Goal: Task Accomplishment & Management: Manage account settings

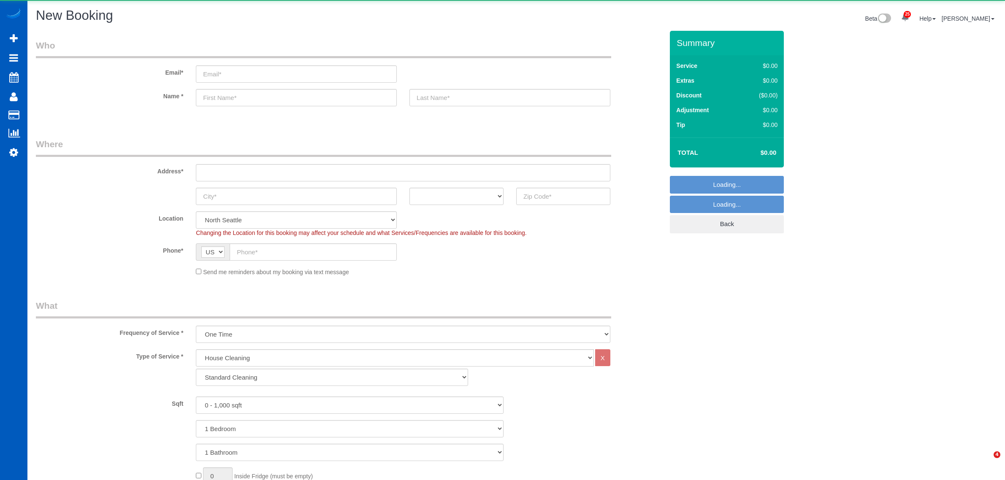
select select "199"
select select "object:22996"
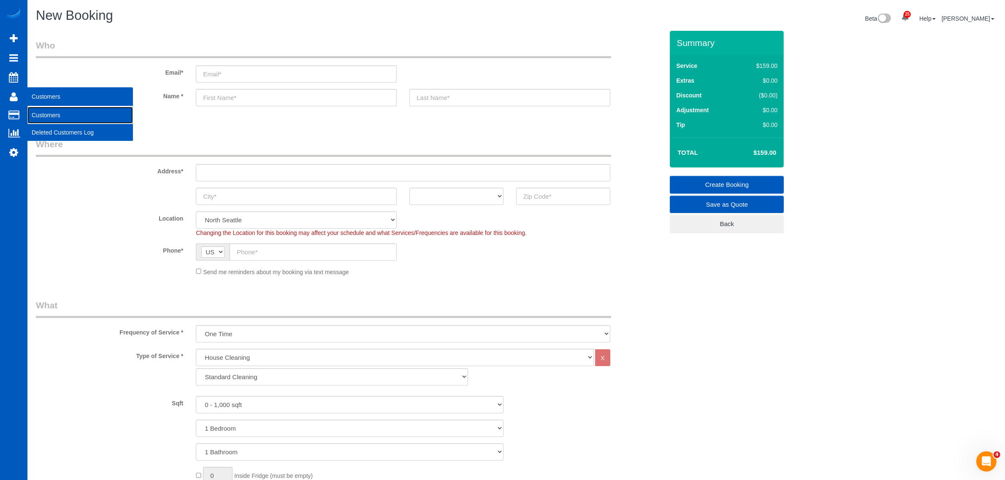
click at [48, 116] on link "Customers" at bounding box center [79, 115] width 105 height 17
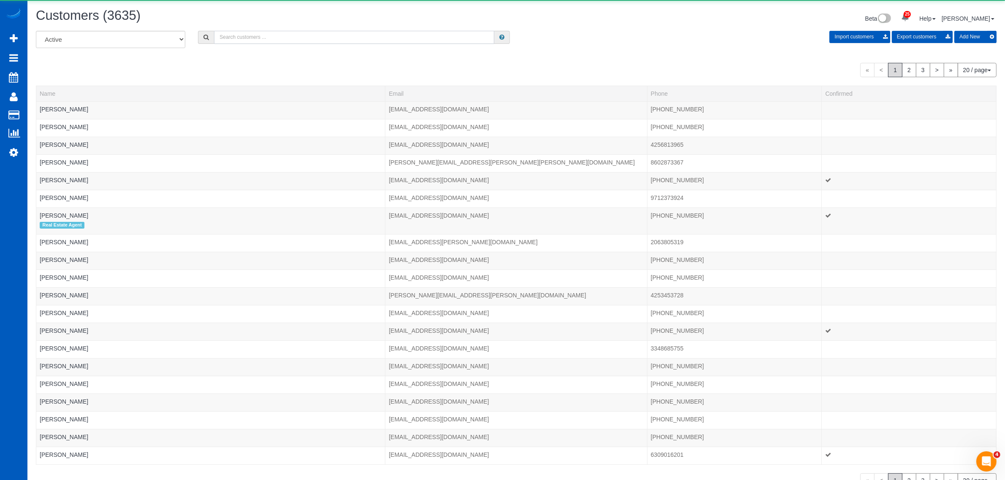
click at [239, 35] on input "text" at bounding box center [354, 37] width 280 height 13
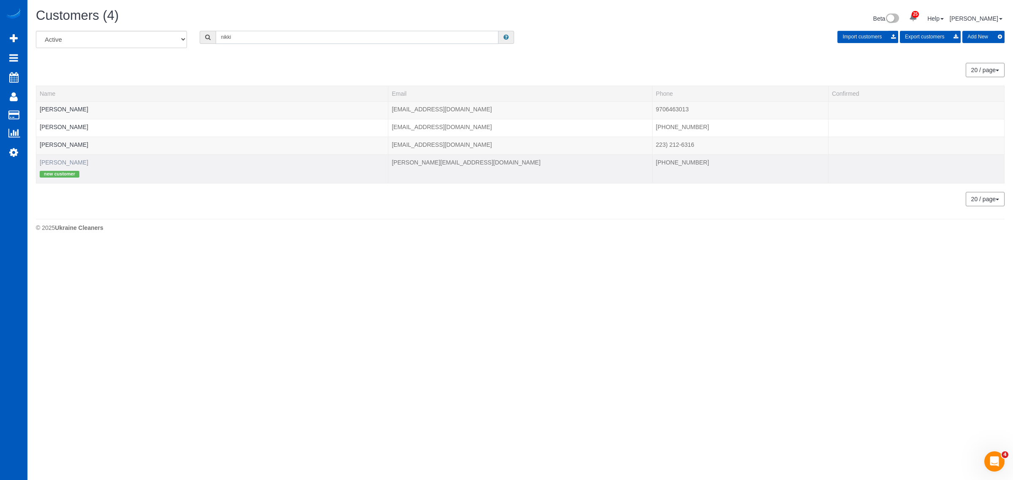
type input "nikki"
click at [47, 159] on link "[PERSON_NAME]" at bounding box center [64, 162] width 49 height 7
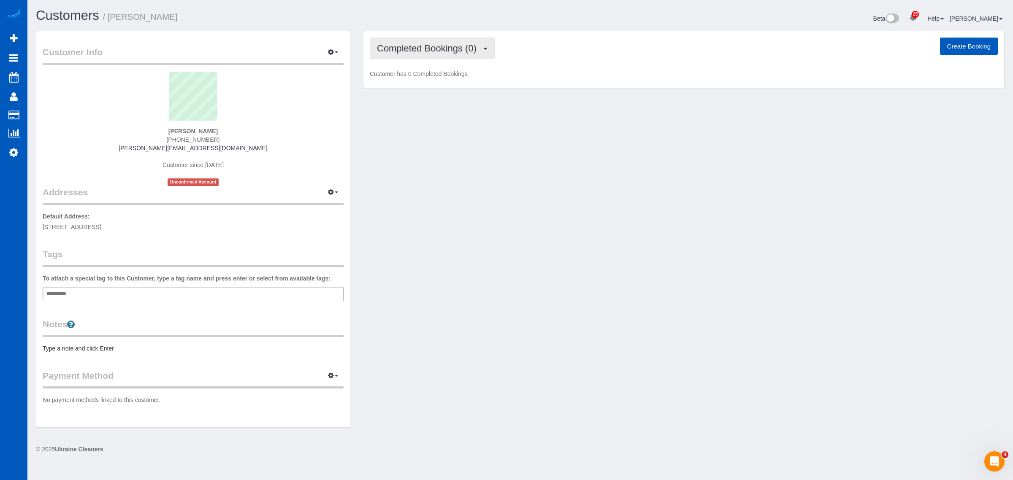
click at [384, 51] on span "Completed Bookings (0)" at bounding box center [429, 48] width 104 height 11
click at [413, 79] on link "Upcoming Bookings (1)" at bounding box center [414, 78] width 88 height 11
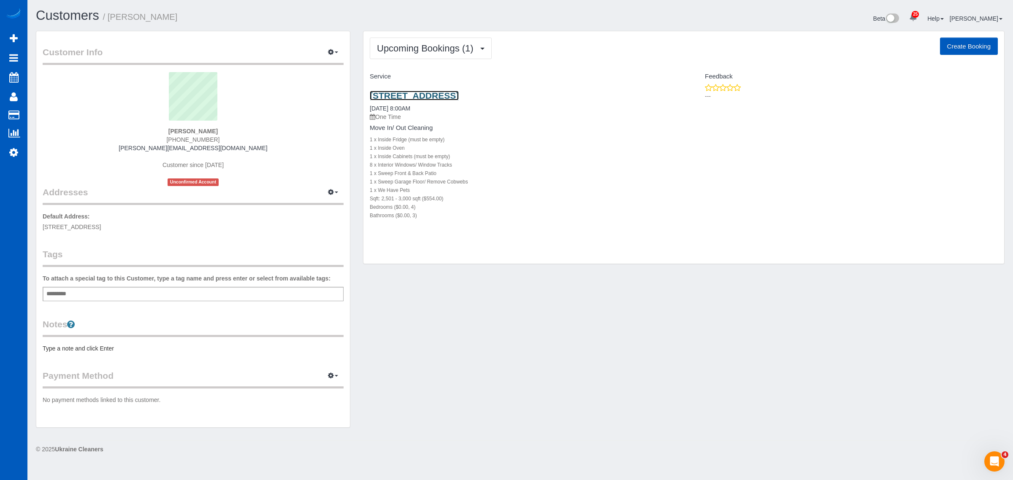
click at [452, 93] on link "[STREET_ADDRESS]" at bounding box center [414, 96] width 89 height 10
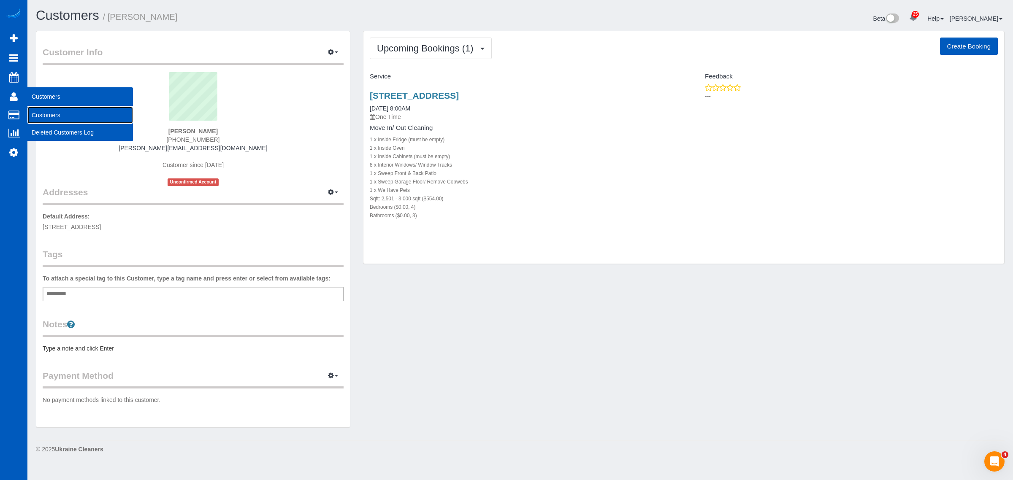
click at [68, 111] on link "Customers" at bounding box center [79, 115] width 105 height 17
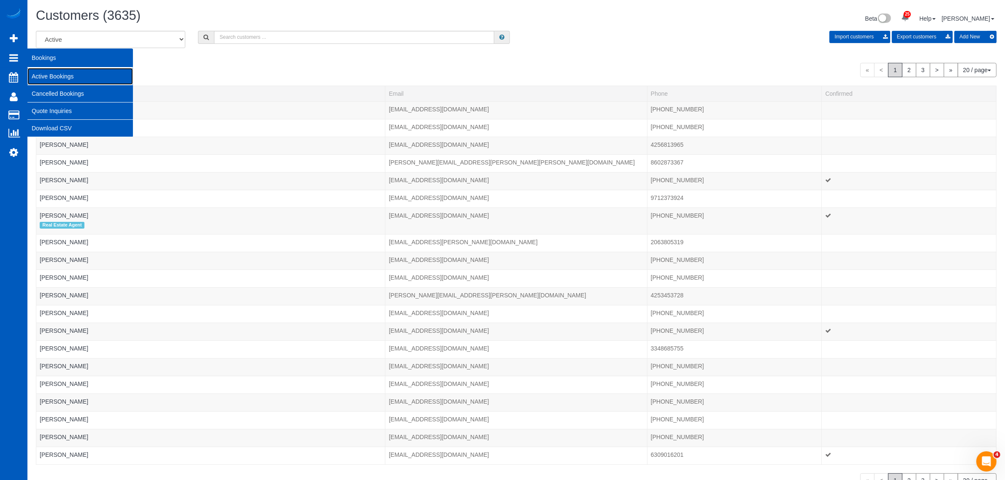
click at [74, 74] on link "Active Bookings" at bounding box center [79, 76] width 105 height 17
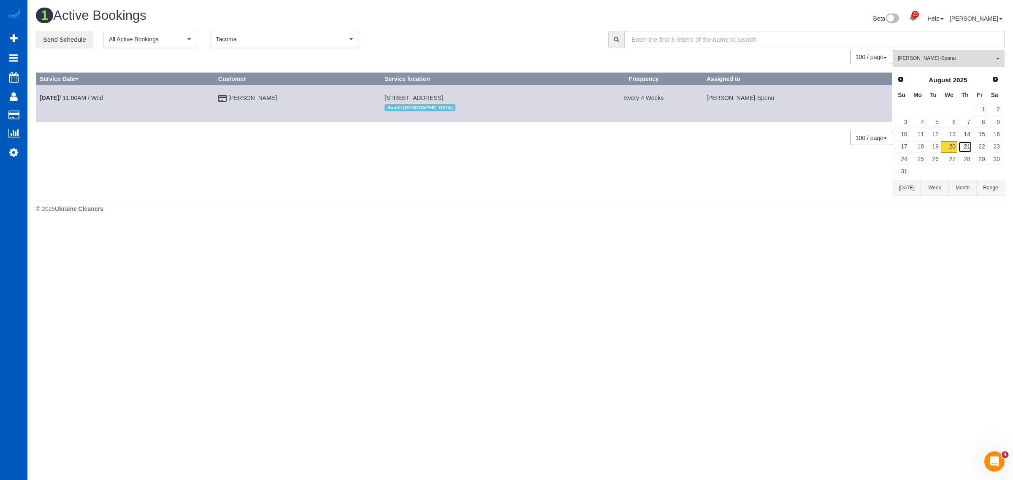
click at [966, 151] on link "21" at bounding box center [965, 146] width 14 height 11
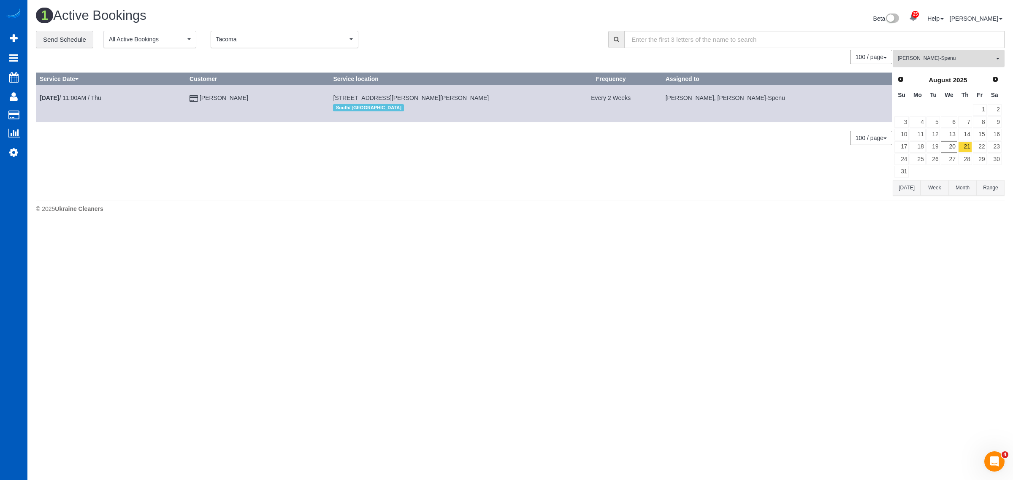
click at [936, 59] on span "[PERSON_NAME]-Spenu" at bounding box center [945, 58] width 96 height 7
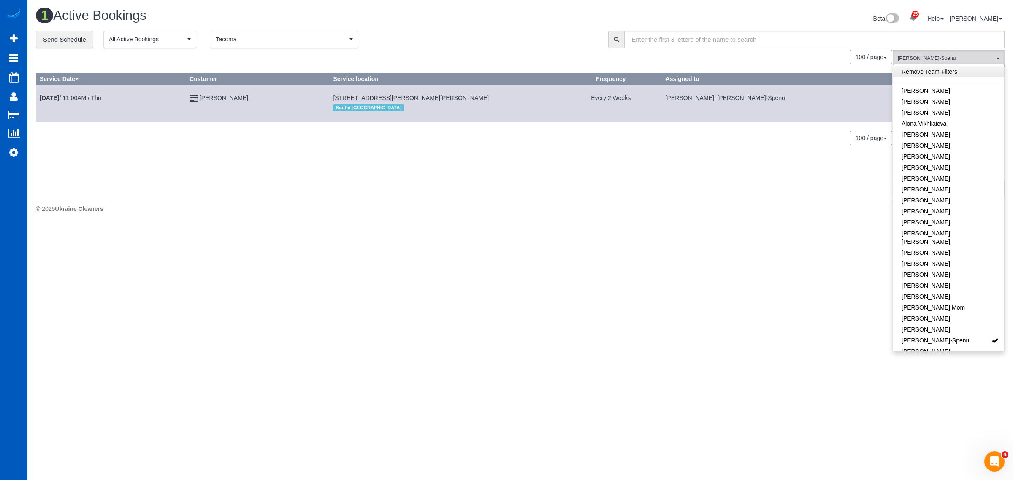
click at [931, 70] on link "Remove Team Filters" at bounding box center [948, 71] width 111 height 11
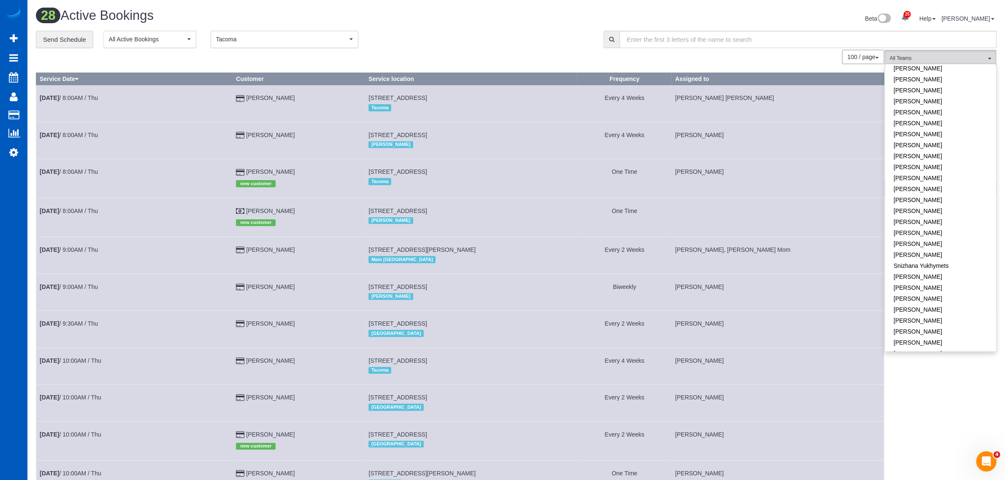
scroll to position [524, 0]
drag, startPoint x: 960, startPoint y: 389, endPoint x: 954, endPoint y: 379, distance: 12.1
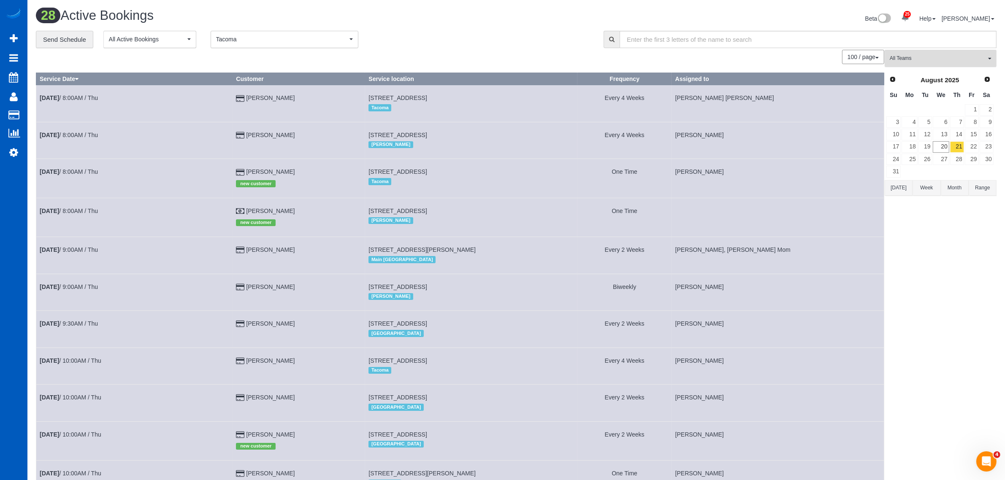
click at [948, 55] on span "All Teams" at bounding box center [937, 58] width 96 height 7
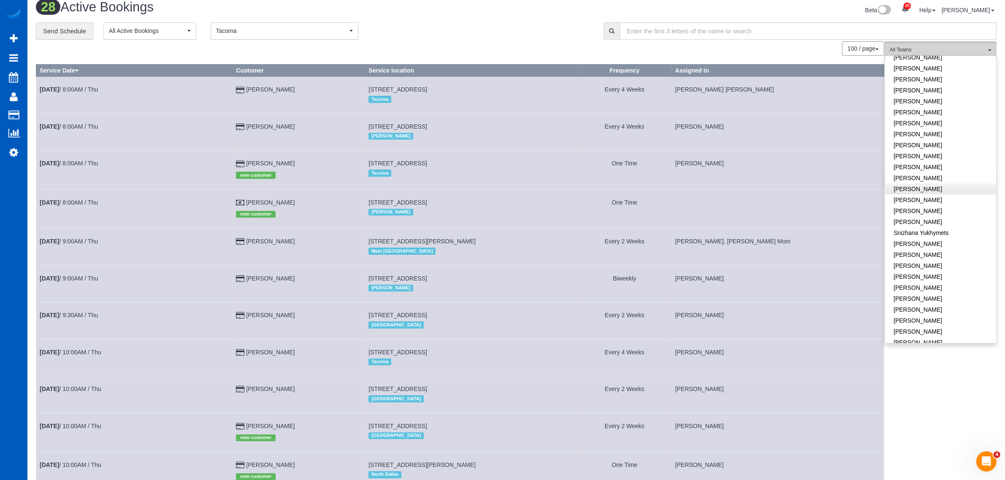
scroll to position [0, 0]
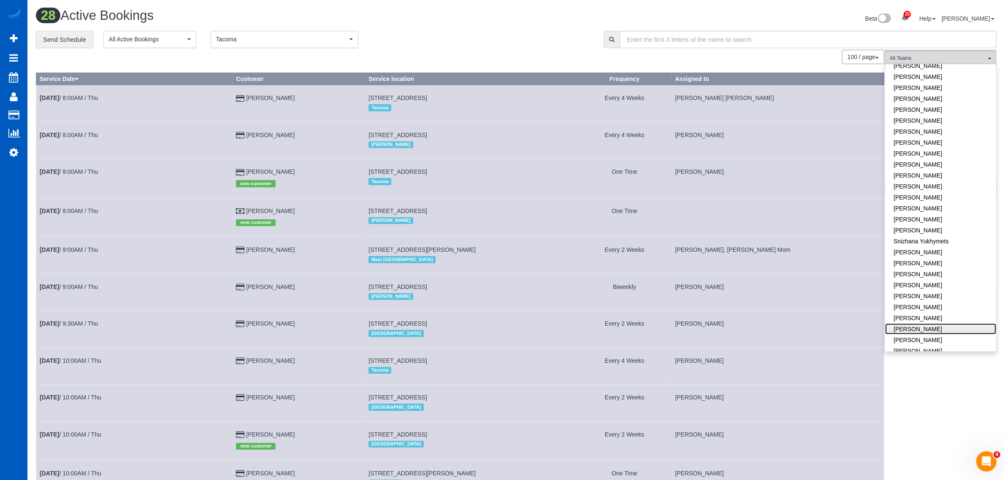
click at [944, 324] on link "[PERSON_NAME]" at bounding box center [940, 329] width 111 height 11
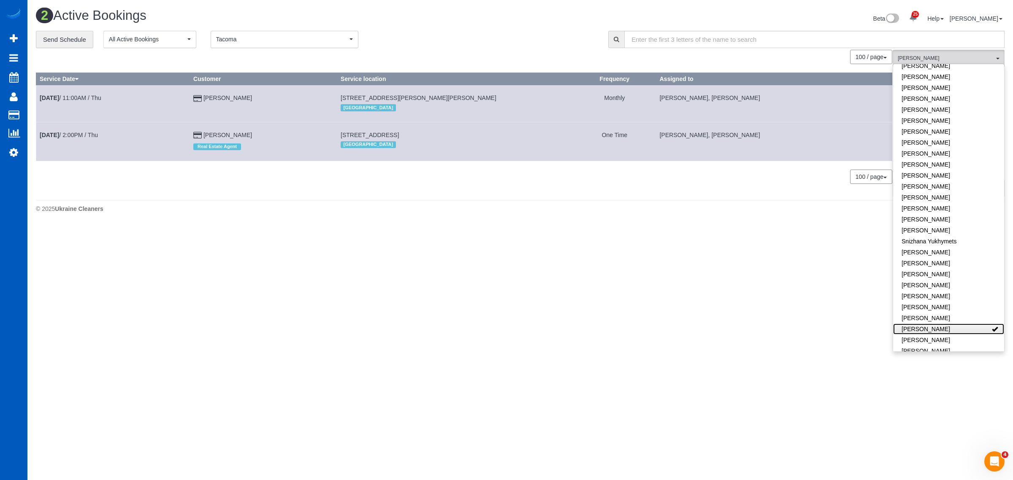
click at [944, 324] on link "[PERSON_NAME]" at bounding box center [948, 329] width 111 height 11
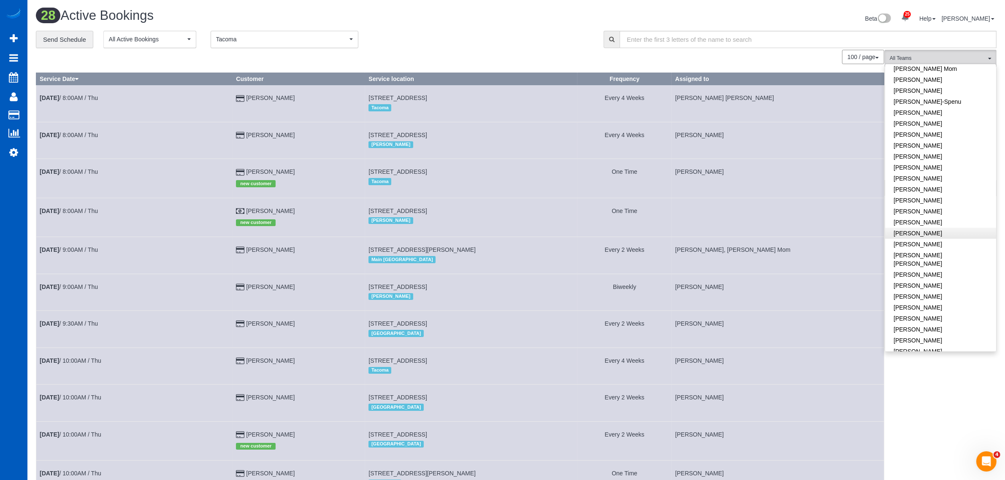
scroll to position [264, 0]
click at [935, 255] on link "[PERSON_NAME]" at bounding box center [940, 260] width 111 height 11
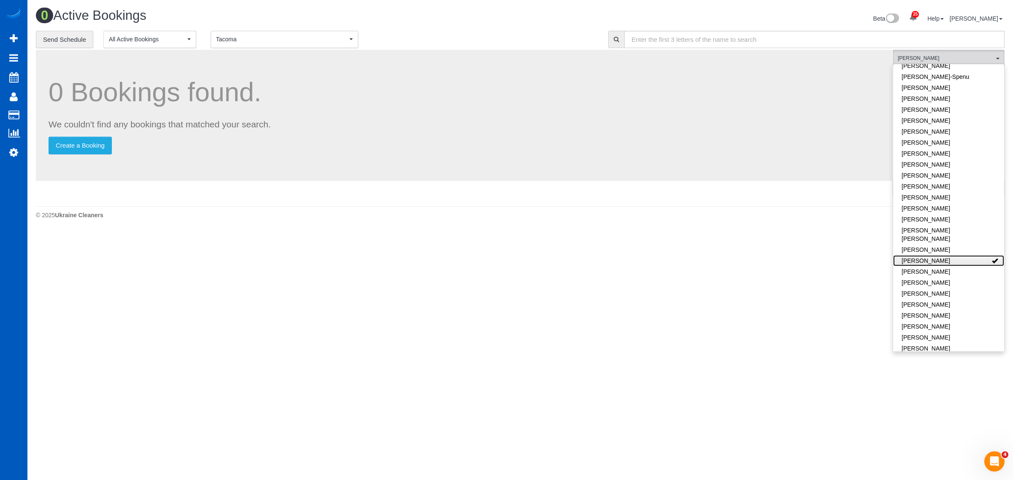
click at [935, 255] on link "[PERSON_NAME]" at bounding box center [948, 260] width 111 height 11
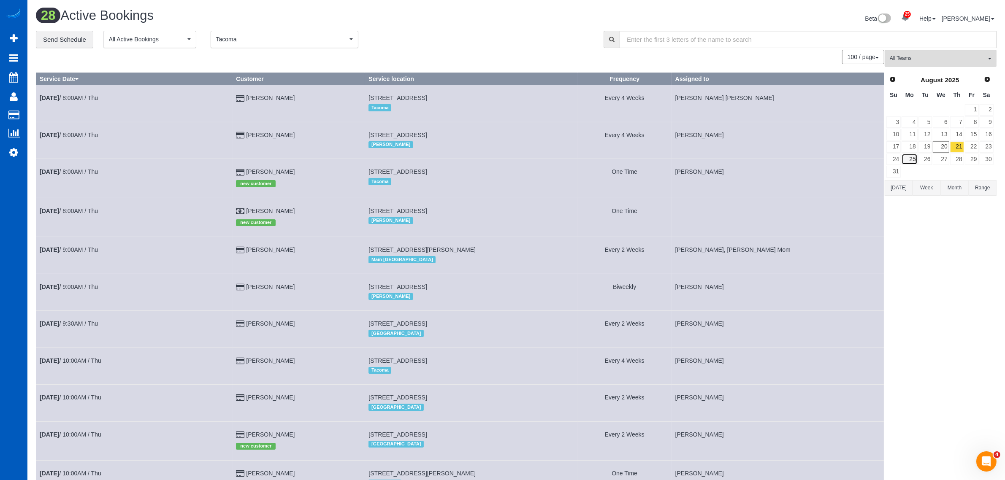
click at [912, 158] on link "25" at bounding box center [909, 159] width 16 height 11
click at [923, 158] on link "26" at bounding box center [925, 159] width 14 height 11
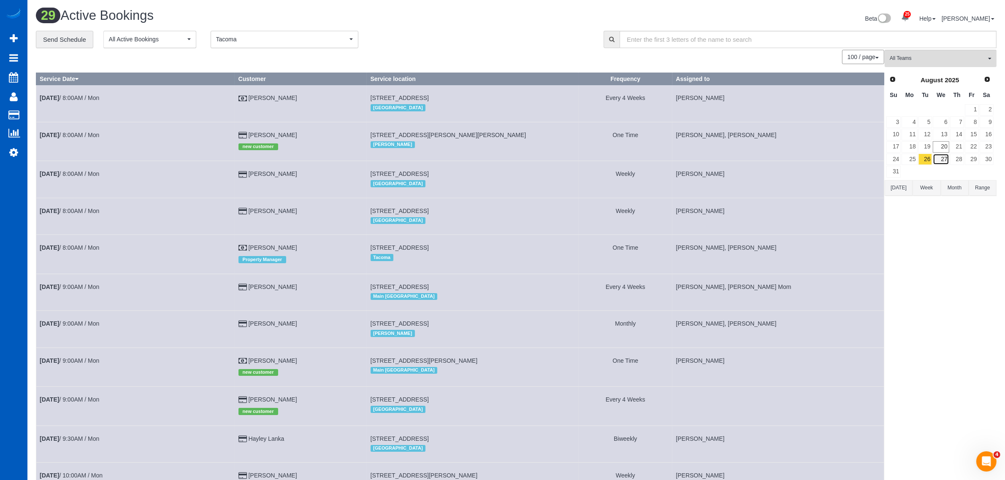
click at [941, 158] on link "27" at bounding box center [940, 159] width 16 height 11
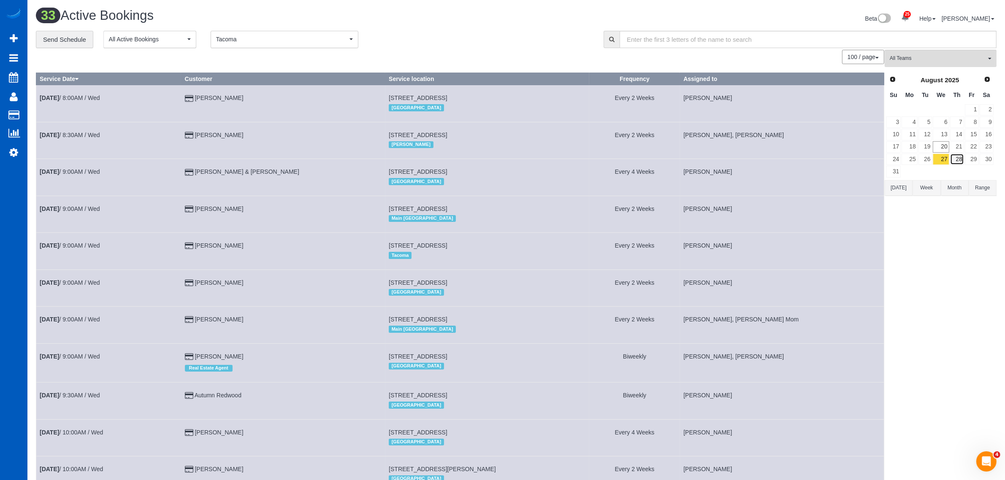
click at [960, 159] on link "28" at bounding box center [957, 159] width 14 height 11
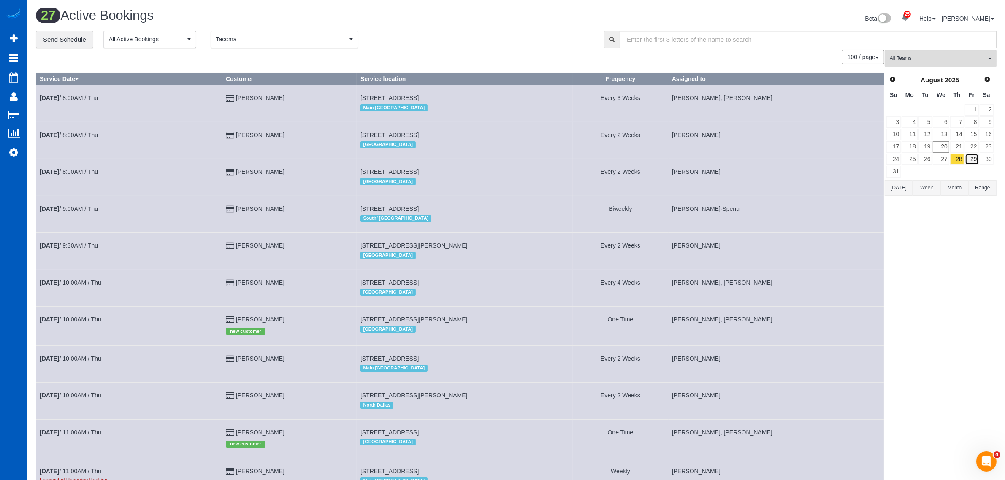
click at [972, 158] on link "29" at bounding box center [972, 159] width 14 height 11
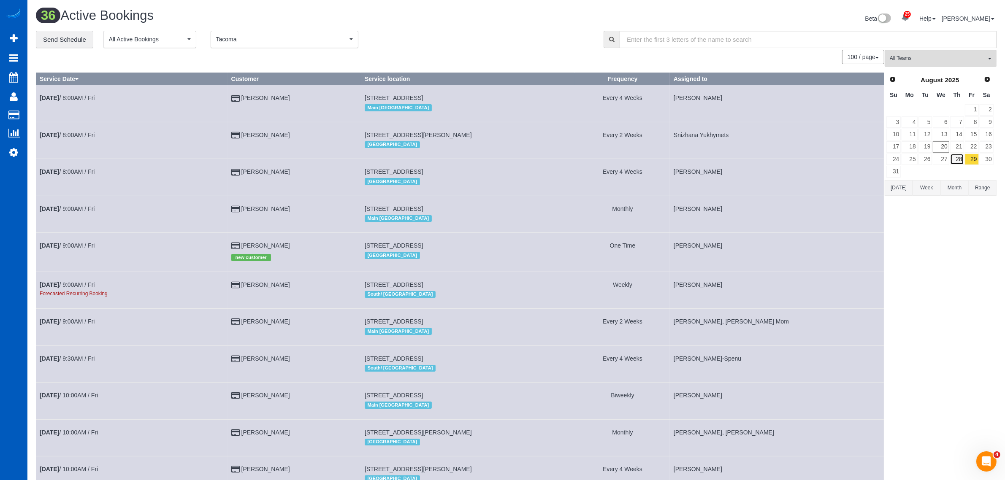
click at [952, 159] on link "28" at bounding box center [957, 159] width 14 height 11
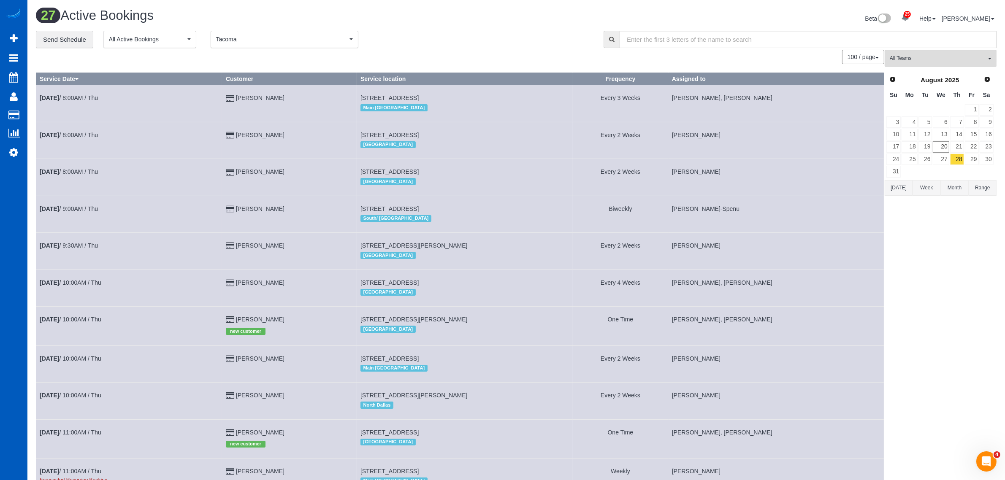
click at [949, 157] on td "28" at bounding box center [956, 159] width 15 height 12
click at [946, 157] on link "27" at bounding box center [940, 159] width 16 height 11
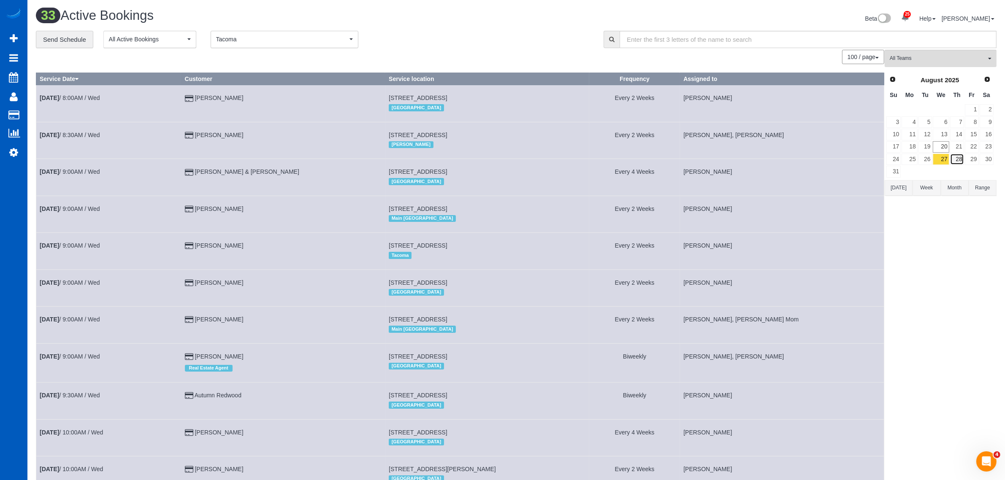
click at [956, 157] on link "28" at bounding box center [957, 159] width 14 height 11
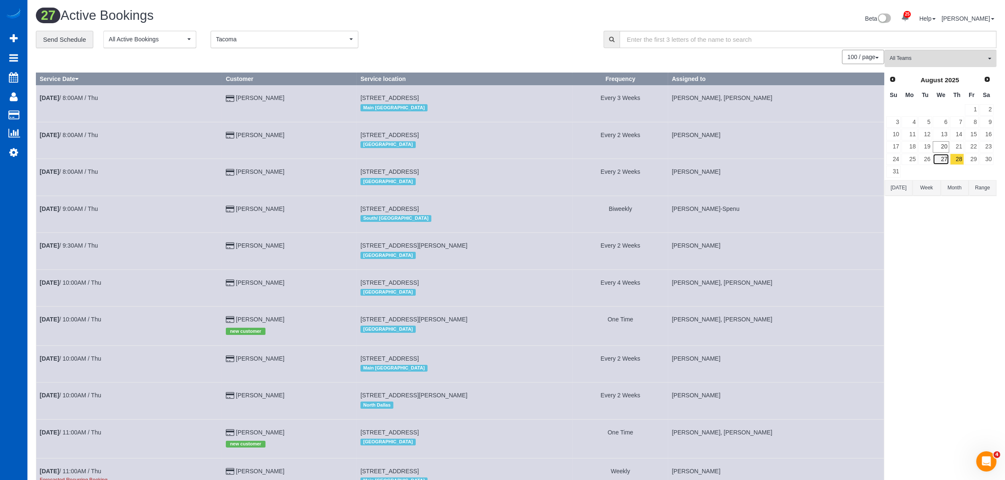
click at [941, 159] on link "27" at bounding box center [940, 159] width 16 height 11
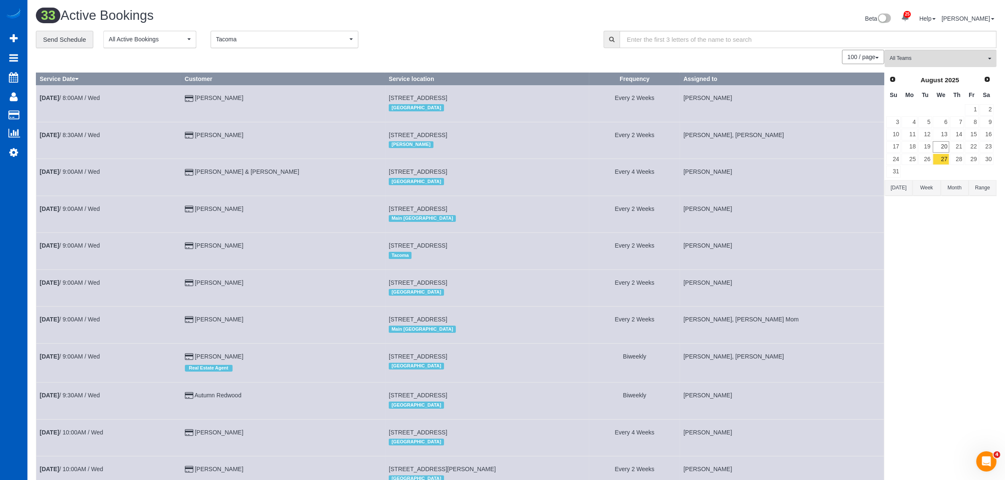
click at [964, 159] on td "29" at bounding box center [971, 159] width 15 height 12
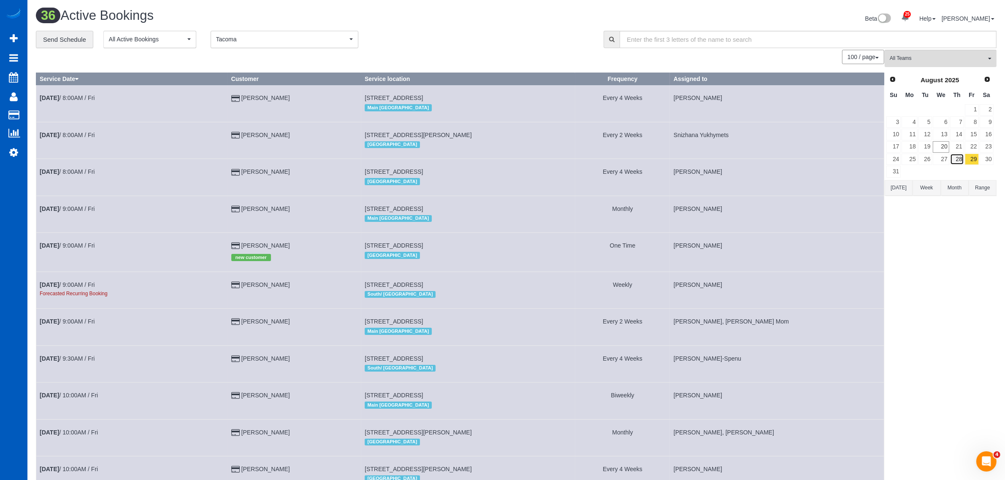
click at [961, 159] on link "28" at bounding box center [957, 159] width 14 height 11
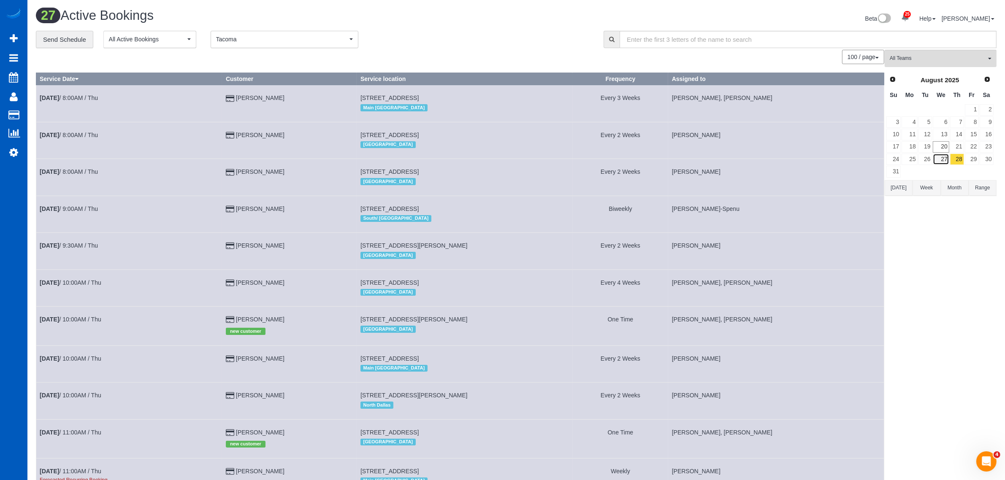
click at [945, 159] on link "27" at bounding box center [940, 159] width 16 height 11
click at [959, 159] on link "28" at bounding box center [957, 159] width 14 height 11
click at [971, 159] on link "29" at bounding box center [972, 159] width 14 height 11
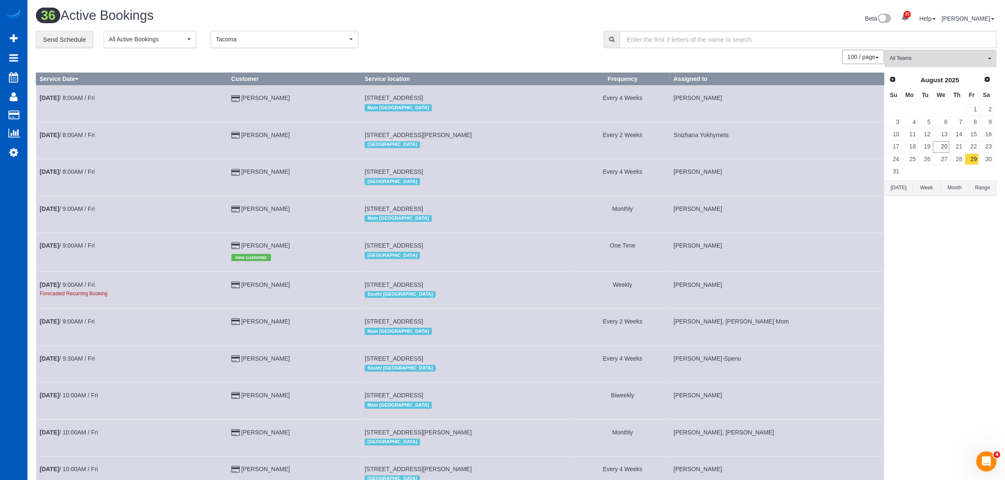
click at [271, 36] on span "Tacoma" at bounding box center [281, 39] width 131 height 8
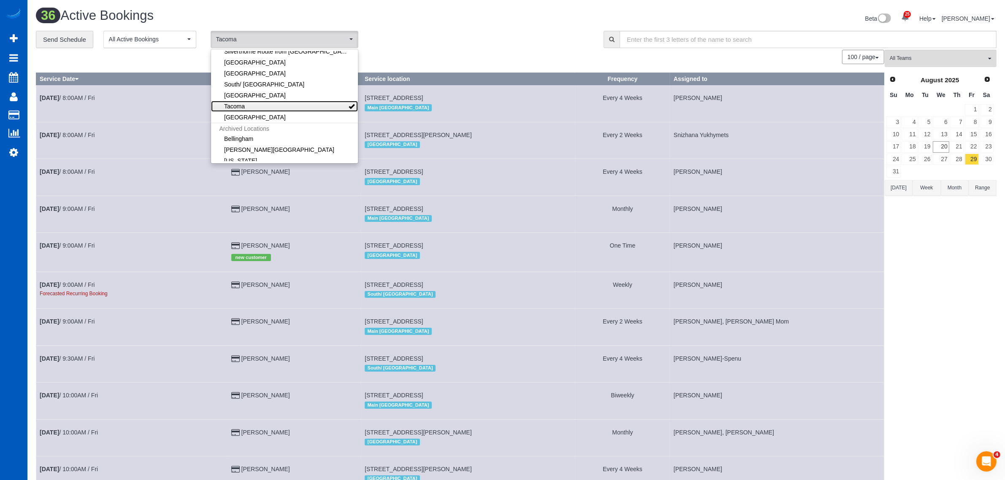
click at [272, 105] on link "Tacoma" at bounding box center [284, 106] width 147 height 11
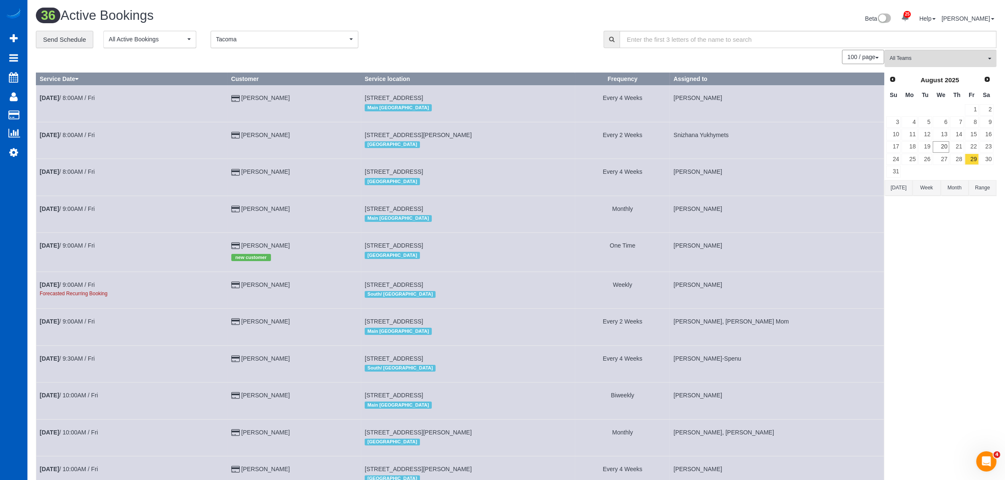
click at [263, 38] on span "Tacoma" at bounding box center [281, 39] width 131 height 8
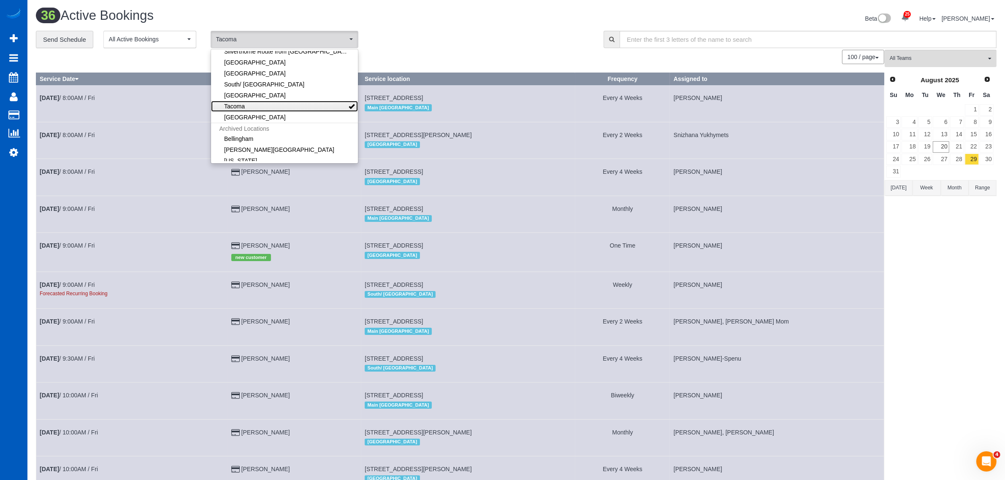
click at [272, 108] on link "Tacoma" at bounding box center [284, 106] width 147 height 11
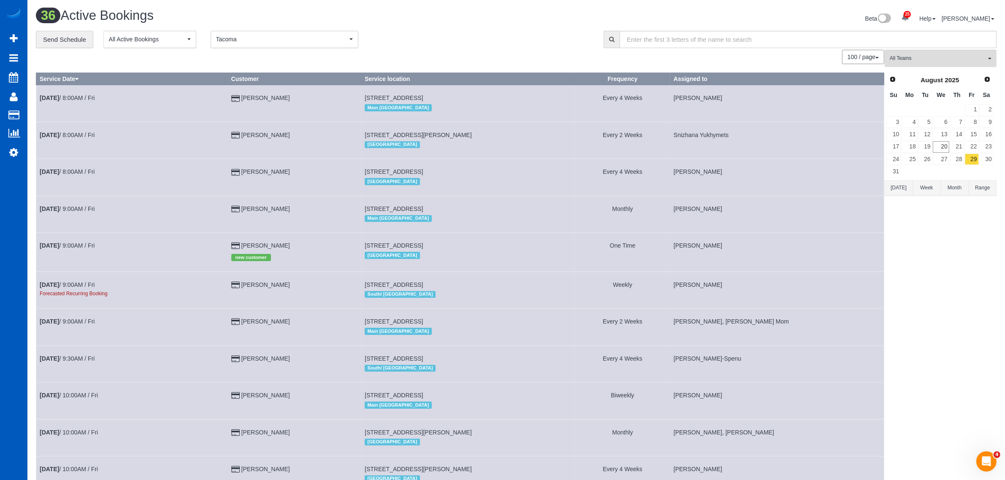
click at [262, 33] on button "Tacoma Tacoma" at bounding box center [285, 39] width 148 height 17
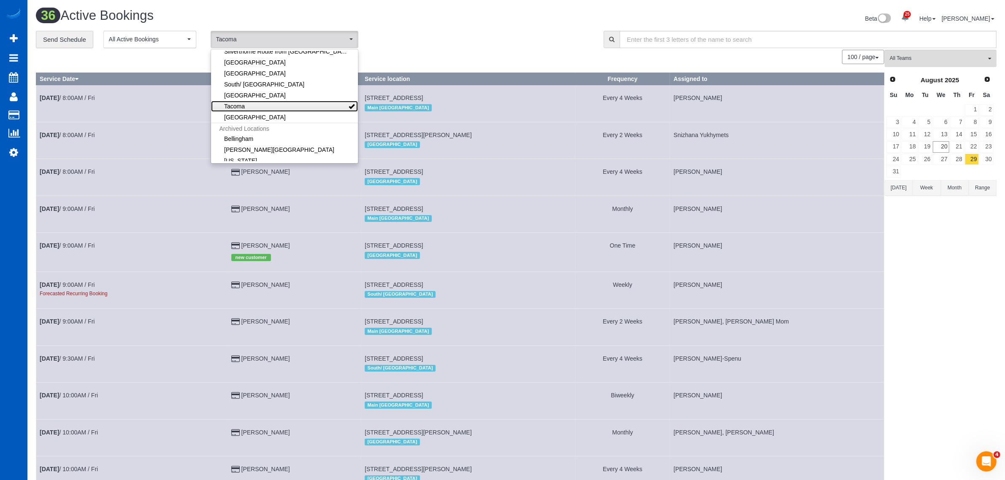
click at [276, 108] on link "Tacoma" at bounding box center [284, 106] width 147 height 11
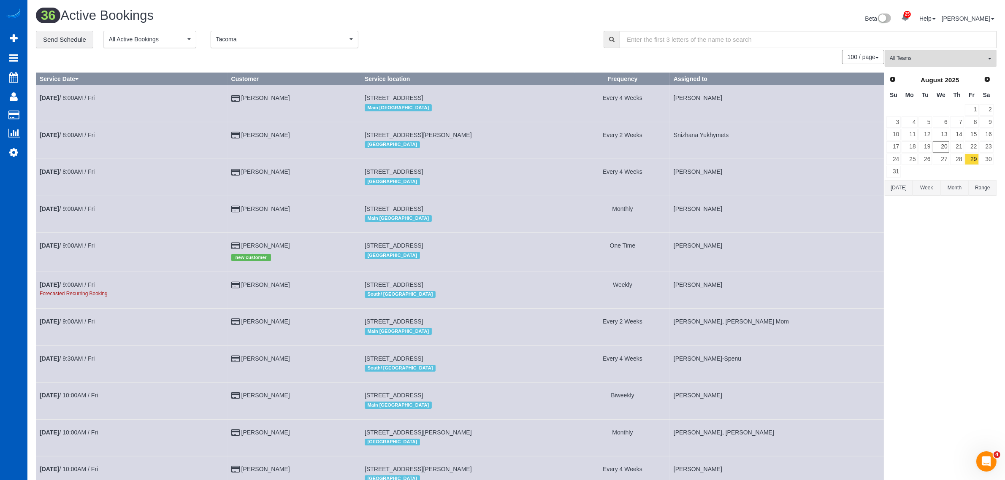
click at [269, 35] on span "Tacoma" at bounding box center [281, 39] width 131 height 8
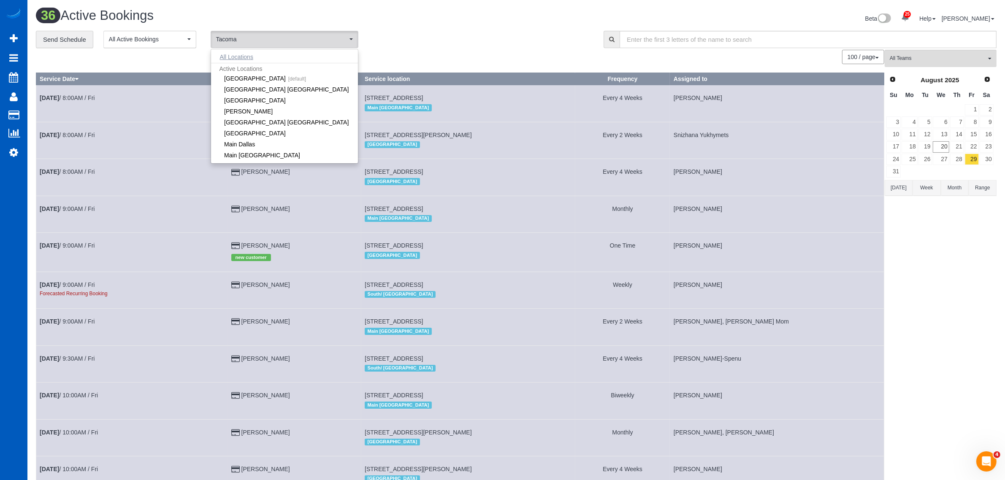
scroll to position [0, 0]
click at [242, 58] on button "All Locations" at bounding box center [236, 57] width 51 height 12
click at [243, 39] on span "All Locations" at bounding box center [281, 39] width 131 height 8
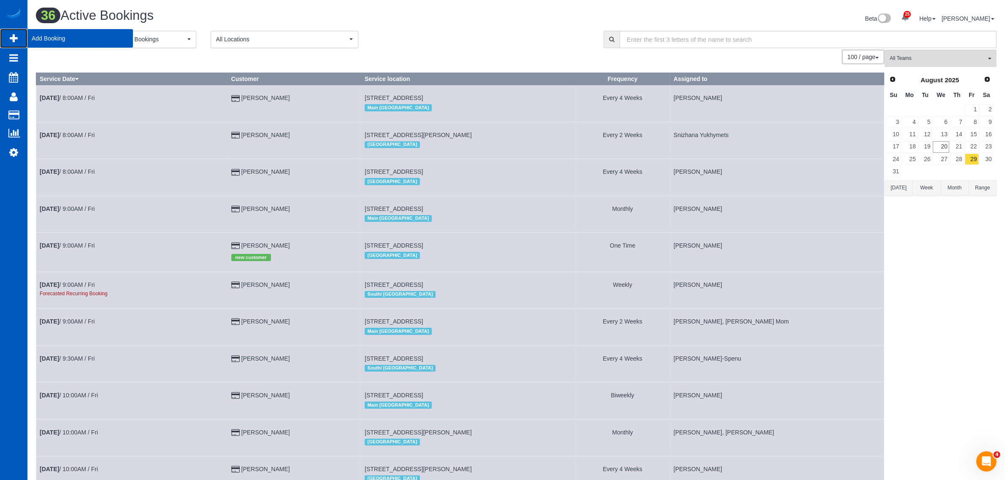
click at [39, 41] on span "Add Booking" at bounding box center [79, 38] width 105 height 19
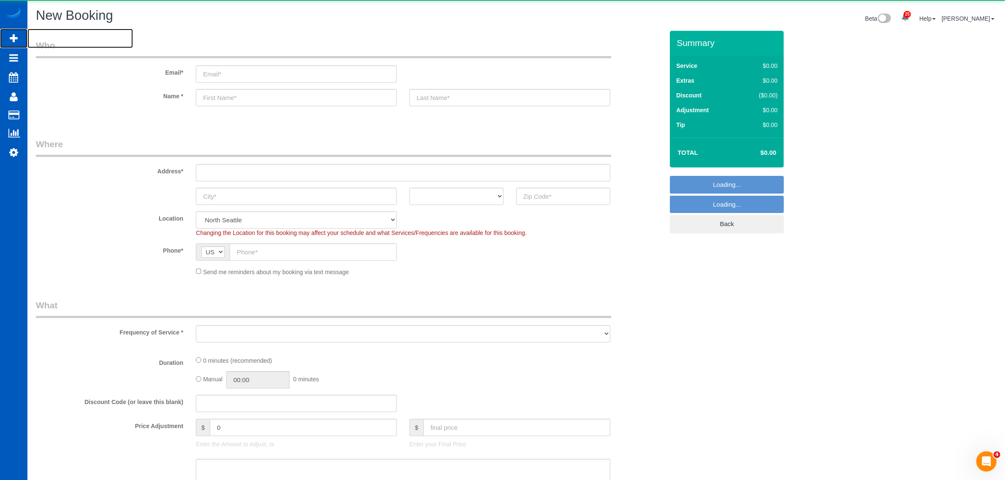
select select "object:32479"
select select "199"
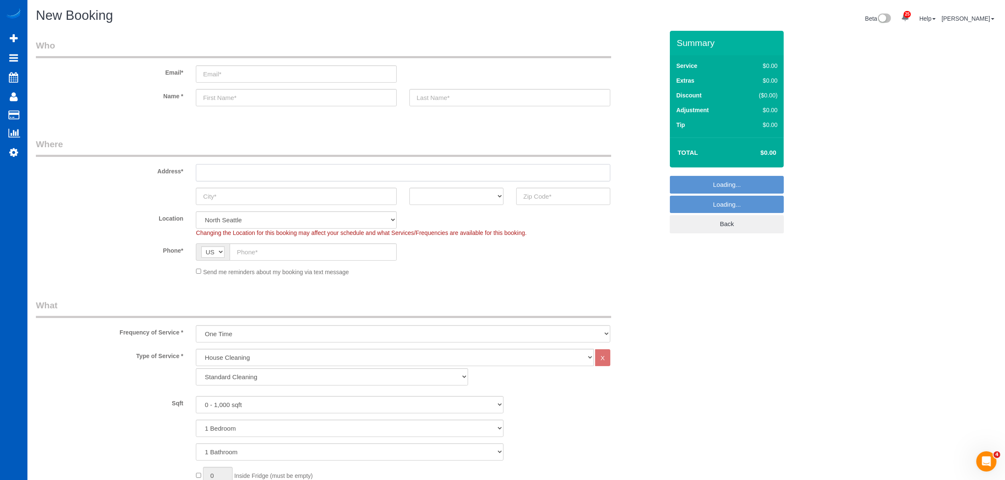
click at [220, 177] on input "text" at bounding box center [403, 172] width 414 height 17
click at [541, 193] on input "text" at bounding box center [563, 196] width 94 height 17
type input "8"
type input "98075"
drag, startPoint x: 231, startPoint y: 192, endPoint x: 245, endPoint y: 219, distance: 30.0
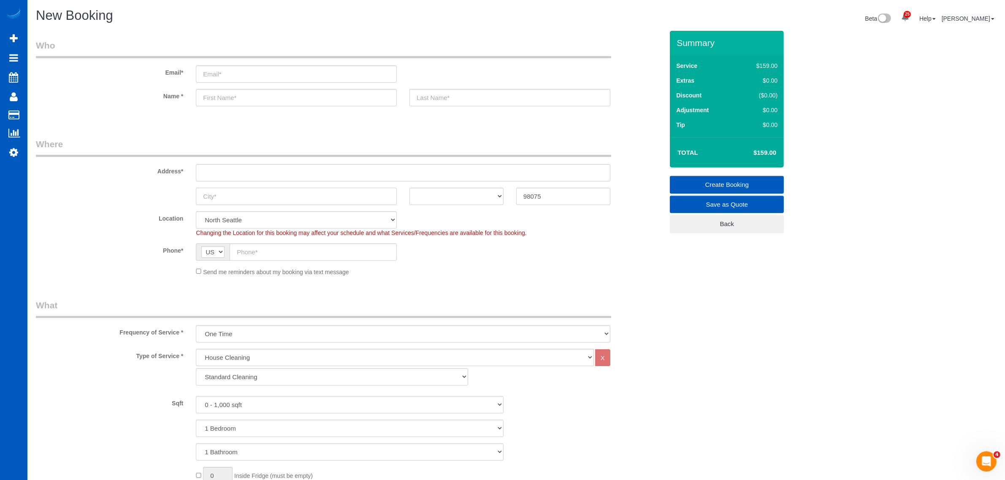
click at [231, 192] on input "text" at bounding box center [296, 196] width 201 height 17
click at [440, 257] on div "Phone* AF AL DZ AD AO AI AQ AG AR AM AW AU AT AZ BS BH BD BB BY BE BZ BJ BM BT …" at bounding box center [350, 251] width 640 height 17
click at [309, 224] on select "North Seattle Atlanta GA Denver Everett Fort Worth TX Las Vegas Main Dallas Mai…" at bounding box center [296, 219] width 201 height 17
select select "7"
click at [196, 211] on select "North Seattle Atlanta GA Denver Everett Fort Worth TX Las Vegas Main Dallas Mai…" at bounding box center [296, 219] width 201 height 17
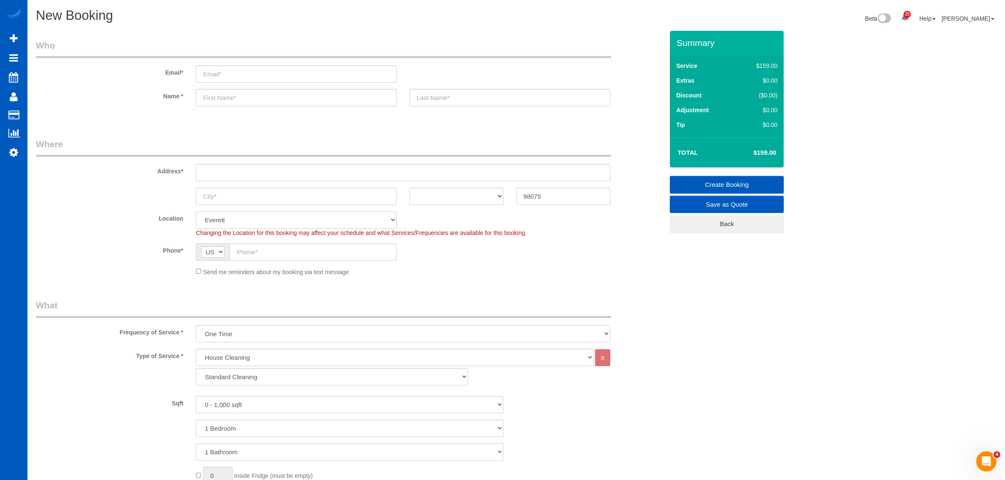
select select "object:32486"
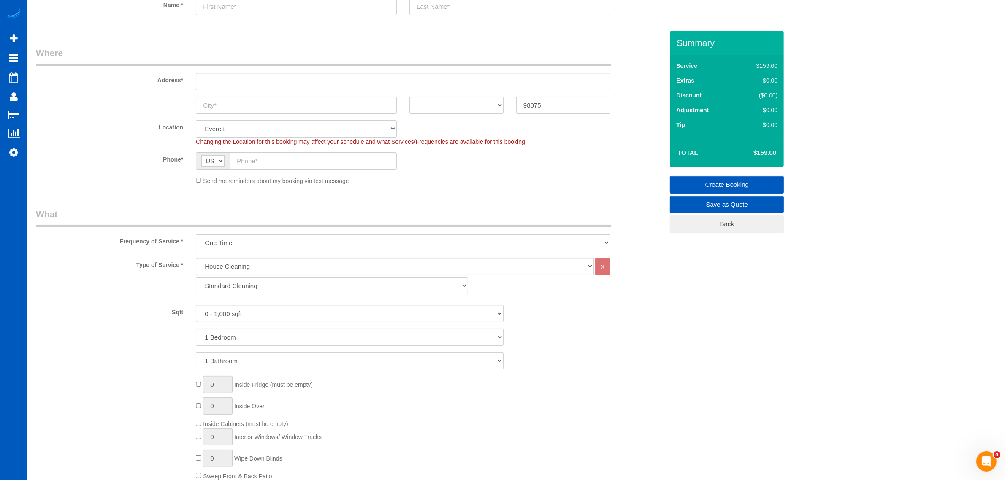
scroll to position [264, 0]
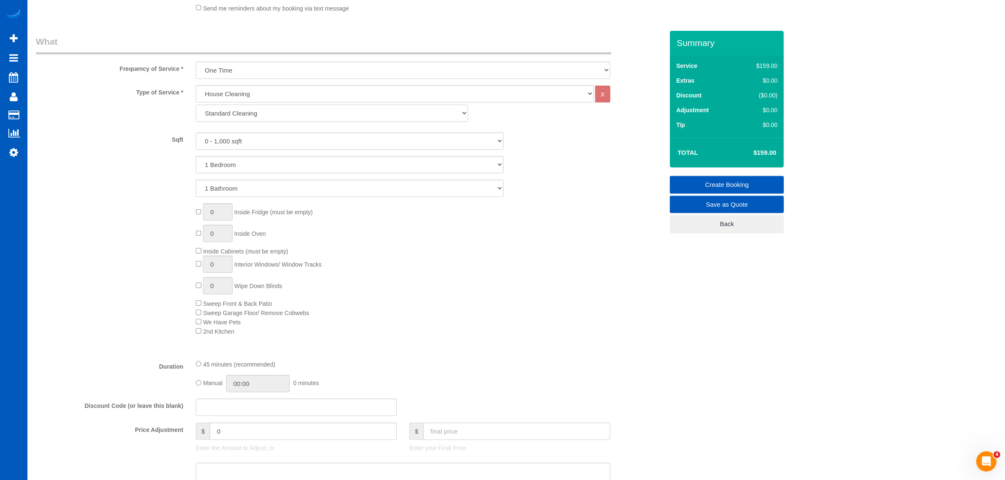
click at [250, 110] on select "Standard Cleaning Deep Cleaning Move In/ Out Cleaning" at bounding box center [332, 113] width 272 height 17
select select "368"
click at [196, 105] on select "Standard Cleaning Deep Cleaning Move In/ Out Cleaning" at bounding box center [332, 113] width 272 height 17
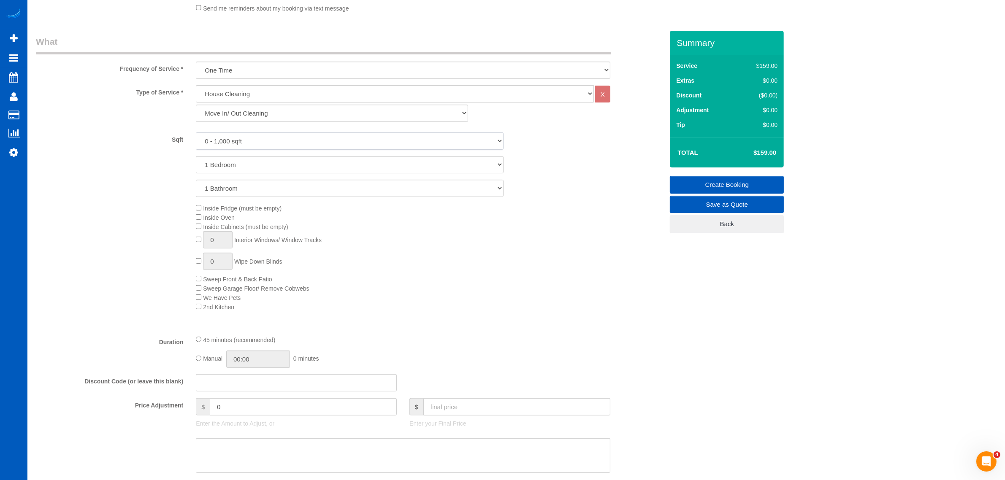
click at [241, 146] on select "0 - 1,000 sqft 1,001 - 1,500 sqft 1,501 - 2,000 sqft 2,001 - 2,500 sqft 2,501 -…" at bounding box center [350, 140] width 308 height 17
click at [235, 111] on select "Standard Cleaning Deep Cleaning Move In/ Out Cleaning" at bounding box center [332, 113] width 272 height 17
click at [254, 115] on select "Standard Cleaning Deep Cleaning Move In/ Out Cleaning" at bounding box center [332, 113] width 272 height 17
click at [244, 142] on select "0 - 1,000 sqft 1,001 - 1,500 sqft 1,501 - 2,000 sqft 2,001 - 2,500 sqft 2,501 -…" at bounding box center [350, 140] width 308 height 17
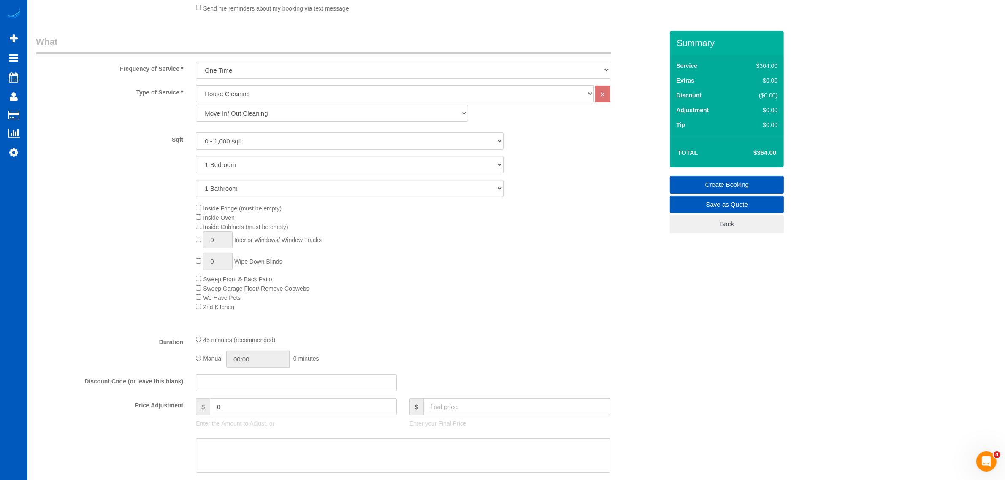
click at [235, 138] on select "0 - 1,000 sqft 1,001 - 1,500 sqft 1,501 - 2,000 sqft 2,001 - 2,500 sqft 2,501 -…" at bounding box center [350, 140] width 308 height 17
select select "2501"
click at [196, 132] on select "0 - 1,000 sqft 1,001 - 1,500 sqft 1,501 - 2,000 sqft 2,001 - 2,500 sqft 2,501 -…" at bounding box center [350, 140] width 308 height 17
drag, startPoint x: 260, startPoint y: 110, endPoint x: 260, endPoint y: 121, distance: 11.4
click at [260, 110] on select "Standard Cleaning Deep Cleaning Move In/ Out Cleaning" at bounding box center [332, 113] width 272 height 17
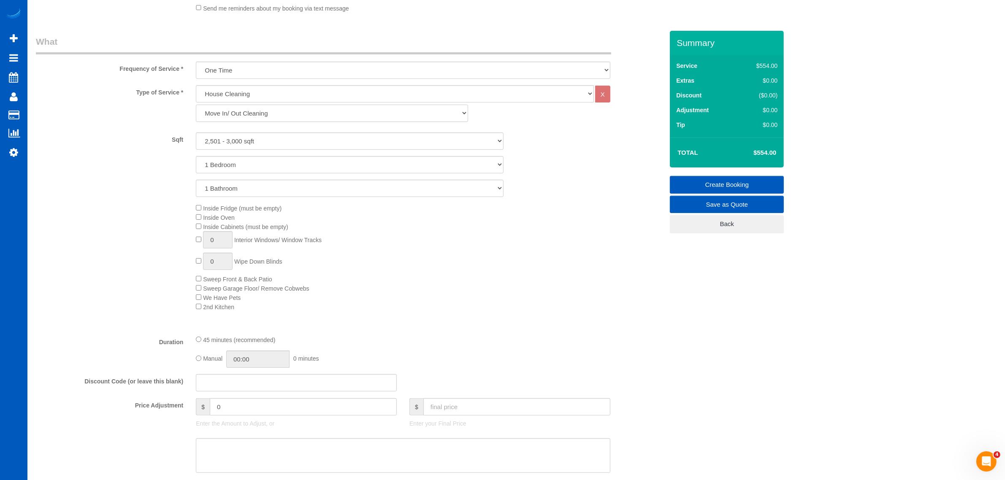
select select "367"
click at [196, 105] on select "Standard Cleaning Deep Cleaning Move In/ Out Cleaning" at bounding box center [332, 113] width 272 height 17
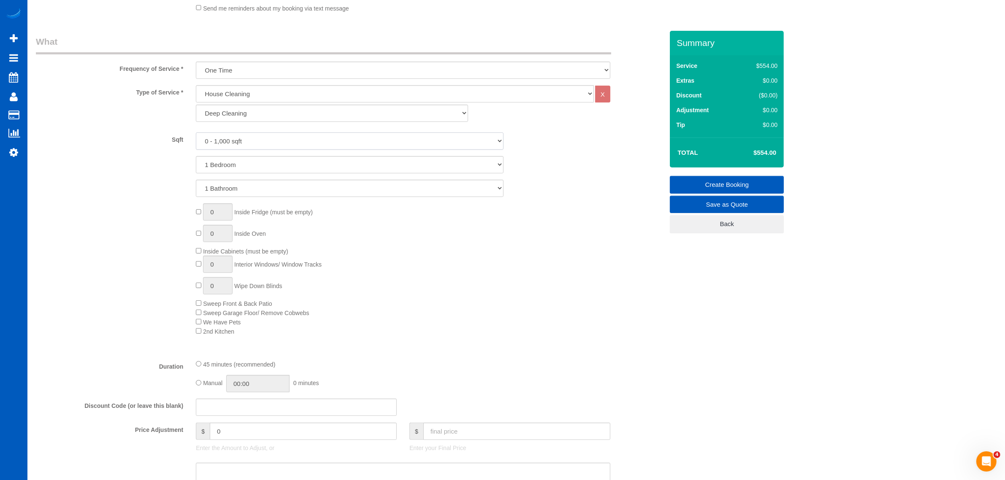
drag, startPoint x: 230, startPoint y: 136, endPoint x: 235, endPoint y: 149, distance: 13.7
click at [230, 136] on select "0 - 1,000 sqft 1,001 - 1,500 sqft 1,501 - 2,000 sqft 2,001 - 2,500 sqft 2,501 -…" at bounding box center [350, 140] width 308 height 17
select select "2501"
click at [196, 132] on select "0 - 1,000 sqft 1,001 - 1,500 sqft 1,501 - 2,000 sqft 2,001 - 2,500 sqft 2,501 -…" at bounding box center [350, 140] width 308 height 17
click at [208, 162] on select "1 Bedroom 2 Bedrooms 3 Bedrooms 4 Bedrooms 5 Bedrooms 6 Bedrooms 7 Bedrooms" at bounding box center [350, 164] width 308 height 17
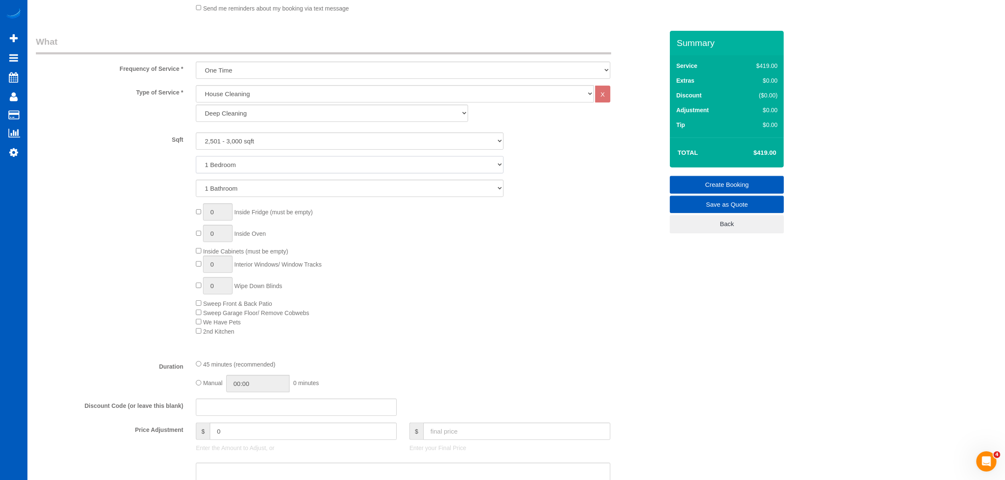
select select "4"
click at [196, 156] on select "1 Bedroom 2 Bedrooms 3 Bedrooms 4 Bedrooms 5 Bedrooms 6 Bedrooms 7 Bedrooms" at bounding box center [350, 164] width 308 height 17
click at [221, 192] on select "1 Bathroom 2 Bathrooms 3 Bathrooms 4 Bathrooms 5 Bathrooms 6 Bathrooms 7 Bathro…" at bounding box center [350, 188] width 308 height 17
select select "3"
click at [196, 180] on select "1 Bathroom 2 Bathrooms 3 Bathrooms 4 Bathrooms 5 Bathrooms 6 Bathrooms 7 Bathro…" at bounding box center [350, 188] width 308 height 17
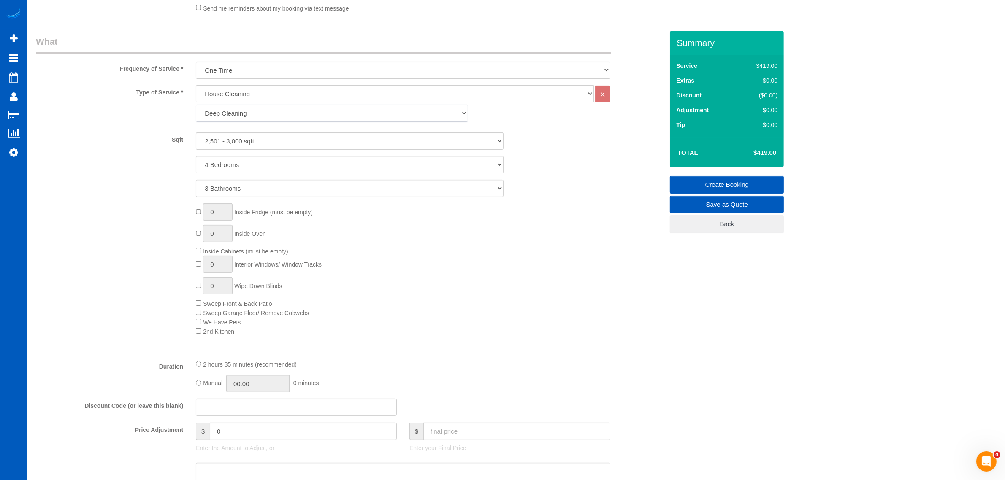
click at [253, 120] on select "Standard Cleaning Deep Cleaning Move In/ Out Cleaning" at bounding box center [332, 113] width 272 height 17
select select "368"
click at [196, 105] on select "Standard Cleaning Deep Cleaning Move In/ Out Cleaning" at bounding box center [332, 113] width 272 height 17
select select "4"
select select "3"
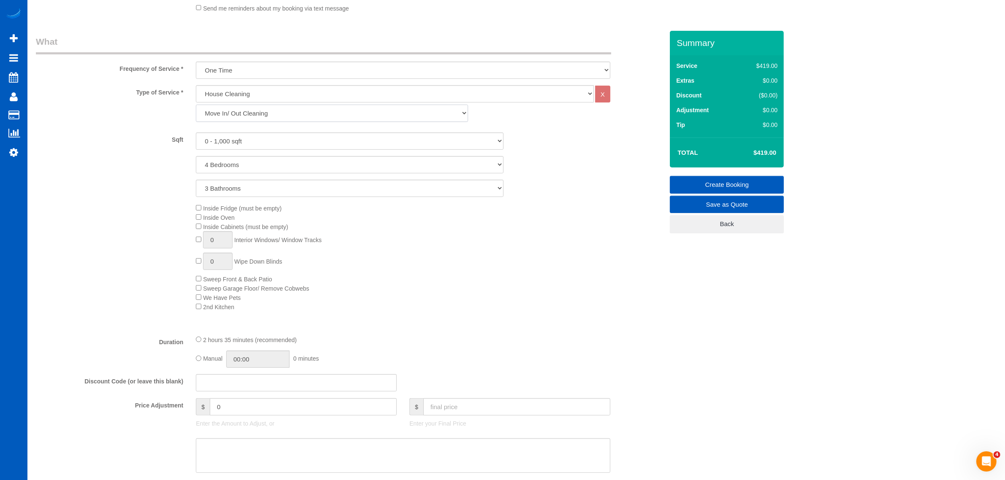
click at [295, 112] on select "Standard Cleaning Deep Cleaning Move In/ Out Cleaning" at bounding box center [332, 113] width 272 height 17
click at [513, 122] on div "Standard Cleaning Deep Cleaning Move In/ Out Cleaning" at bounding box center [402, 113] width 427 height 17
click at [258, 114] on select "Standard Cleaning Deep Cleaning Move In/ Out Cleaning" at bounding box center [332, 113] width 272 height 17
select select "367"
click at [196, 105] on select "Standard Cleaning Deep Cleaning Move In/ Out Cleaning" at bounding box center [332, 113] width 272 height 17
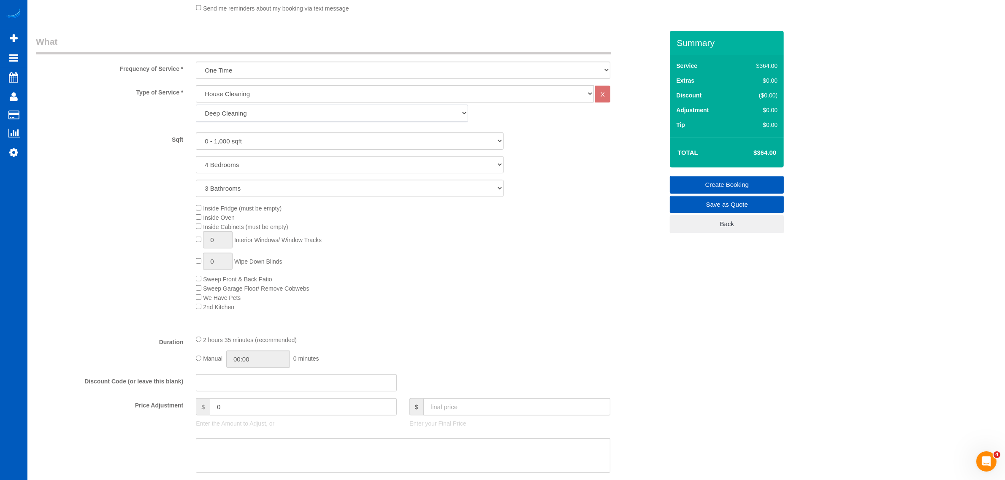
select select "4"
select select "3"
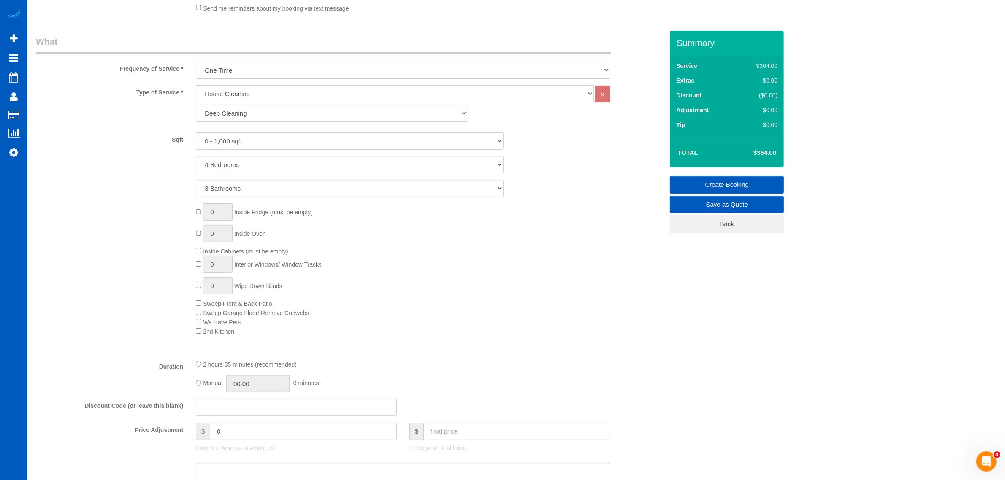
click at [243, 142] on select "0 - 1,000 sqft 1,001 - 1,500 sqft 1,501 - 2,000 sqft 2,001 - 2,500 sqft 2,501 -…" at bounding box center [350, 140] width 308 height 17
select select "2501"
click at [196, 132] on select "0 - 1,000 sqft 1,001 - 1,500 sqft 1,501 - 2,000 sqft 2,001 - 2,500 sqft 2,501 -…" at bounding box center [350, 140] width 308 height 17
click at [197, 205] on div "1 Inside Fridge (must be empty) 0 Inside Oven Inside Cabinets (must be empty) 0…" at bounding box center [429, 269] width 480 height 132
type input "0"
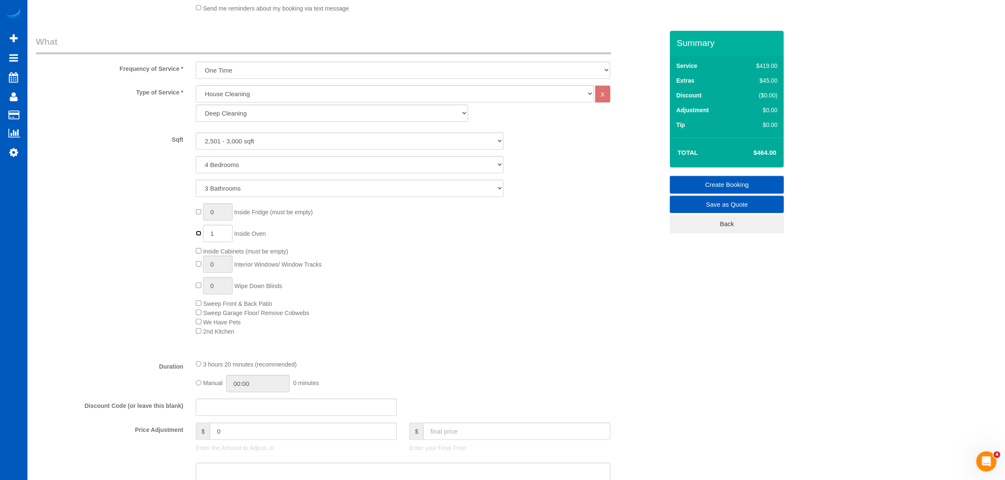
type input "0"
click at [199, 254] on span "Inside Cabinets (must be empty)" at bounding box center [242, 251] width 92 height 7
click at [289, 235] on div "0 Inside Fridge (must be empty) 0 Inside Oven Inside Cabinets (must be empty) 0…" at bounding box center [429, 269] width 480 height 132
click at [266, 113] on select "Standard Cleaning Deep Cleaning Move In/ Out Cleaning" at bounding box center [332, 113] width 272 height 17
select select "366"
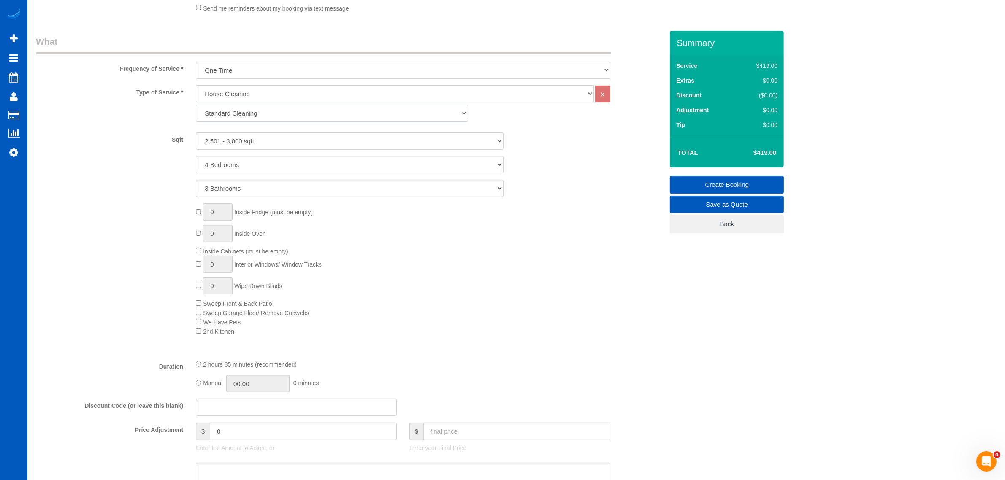
click at [196, 105] on select "Standard Cleaning Deep Cleaning Move In/ Out Cleaning" at bounding box center [332, 113] width 272 height 17
select select "4"
select select "3"
click at [254, 138] on select "0 - 1,000 sqft 1,001 - 1,500 sqft 1,501 - 2,000 sqft 2,001 - 2,500 sqft 2,501 -…" at bounding box center [350, 140] width 308 height 17
select select "2501"
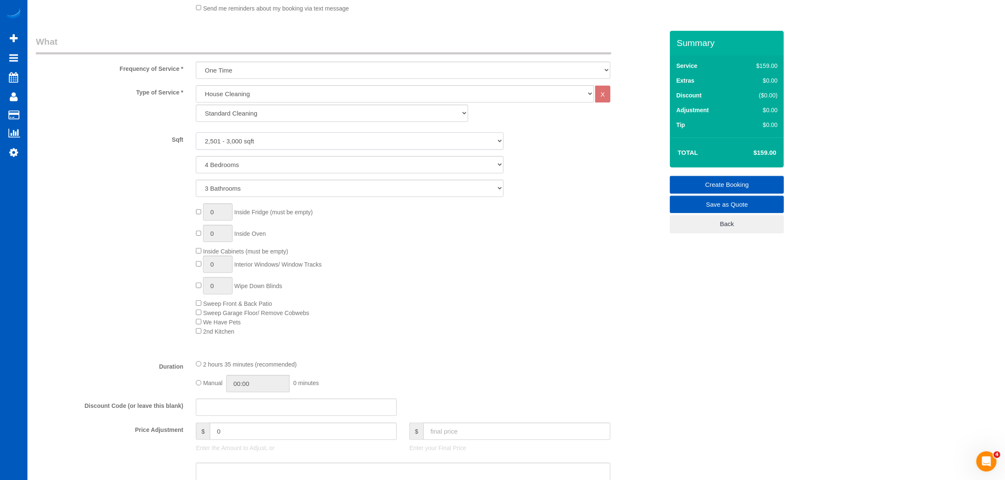
click at [196, 132] on select "0 - 1,000 sqft 1,001 - 1,500 sqft 1,501 - 2,000 sqft 2,001 - 2,500 sqft 2,501 -…" at bounding box center [350, 140] width 308 height 17
drag, startPoint x: 451, startPoint y: 298, endPoint x: 444, endPoint y: 299, distance: 6.3
click at [447, 298] on div "0 Inside Fridge (must be empty) 0 Inside Oven Inside Cabinets (must be empty) 0…" at bounding box center [429, 269] width 480 height 132
click at [247, 76] on select "One Time Weekly - 15.00% Every 2 Weeks - 10.00% Every 4 Weeks - 5.00% Every 2 M…" at bounding box center [403, 70] width 414 height 17
click at [196, 62] on select "One Time Weekly - 15.00% Every 2 Weeks - 10.00% Every 4 Weeks - 5.00% Every 2 M…" at bounding box center [403, 70] width 414 height 17
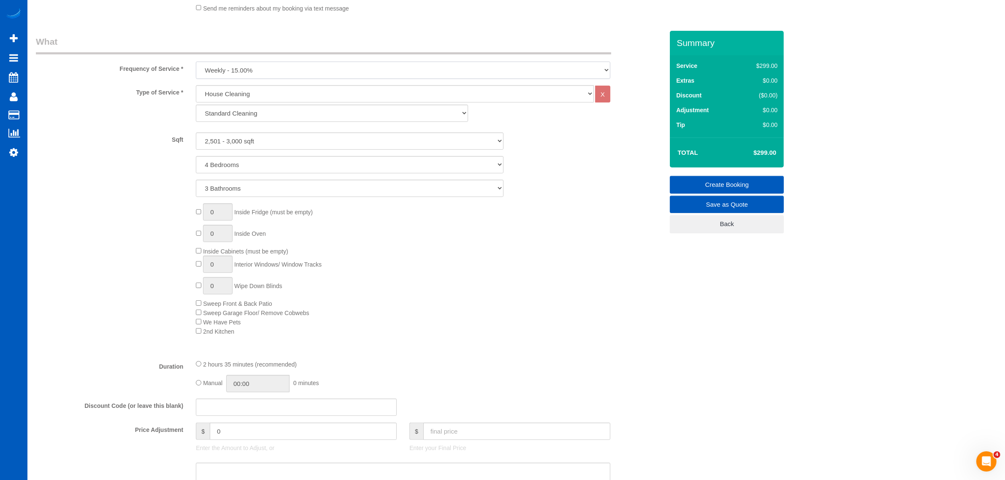
click at [240, 68] on select "One Time Weekly - 15.00% Every 2 Weeks - 10.00% Every 4 Weeks - 5.00% Every 2 M…" at bounding box center [403, 70] width 414 height 17
select select "object:32488"
click at [196, 62] on select "One Time Weekly - 15.00% Every 2 Weeks - 10.00% Every 4 Weeks - 5.00% Every 2 M…" at bounding box center [403, 70] width 414 height 17
click at [425, 275] on div "0 Inside Fridge (must be empty) 0 Inside Oven Inside Cabinets (must be empty) 0…" at bounding box center [429, 269] width 480 height 132
click at [409, 268] on div "0 Inside Fridge (must be empty) 0 Inside Oven Inside Cabinets (must be empty) 0…" at bounding box center [429, 269] width 480 height 132
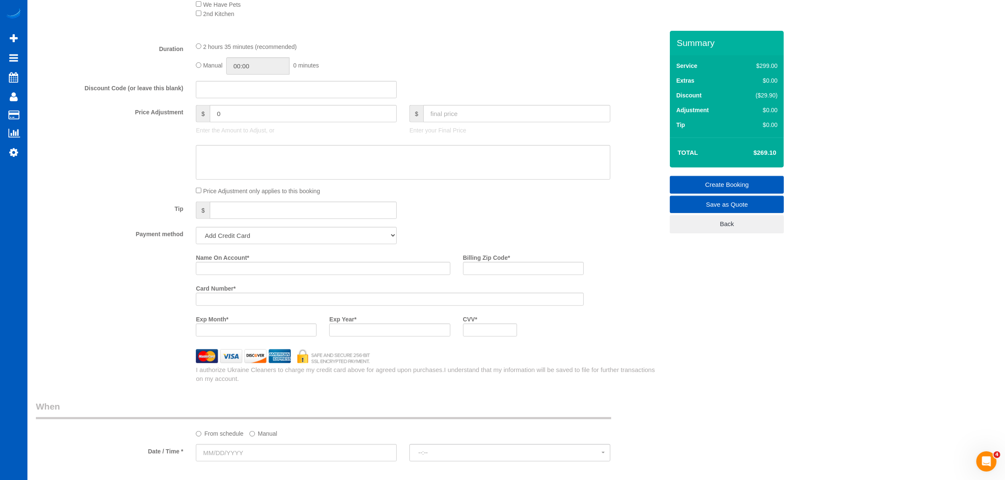
scroll to position [615, 0]
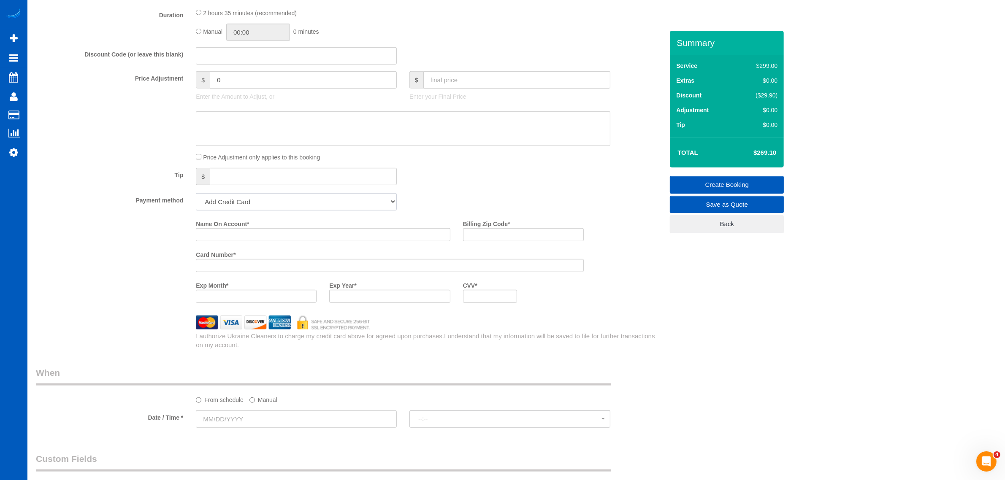
click at [338, 205] on select "Add Credit Card Cash Check Paypal" at bounding box center [296, 201] width 201 height 17
click at [335, 200] on select "Add Credit Card Cash Check Paypal" at bounding box center [296, 201] width 201 height 17
click at [319, 202] on select "Add Credit Card Cash Check Paypal" at bounding box center [296, 201] width 201 height 17
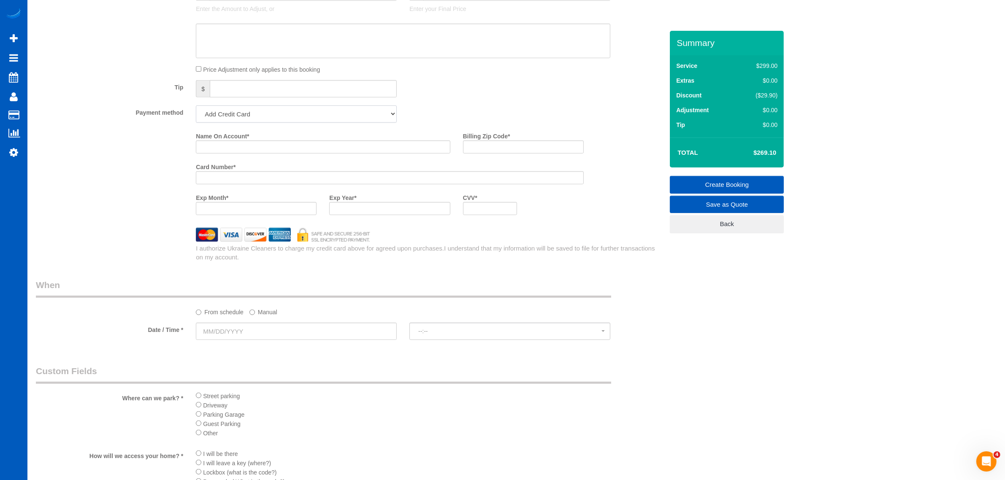
scroll to position [527, 0]
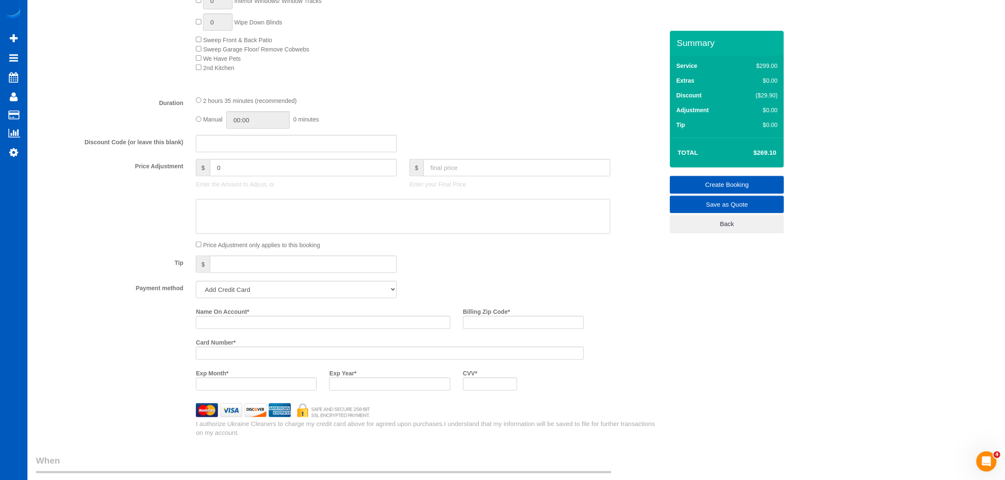
click at [269, 221] on textarea at bounding box center [403, 216] width 414 height 35
type textarea "R"
click at [13, 152] on icon at bounding box center [13, 152] width 9 height 10
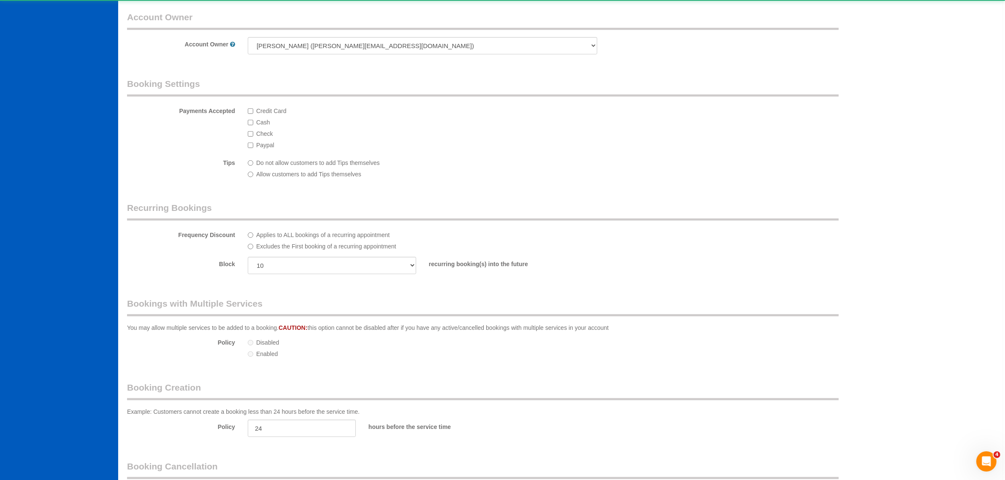
select select "1"
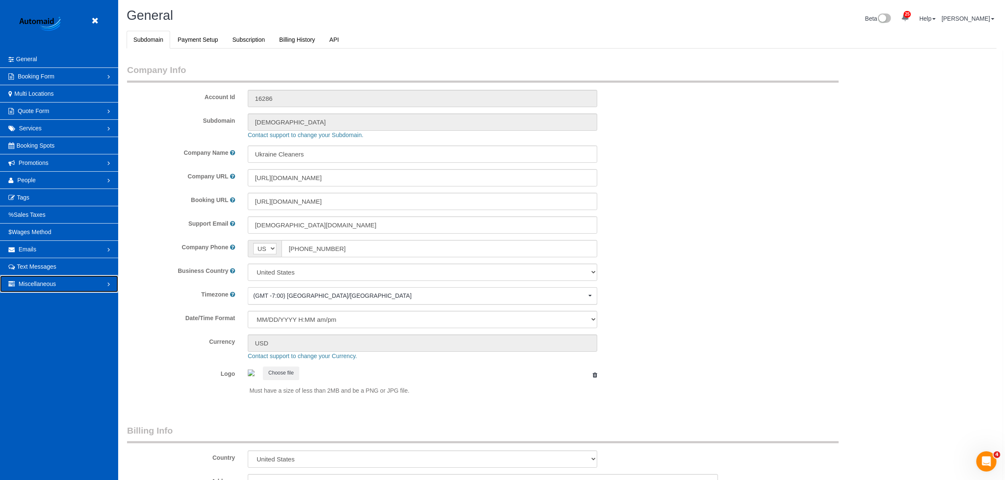
click at [54, 287] on span "Miscellaneous" at bounding box center [38, 284] width 38 height 7
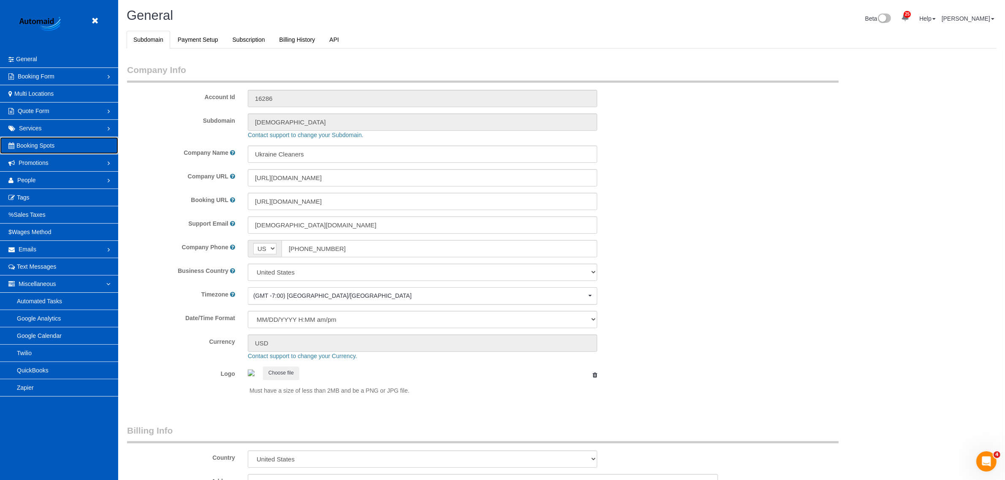
click at [41, 148] on span "Booking Spots" at bounding box center [35, 145] width 38 height 7
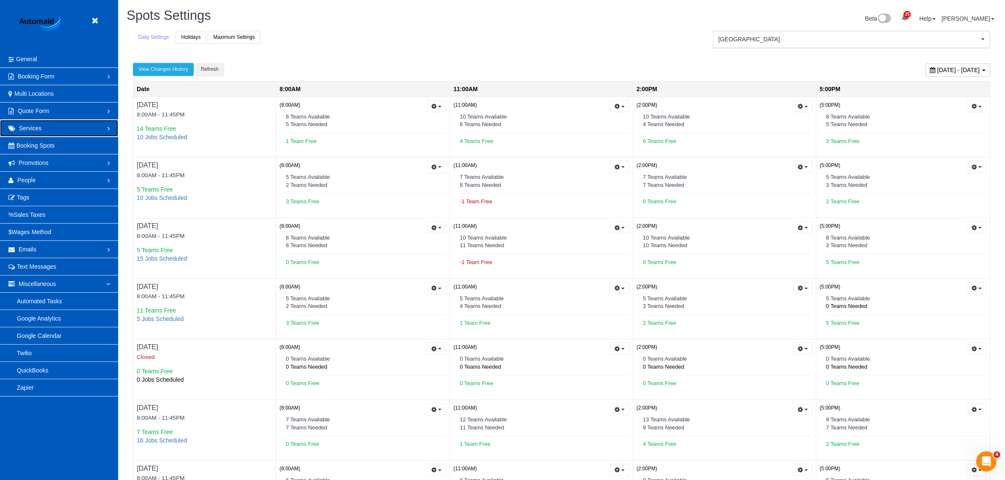
click at [56, 127] on link "Services" at bounding box center [59, 128] width 118 height 17
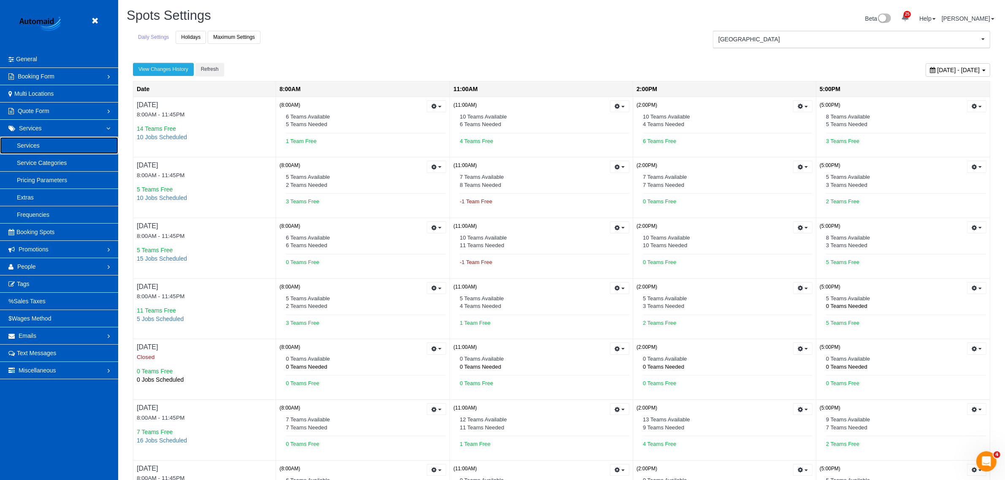
click at [42, 151] on link "Services" at bounding box center [59, 145] width 118 height 17
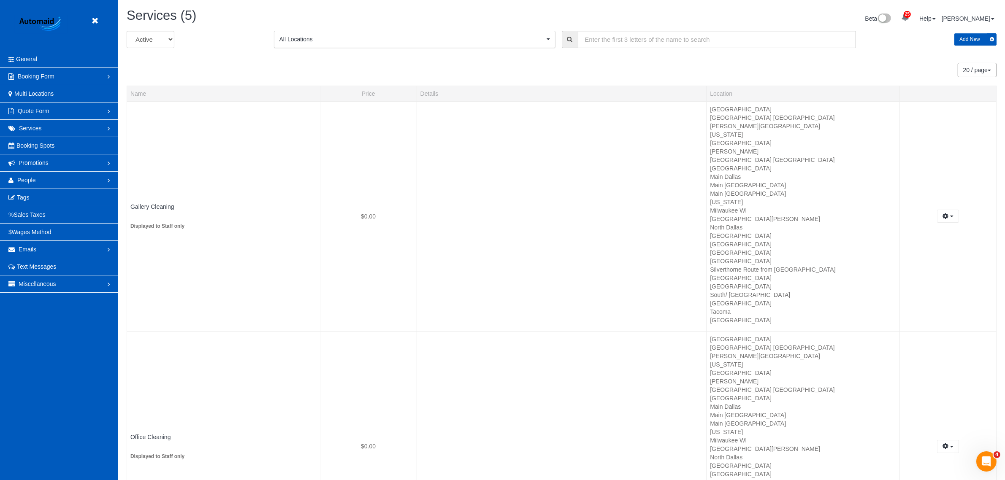
click at [381, 38] on span "All Locations" at bounding box center [411, 39] width 265 height 8
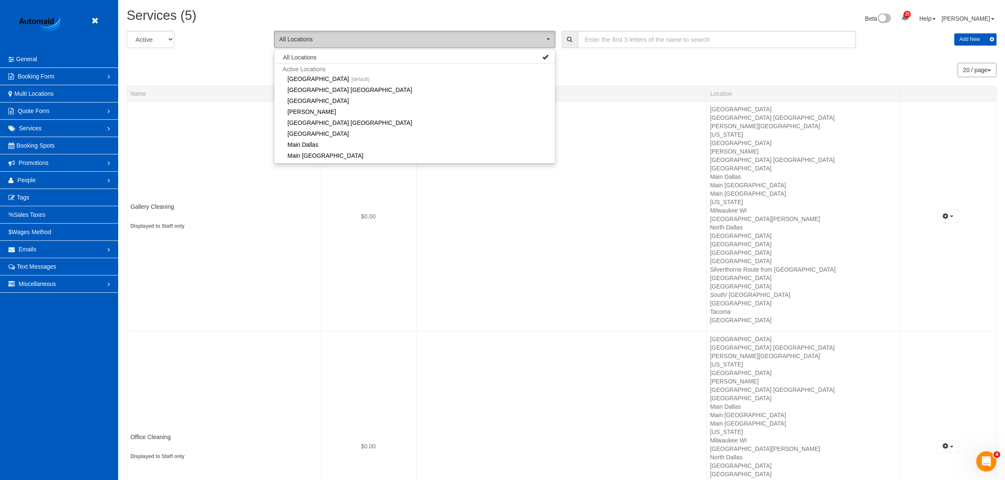
click at [385, 46] on button "All Locations" at bounding box center [414, 39] width 281 height 17
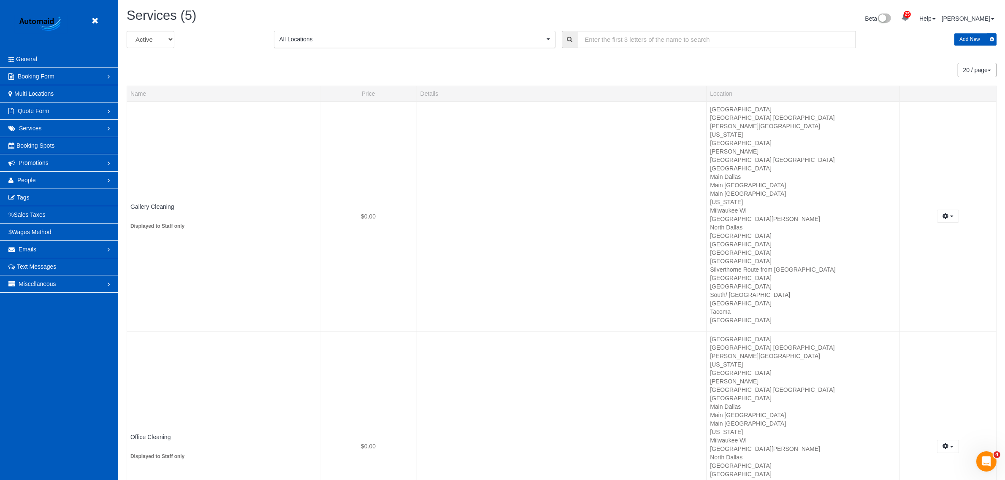
click at [385, 46] on button "All Locations" at bounding box center [414, 39] width 281 height 17
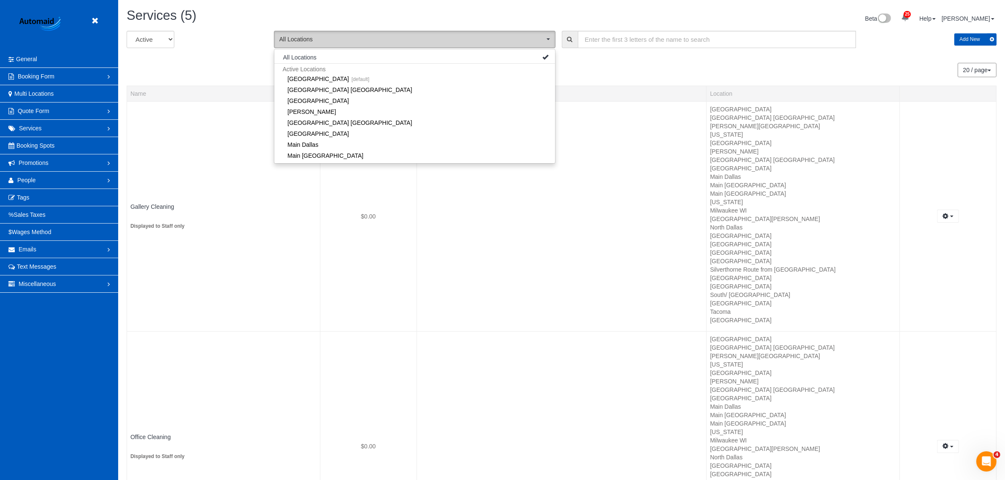
click at [396, 47] on button "All Locations" at bounding box center [414, 39] width 281 height 17
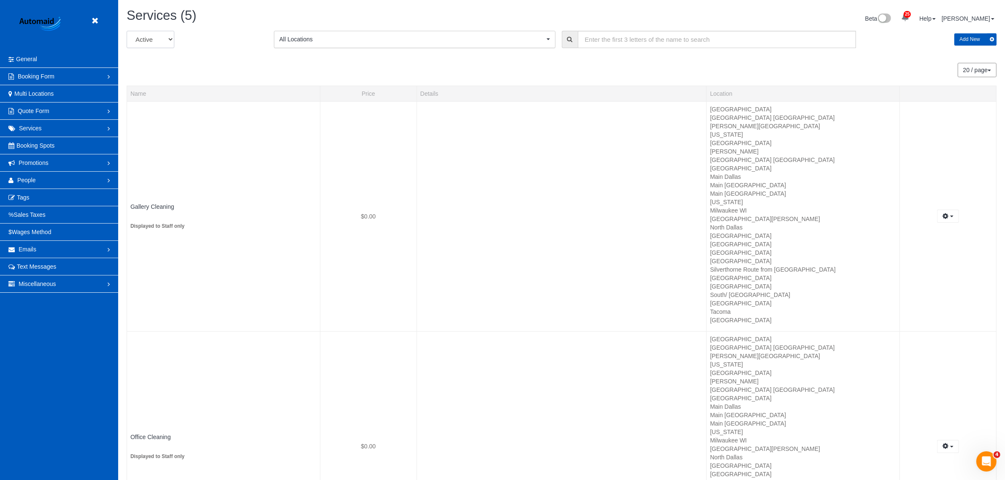
click at [166, 45] on select "All Active Archived" at bounding box center [151, 39] width 48 height 17
click at [39, 57] on link "General" at bounding box center [59, 59] width 118 height 17
select select "1"
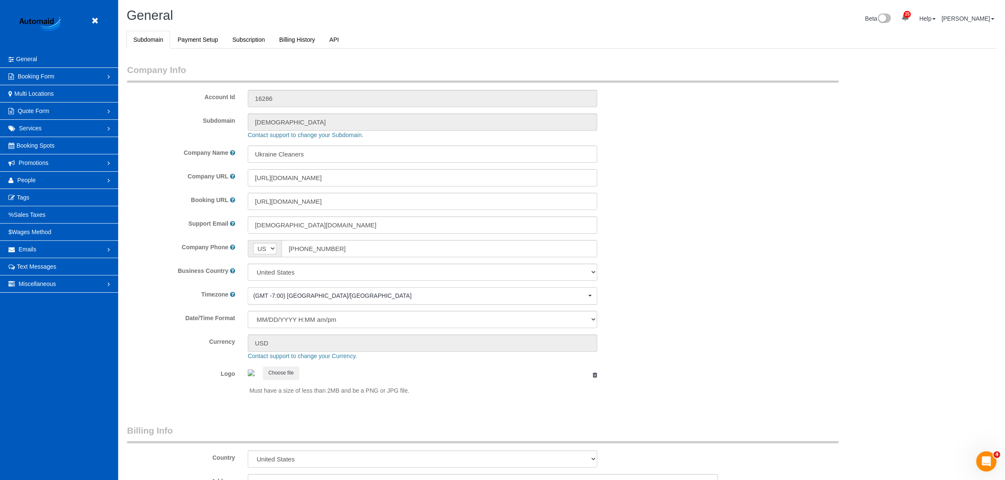
click at [86, 19] on header "Beta" at bounding box center [59, 25] width 118 height 51
click at [96, 18] on icon at bounding box center [94, 21] width 11 height 11
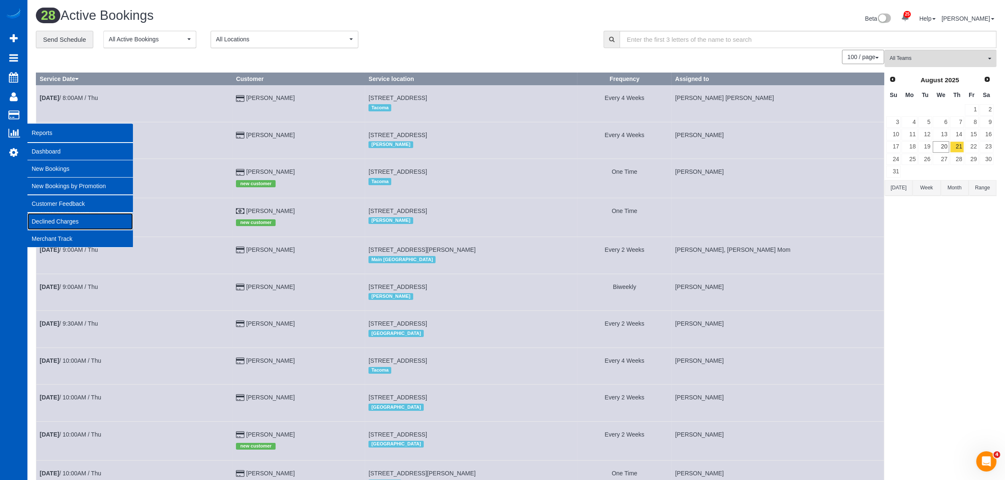
click at [61, 220] on link "Declined Charges" at bounding box center [79, 221] width 105 height 17
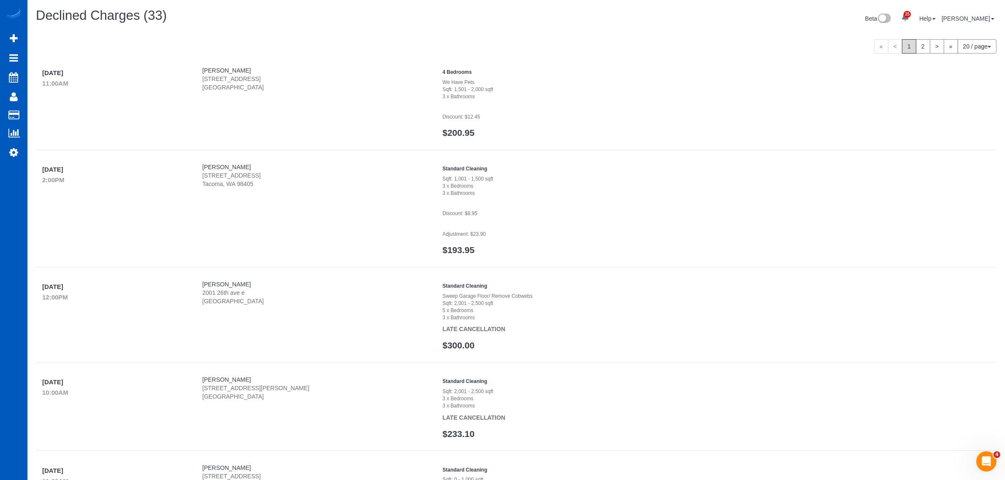
click at [605, 104] on p "Discount: $12.45" at bounding box center [676, 112] width 468 height 17
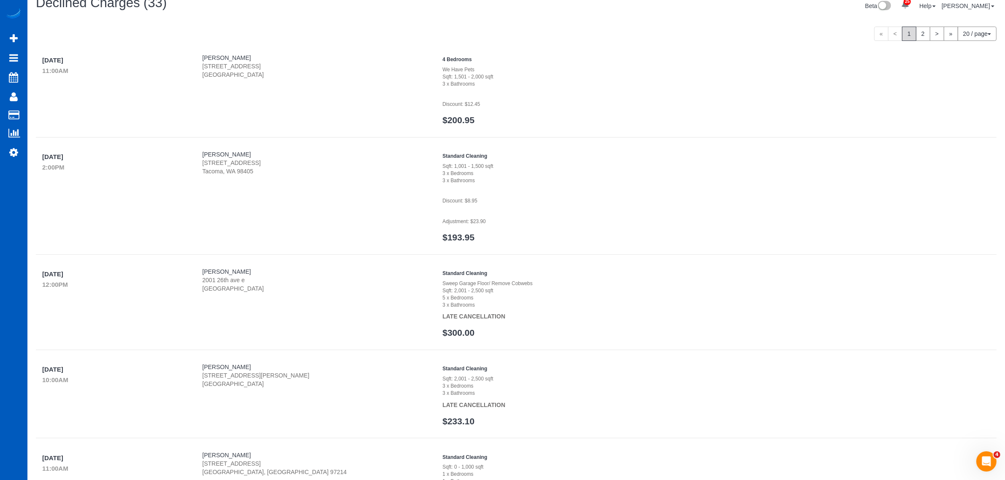
scroll to position [88, 0]
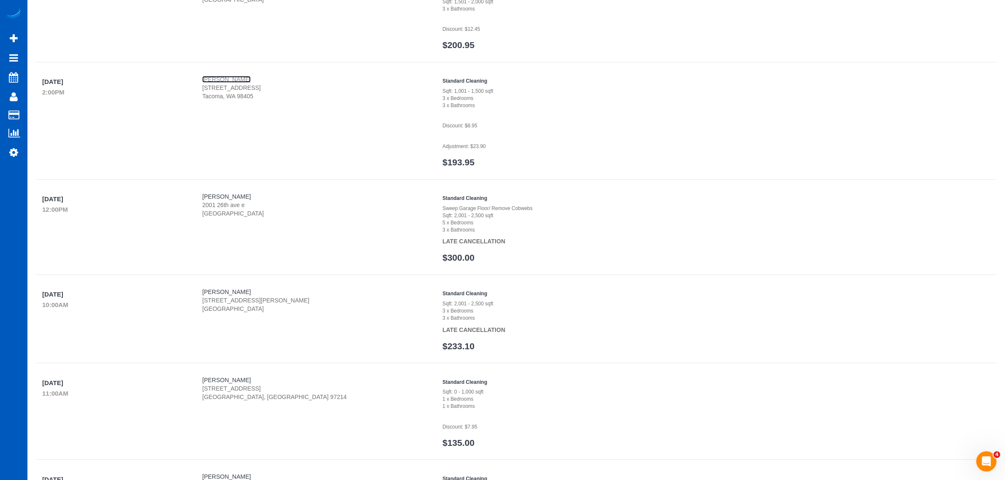
click at [214, 76] on link "James Fisher" at bounding box center [226, 79] width 49 height 7
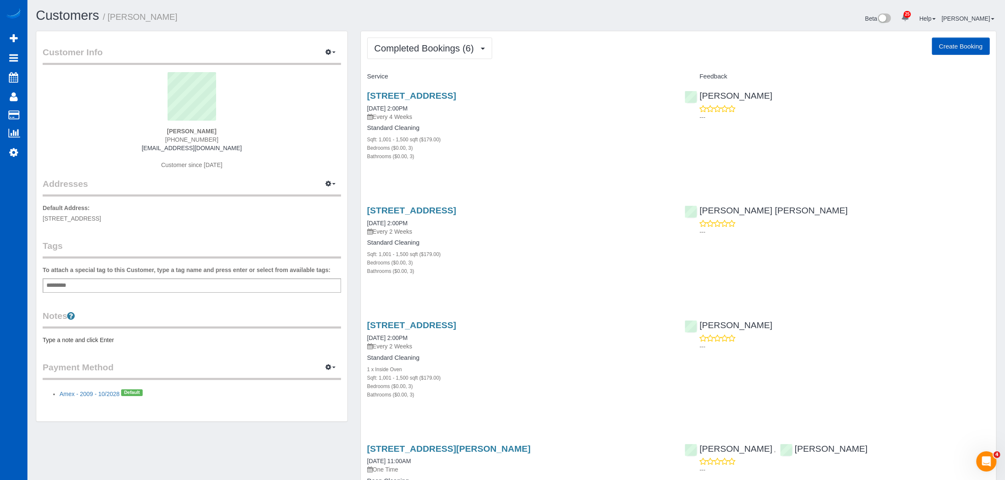
click at [437, 101] on div "4601 S 12th Street Ct, Tacoma, WA 98405 08/12/2025 2:00PM Every 4 Weeks" at bounding box center [519, 106] width 305 height 30
click at [438, 94] on link "4601 S 12th Street Ct, Tacoma, WA 98405" at bounding box center [411, 96] width 89 height 10
click at [406, 209] on link "4601 S 12th Street Ct, Tacoma, WA 98405" at bounding box center [411, 210] width 89 height 10
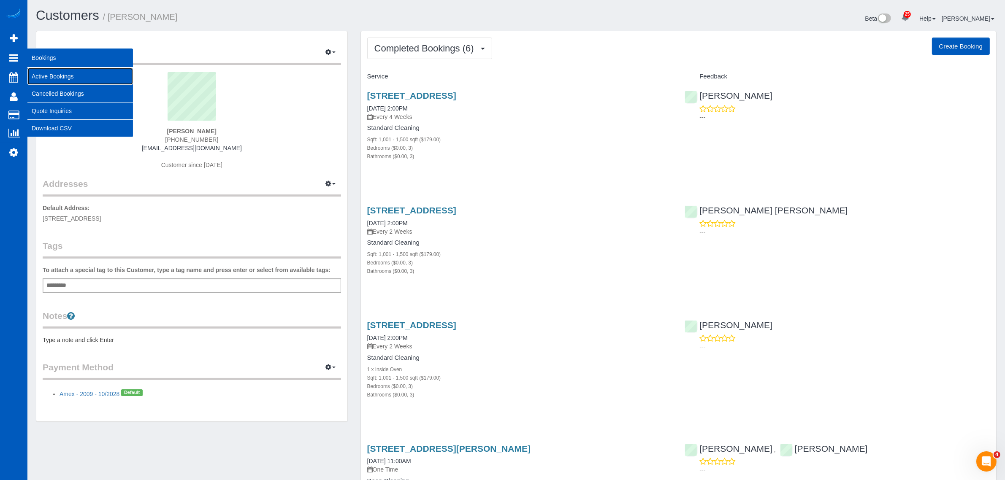
click at [64, 71] on link "Active Bookings" at bounding box center [79, 76] width 105 height 17
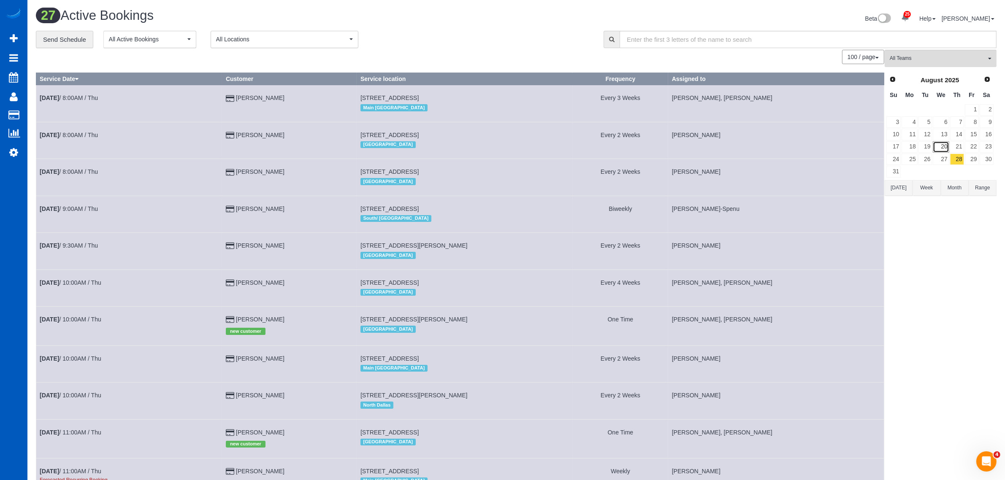
click at [939, 152] on link "20" at bounding box center [940, 146] width 16 height 11
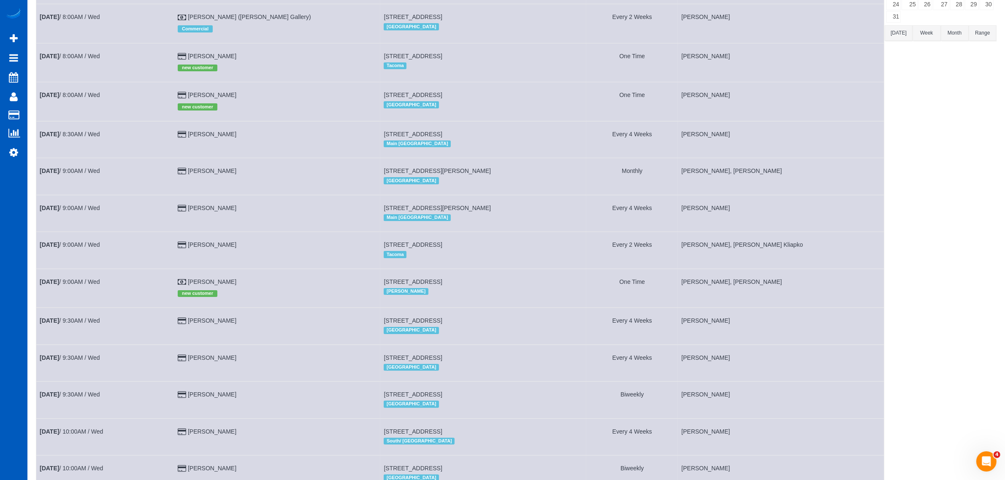
scroll to position [176, 0]
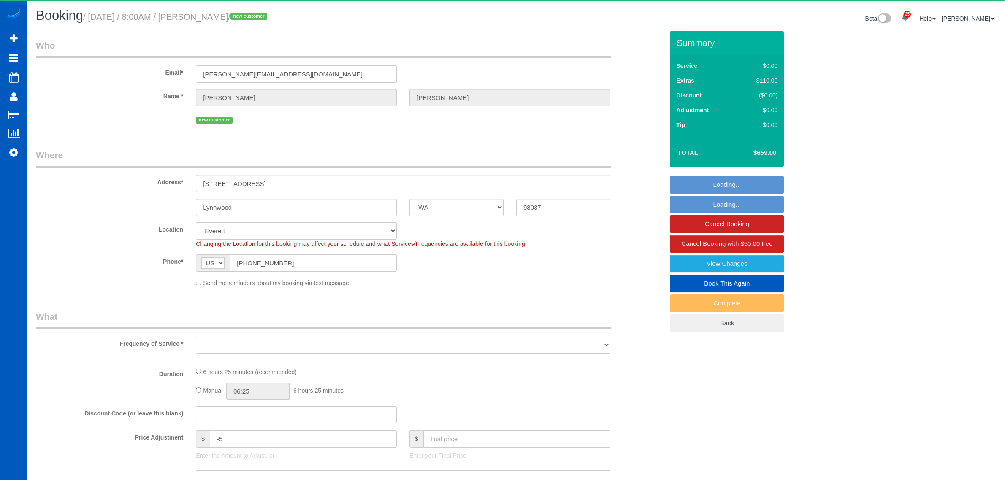
select select "WA"
select select "spot1"
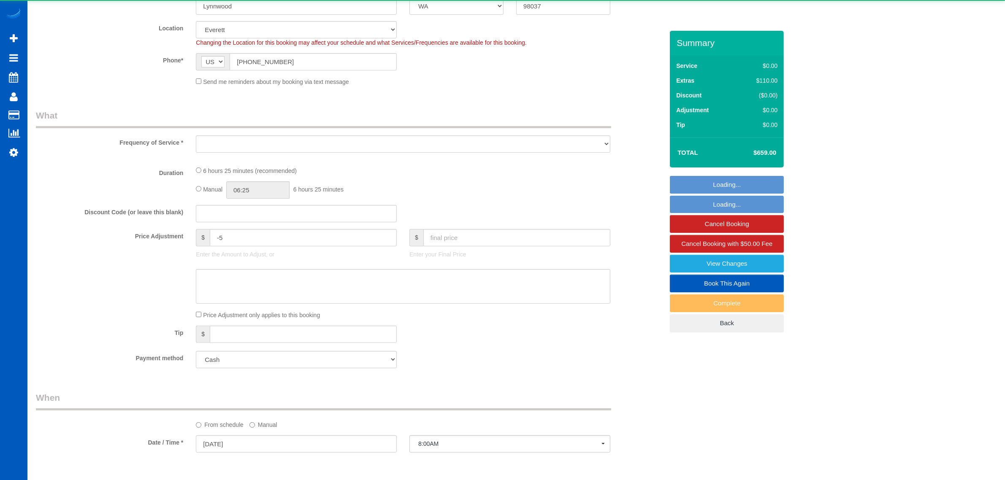
select select "object:1143"
select select "199"
select select "2501"
select select "4"
select select "3"
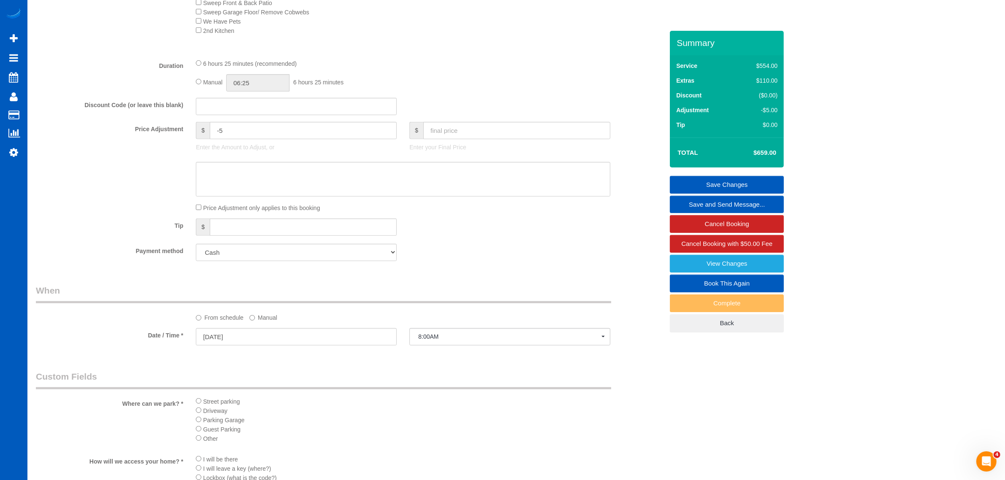
scroll to position [527, 0]
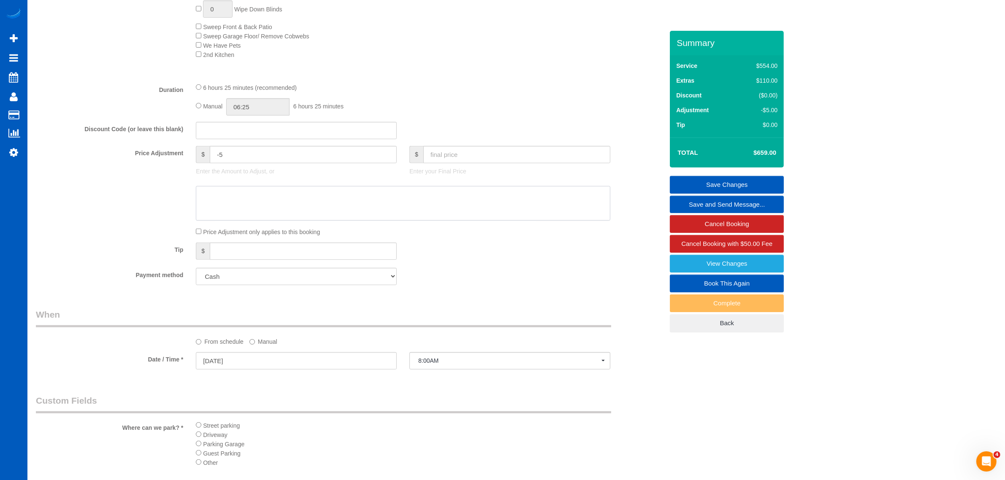
click at [273, 203] on textarea at bounding box center [403, 203] width 414 height 35
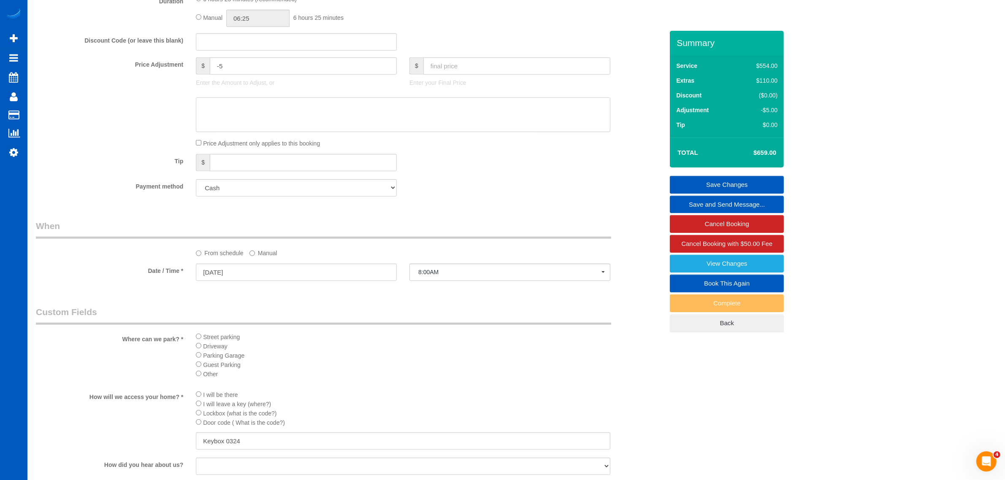
scroll to position [615, 0]
click at [259, 192] on select "Add Credit Card Cash Check Paypal" at bounding box center [296, 188] width 201 height 17
select select "string:fspay"
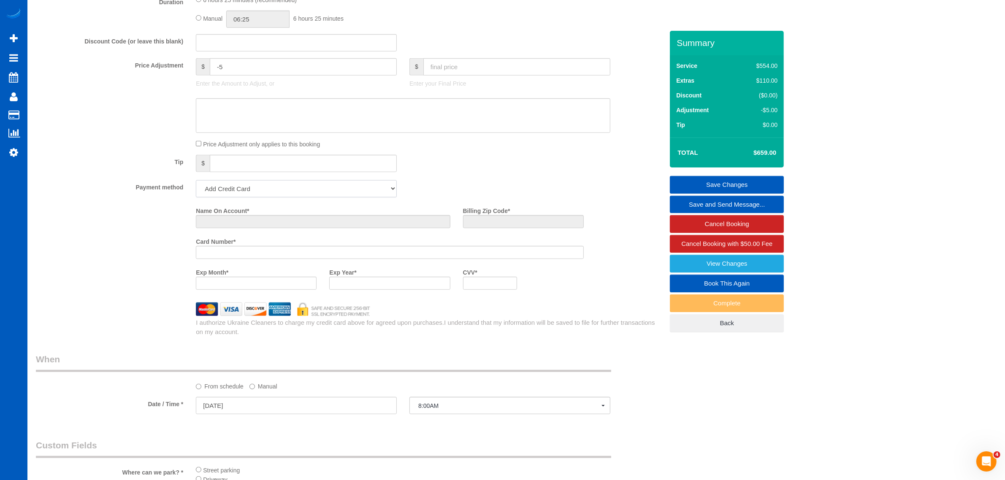
scroll to position [748, 0]
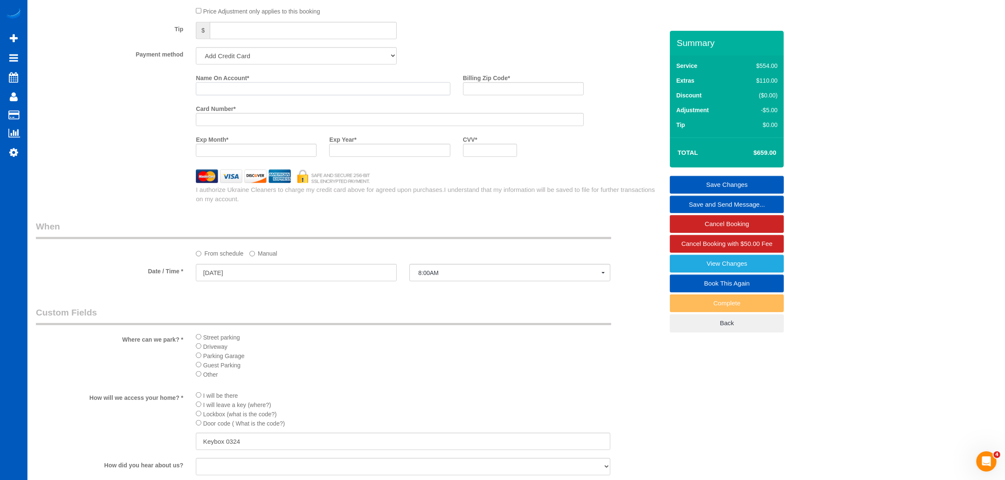
drag, startPoint x: 235, startPoint y: 91, endPoint x: 241, endPoint y: 92, distance: 5.1
click at [235, 91] on input "Name On Account *" at bounding box center [323, 88] width 254 height 13
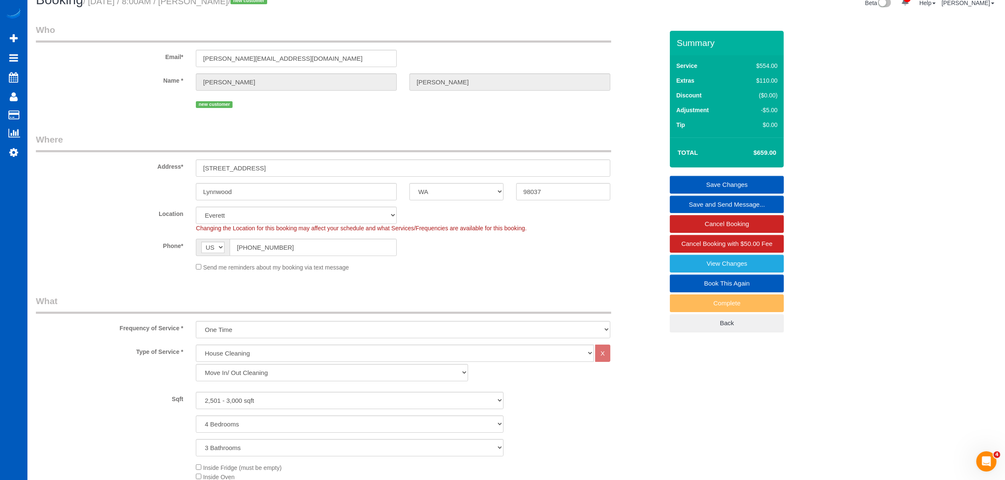
scroll to position [0, 0]
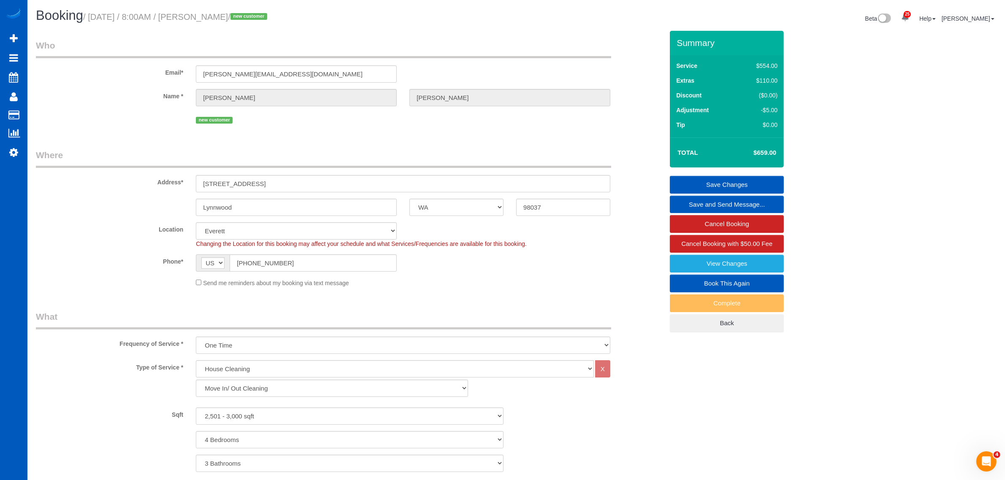
type input "[PERSON_NAME]"
drag, startPoint x: 553, startPoint y: 207, endPoint x: 459, endPoint y: 224, distance: 95.3
click at [459, 224] on fieldset "Where Address* 3411 170th St SW Lynnwood AK AL AR AZ CA CO CT DC DE FL GA HI IA…" at bounding box center [349, 221] width 627 height 145
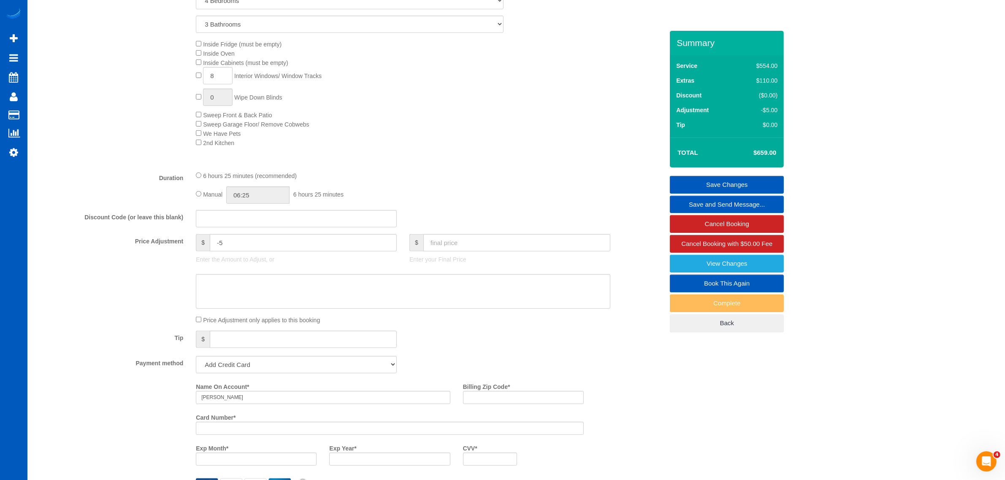
scroll to position [615, 0]
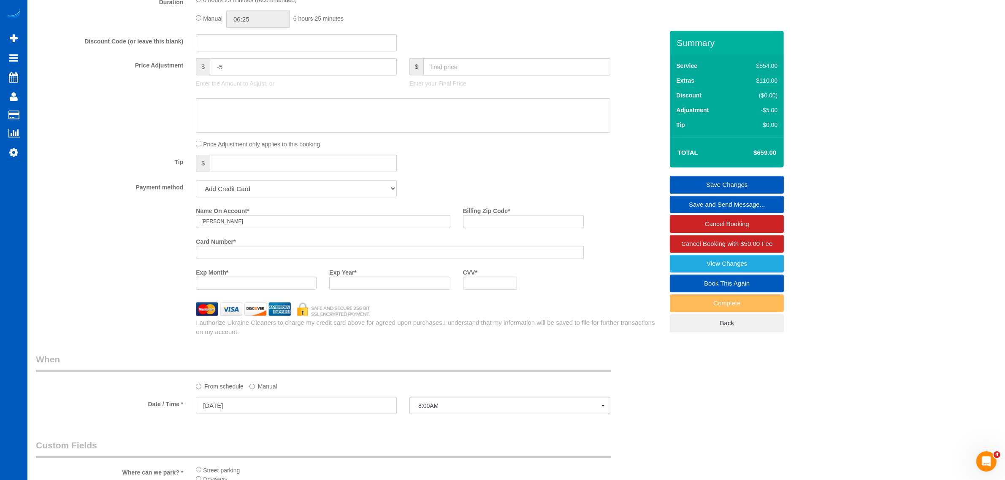
click at [504, 218] on input "Billing Zip Code *" at bounding box center [523, 221] width 121 height 13
paste input "98037"
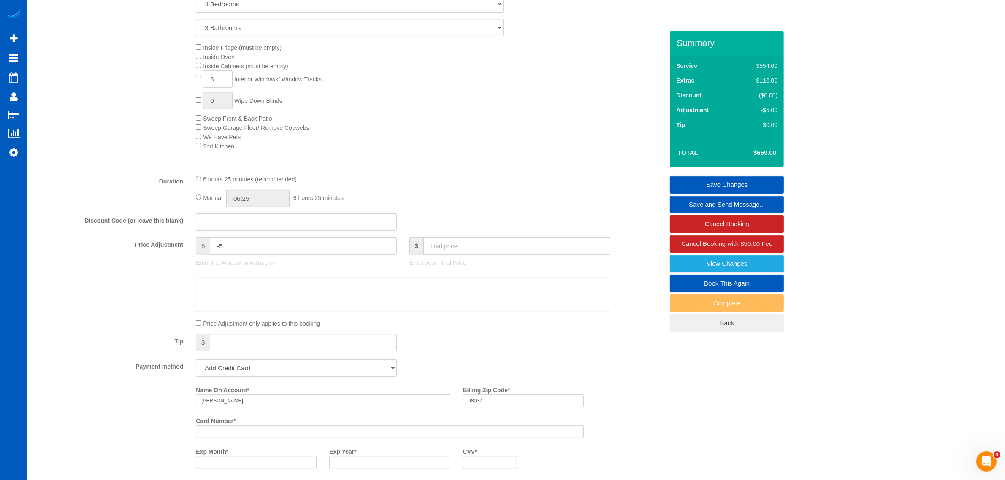
scroll to position [527, 0]
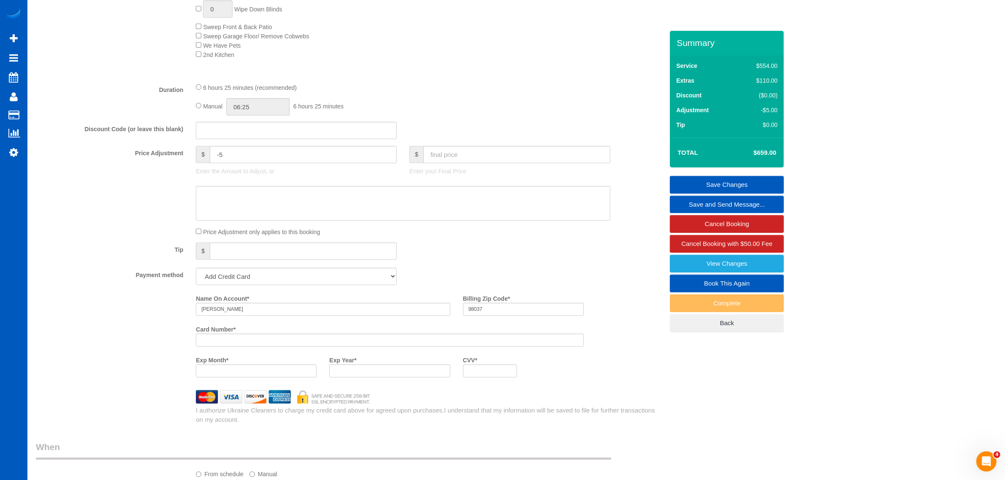
click at [227, 344] on div at bounding box center [389, 340] width 387 height 13
click at [229, 333] on label "Card Number *" at bounding box center [216, 327] width 40 height 11
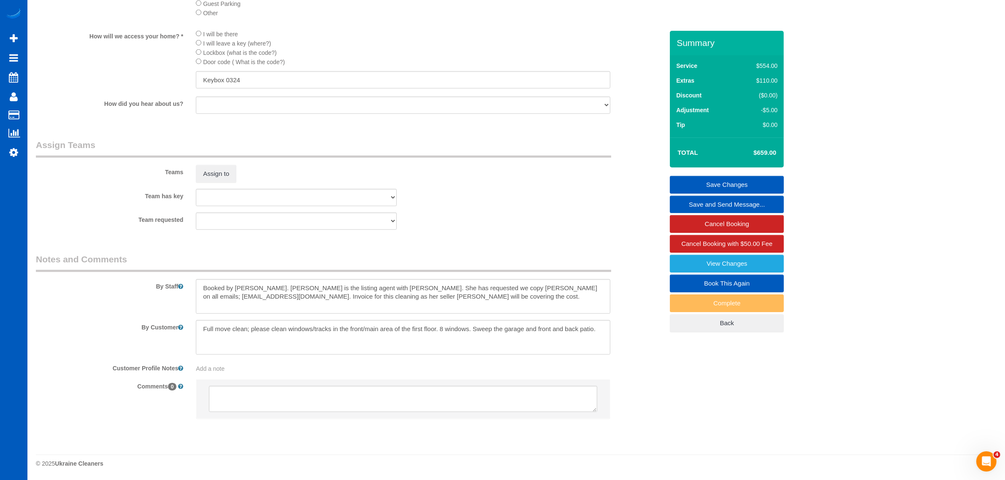
scroll to position [1155, 0]
click at [223, 182] on sui-booking-teams "Teams Assign to Team has key Alona Tarasiuk Alona Vikhliaieva Anastasiia Demche…" at bounding box center [349, 184] width 627 height 91
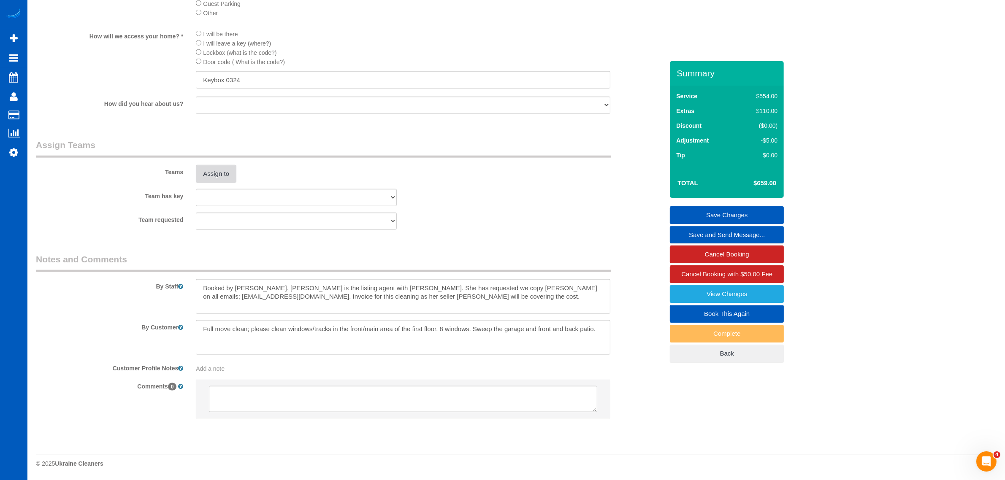
click at [220, 172] on button "Assign to" at bounding box center [216, 174] width 41 height 18
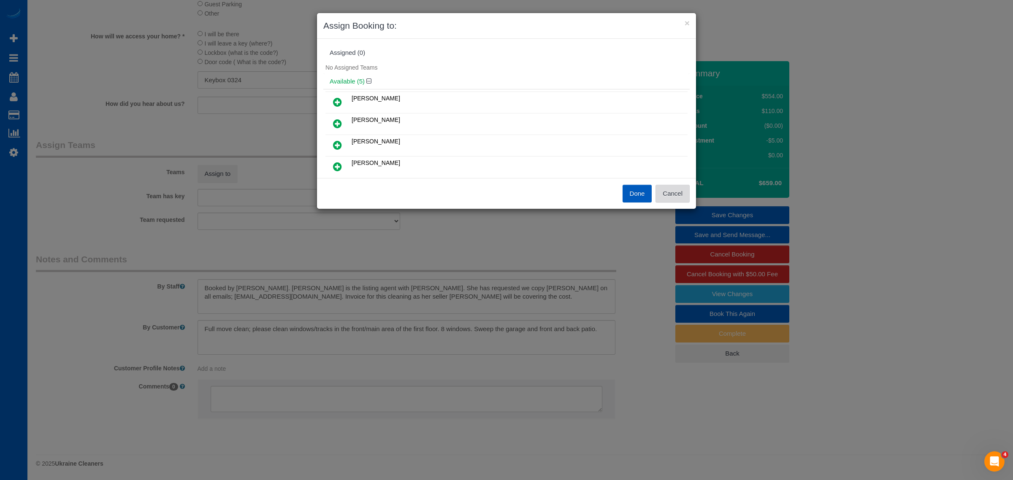
click at [679, 197] on button "Cancel" at bounding box center [672, 194] width 34 height 18
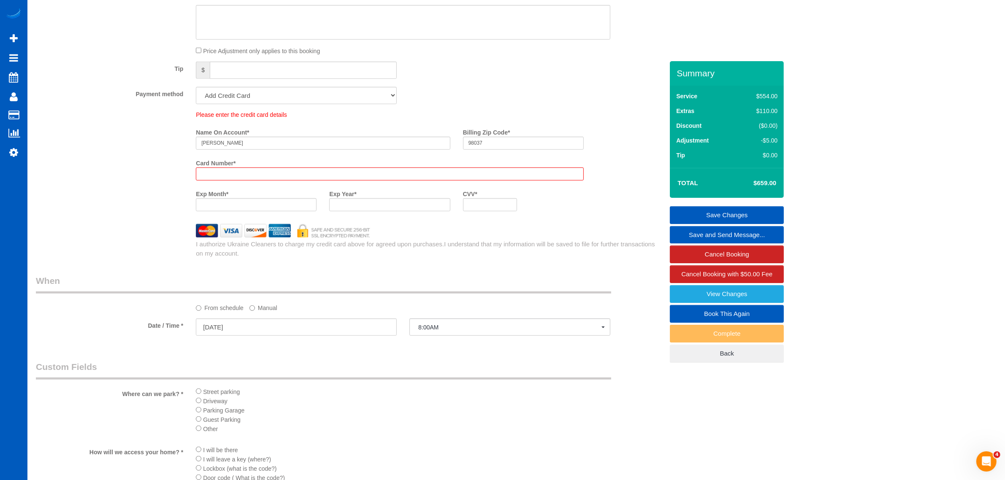
scroll to position [716, 0]
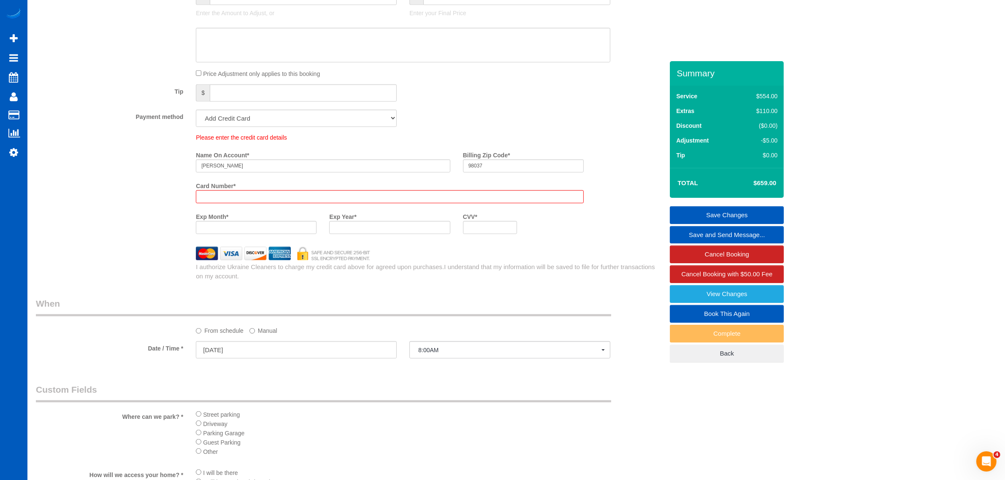
click at [243, 191] on div at bounding box center [389, 196] width 387 height 13
click at [232, 202] on div at bounding box center [389, 196] width 387 height 13
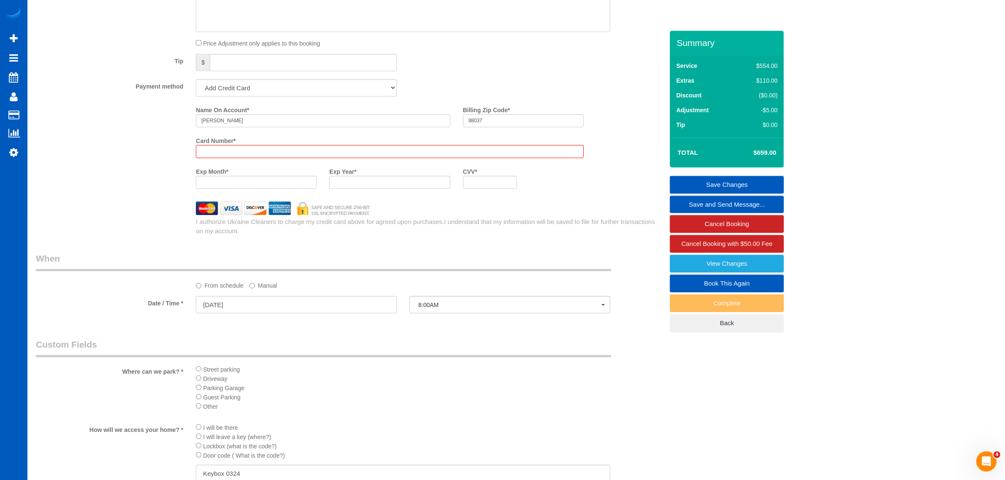
scroll to position [686, 0]
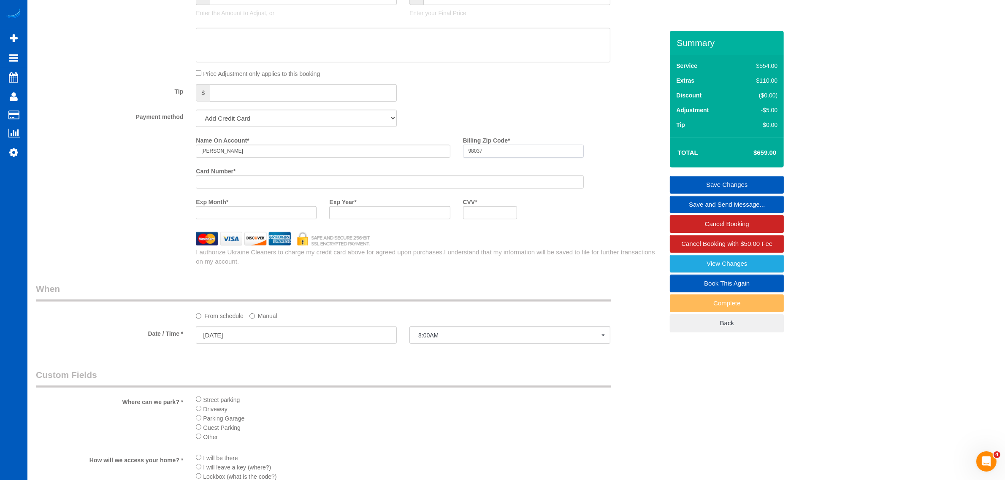
drag, startPoint x: 497, startPoint y: 153, endPoint x: 437, endPoint y: 168, distance: 61.6
click at [437, 168] on payment-method-fs-pay "Name On Account * Nikki Sandhu Billing Zip Code * 98037 Card Number * Exp Month…" at bounding box center [389, 179] width 387 height 92
type input "98031"
click at [269, 123] on select "Add Credit Card Cash Check Paypal" at bounding box center [296, 118] width 201 height 17
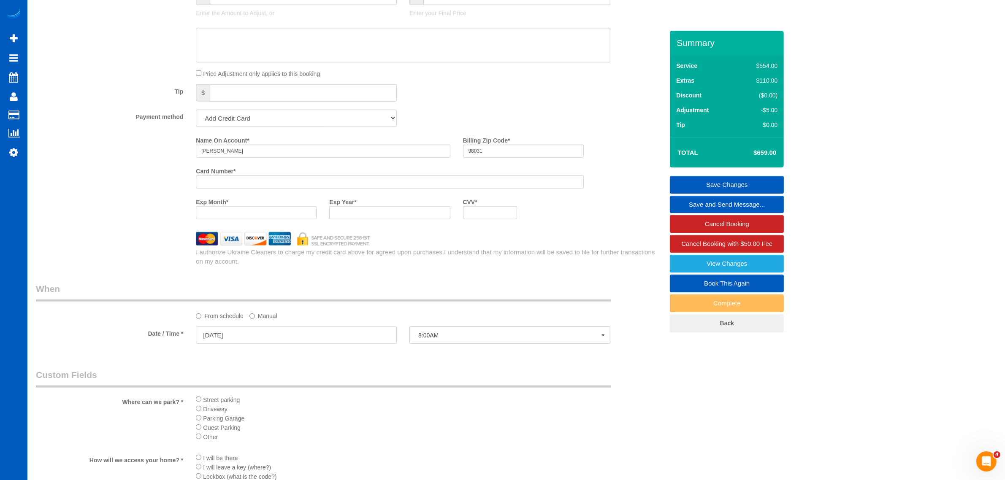
click at [269, 123] on select "Add Credit Card Cash Check Paypal" at bounding box center [296, 118] width 201 height 17
click at [278, 112] on select "Add Credit Card Cash Check Paypal" at bounding box center [296, 118] width 201 height 17
click at [439, 102] on div "Tip $" at bounding box center [350, 93] width 640 height 19
click at [743, 181] on link "Save Changes" at bounding box center [727, 185] width 114 height 18
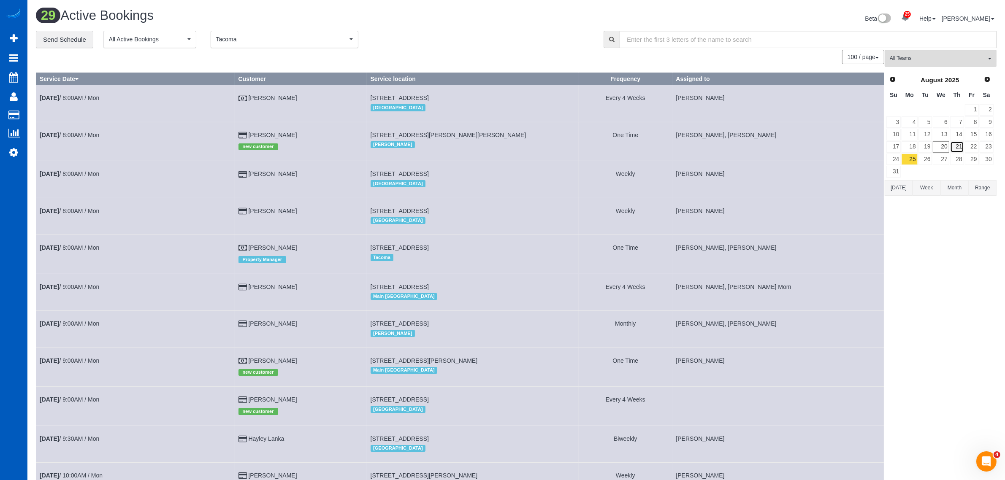
click at [956, 147] on link "21" at bounding box center [957, 146] width 14 height 11
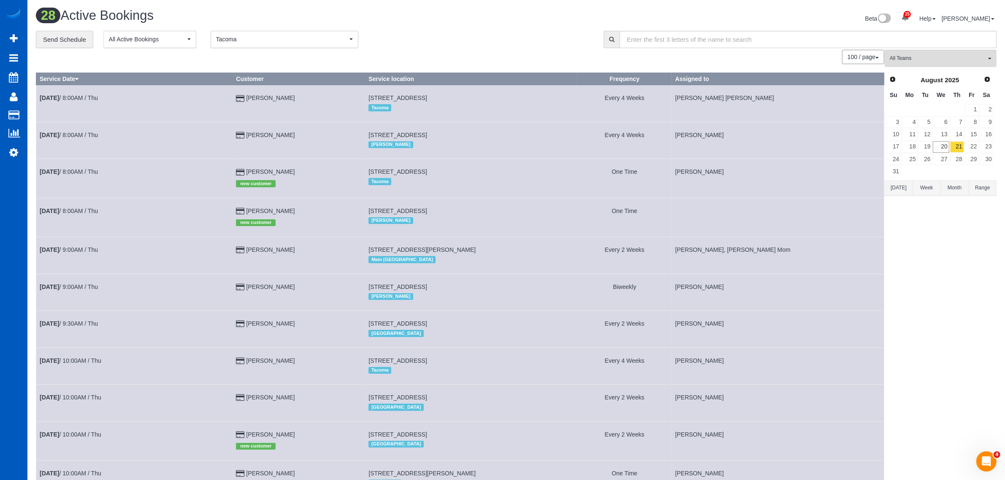
click at [76, 205] on td "Aug 21st / 8:00AM / Thu" at bounding box center [134, 217] width 196 height 39
click at [72, 210] on link "Aug 21st / 8:00AM / Thu" at bounding box center [69, 211] width 58 height 7
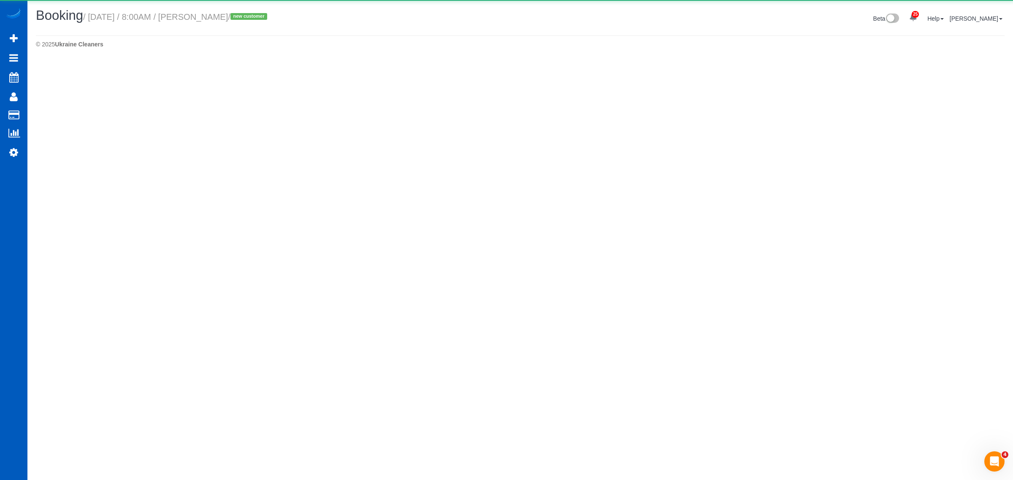
select select "WA"
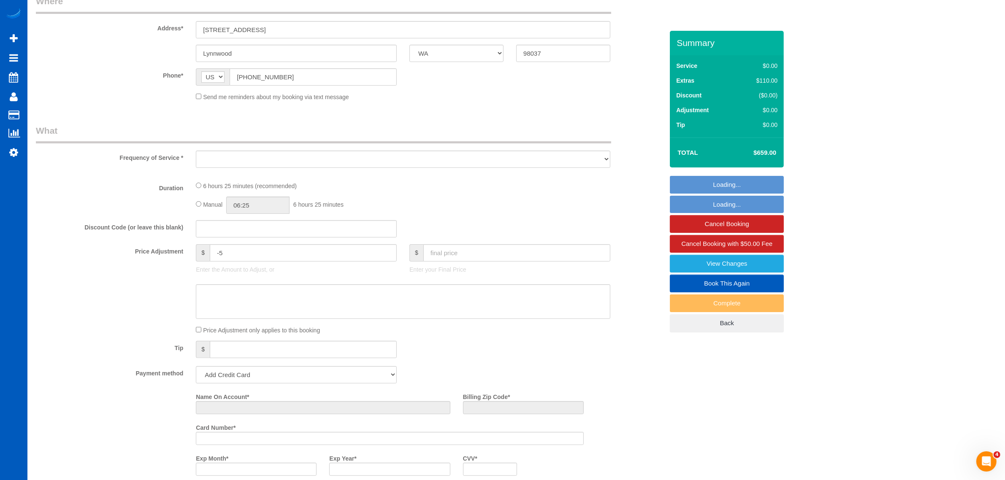
select select "object:3075"
select select "string:fspay-e17728a3-ad59-455f-9007-0f55d47b5014"
select select "199"
select select "2501"
select select "4"
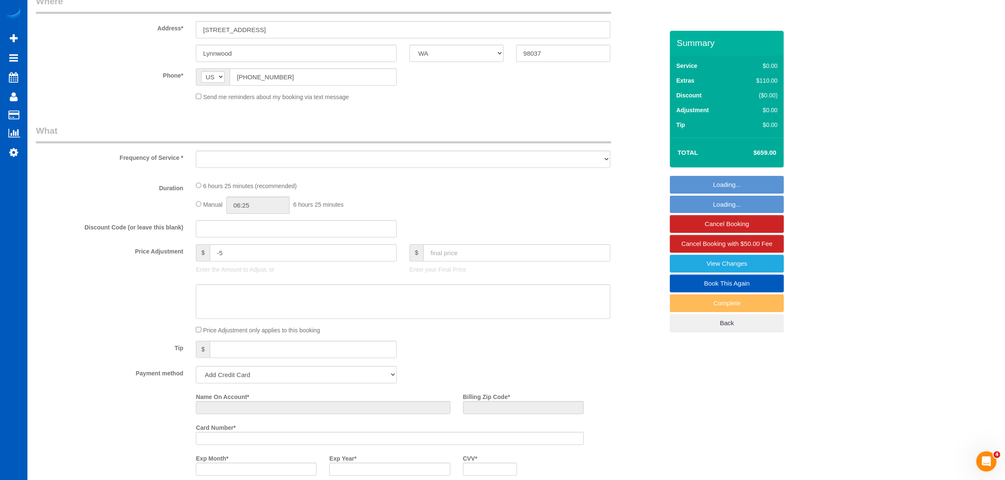
select select "3"
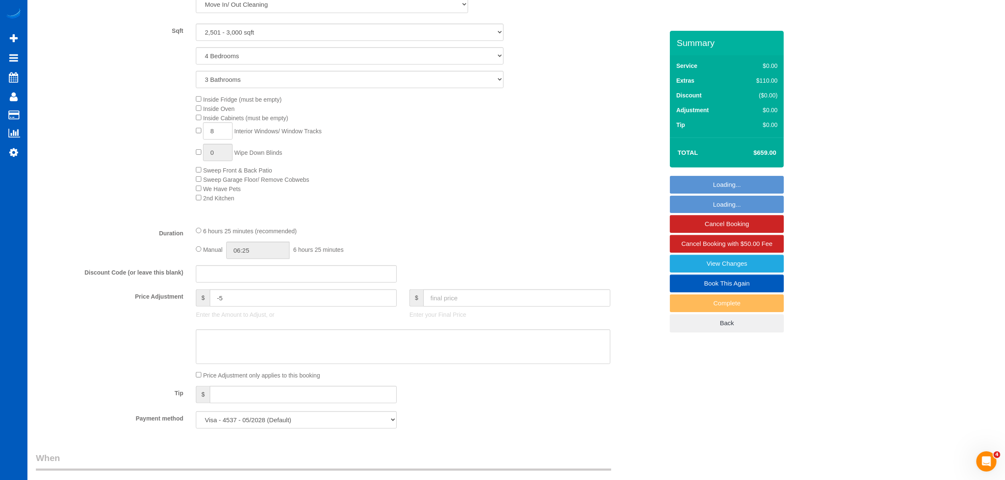
select select "object:3318"
select select "spot13"
select select "2501"
select select "4"
select select "3"
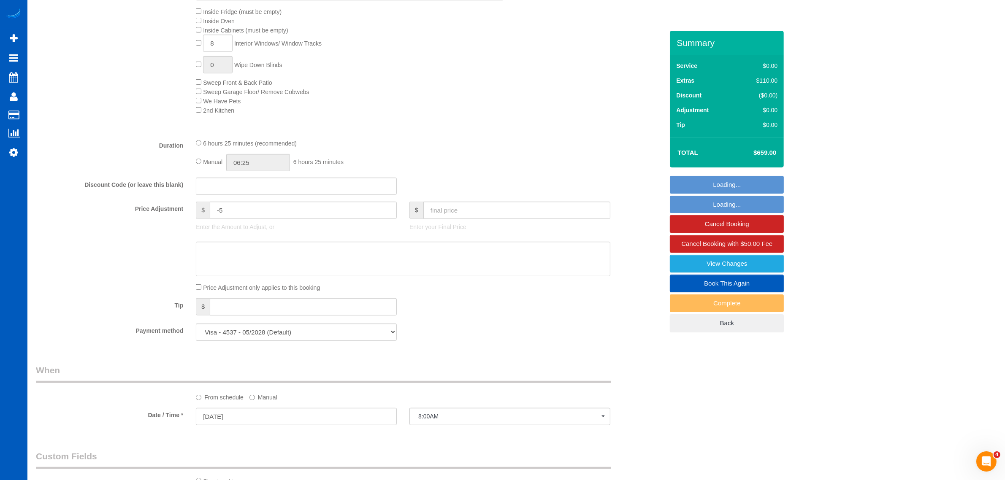
scroll to position [735, 0]
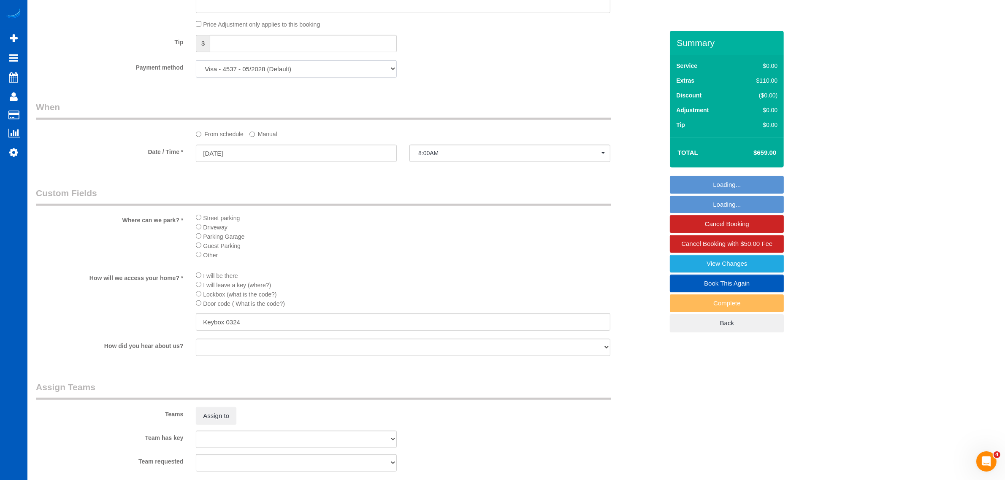
click at [274, 73] on select "Visa - 4537 - 05/2028 (Default) Add Credit Card ─────────────── Cash Check Payp…" at bounding box center [296, 68] width 201 height 17
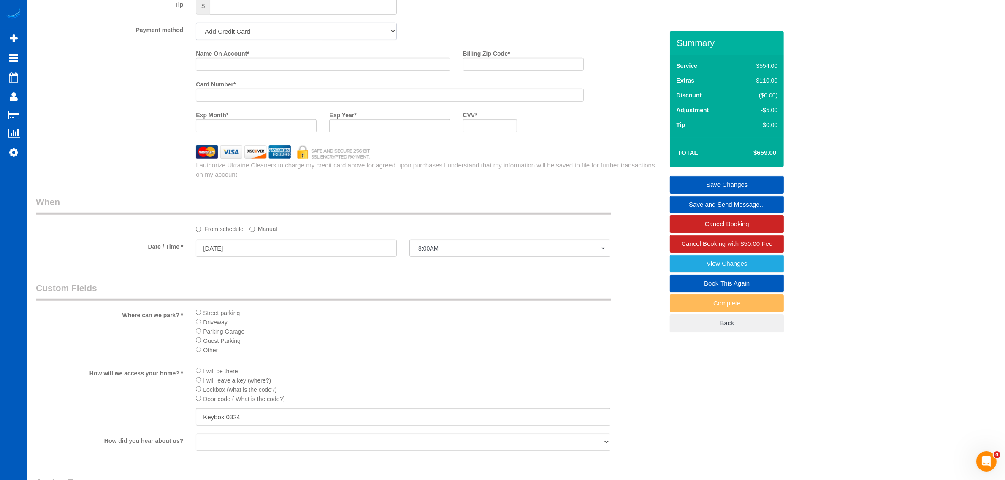
scroll to position [692, 0]
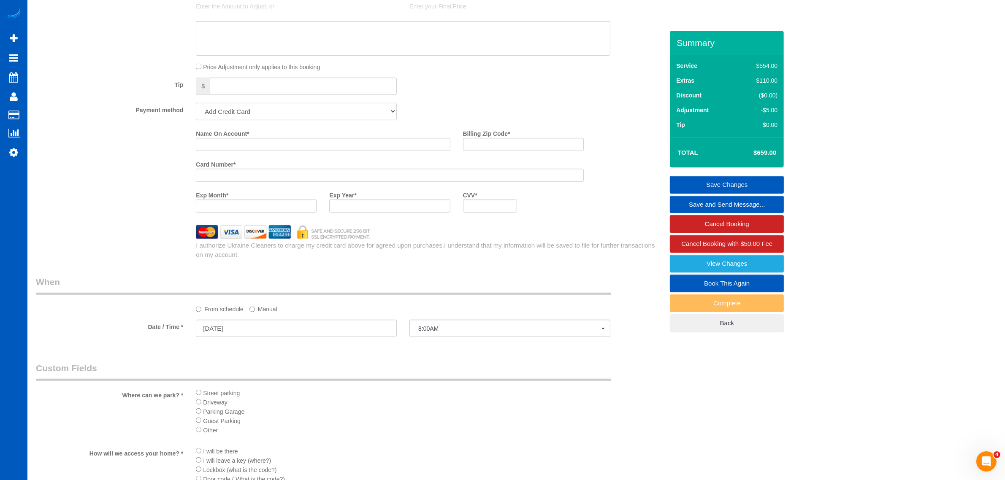
click at [273, 108] on select "Visa - 4537 - 05/2028 (Default) Add Credit Card ─────────────── Cash Check Payp…" at bounding box center [296, 111] width 201 height 17
click at [196, 103] on select "Visa - 4537 - 05/2028 (Default) Add Credit Card ─────────────── Cash Check Payp…" at bounding box center [296, 111] width 201 height 17
drag, startPoint x: 435, startPoint y: 92, endPoint x: 427, endPoint y: 96, distance: 8.9
click at [435, 93] on div "Tip $" at bounding box center [350, 87] width 640 height 19
click at [307, 117] on select "Visa - 4537 - 05/2028 (Default) Add Credit Card ─────────────── Cash Check Payp…" at bounding box center [296, 111] width 201 height 17
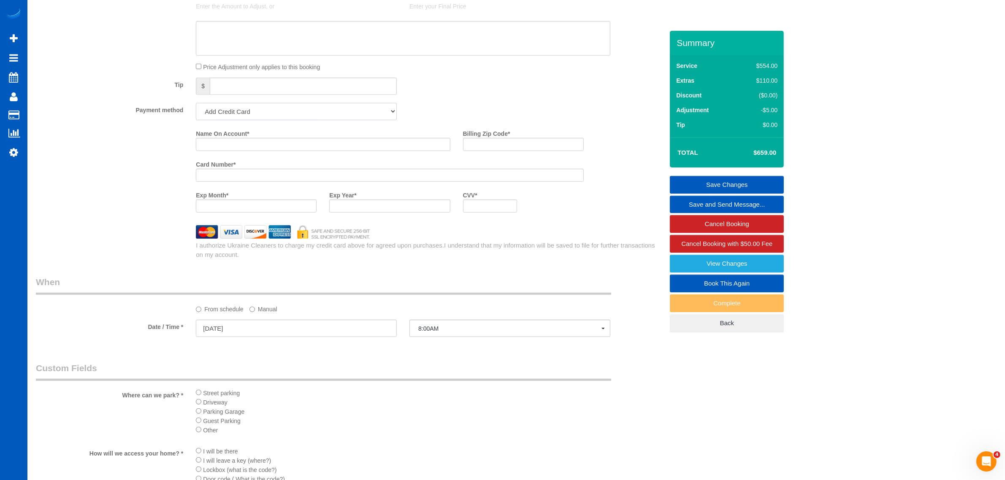
select select "string:cash"
click at [196, 103] on select "Visa - 4537 - 05/2028 (Default) Add Credit Card ─────────────── Cash Check Payp…" at bounding box center [296, 111] width 201 height 17
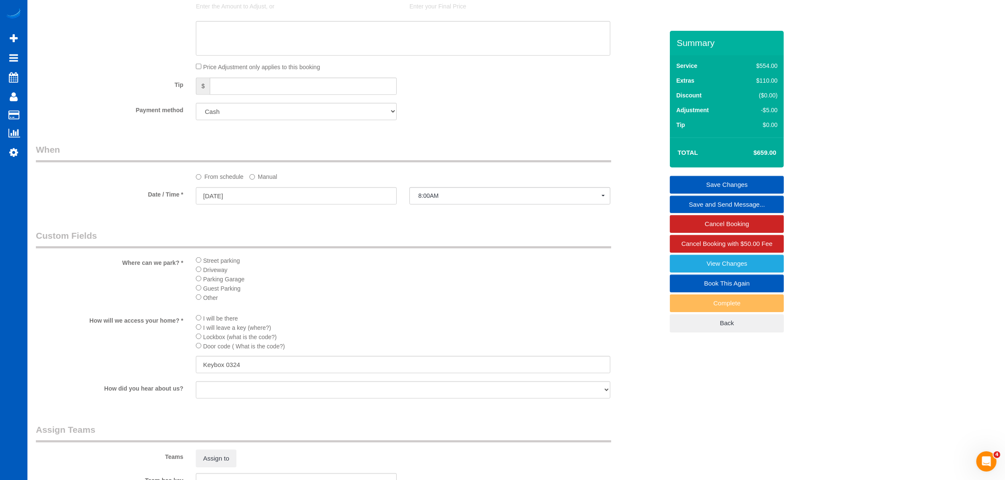
click at [703, 181] on link "Save Changes" at bounding box center [727, 185] width 114 height 18
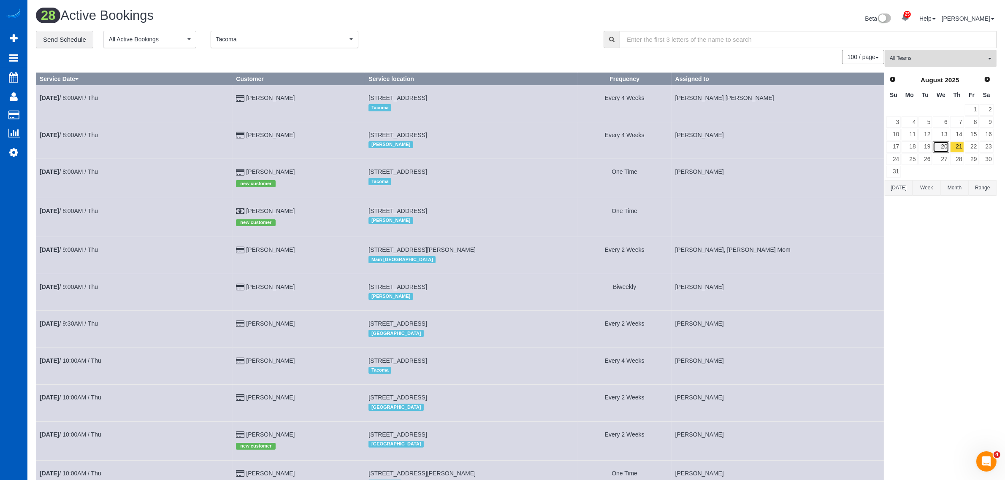
click at [946, 145] on link "20" at bounding box center [940, 146] width 16 height 11
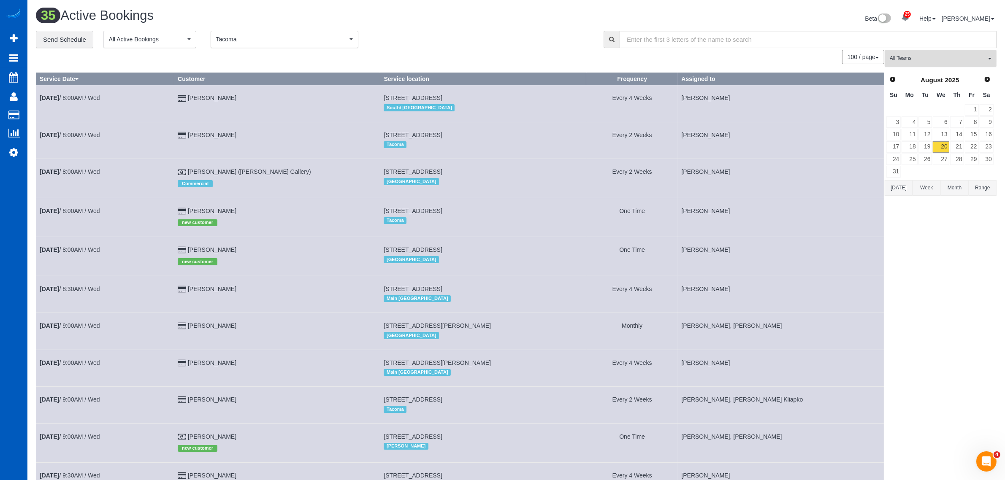
click at [941, 63] on button "All Teams" at bounding box center [940, 58] width 112 height 17
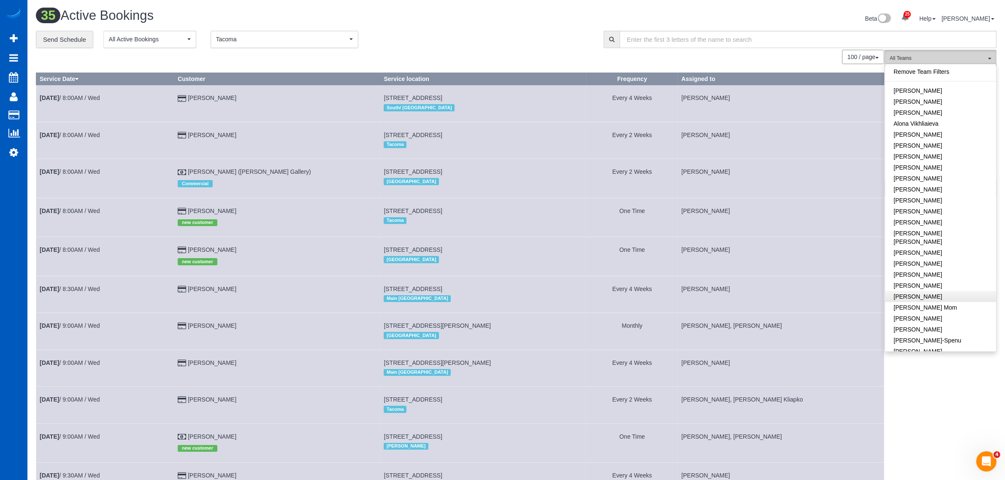
scroll to position [88, 0]
click at [936, 247] on link "[PERSON_NAME]-Spenu" at bounding box center [940, 252] width 111 height 11
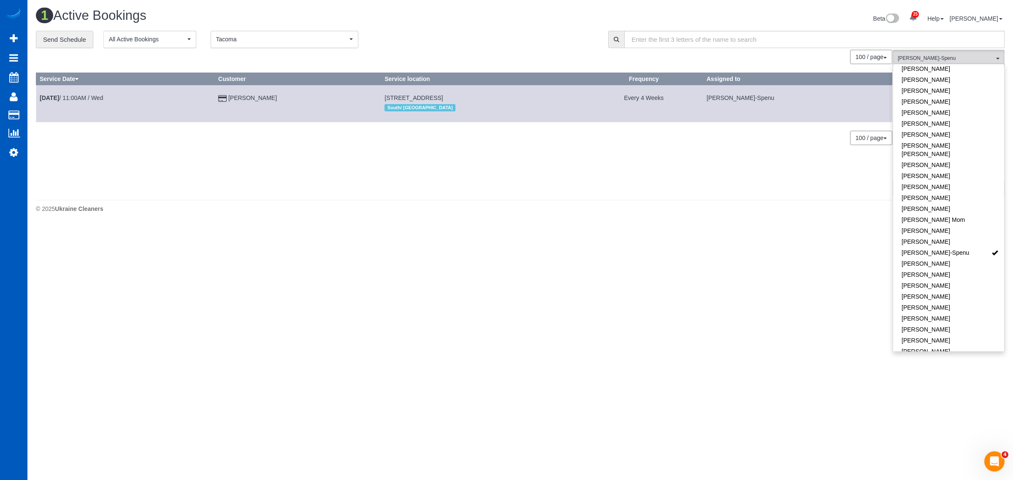
click at [85, 101] on td "[DATE] 11:00AM / Wed" at bounding box center [125, 103] width 178 height 37
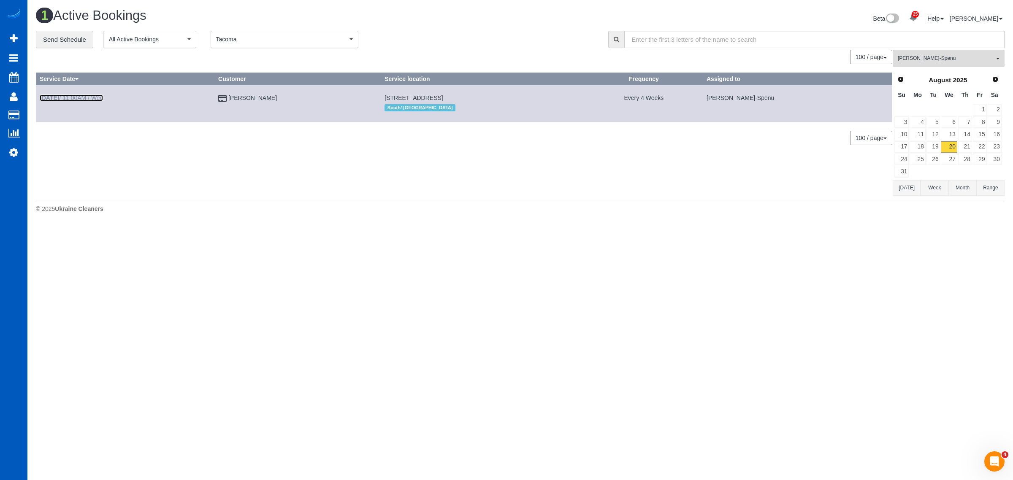
click at [85, 100] on link "[DATE] 11:00AM / Wed" at bounding box center [71, 98] width 63 height 7
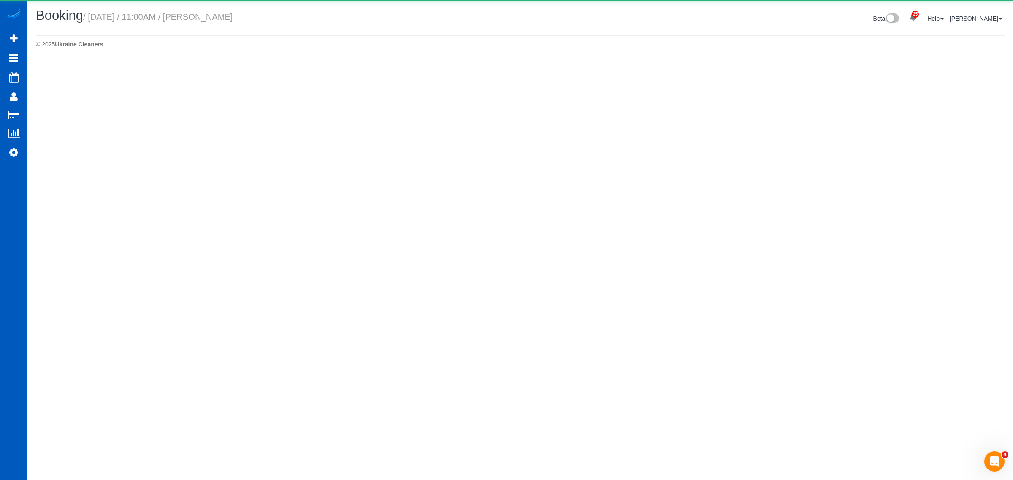
select select "WA"
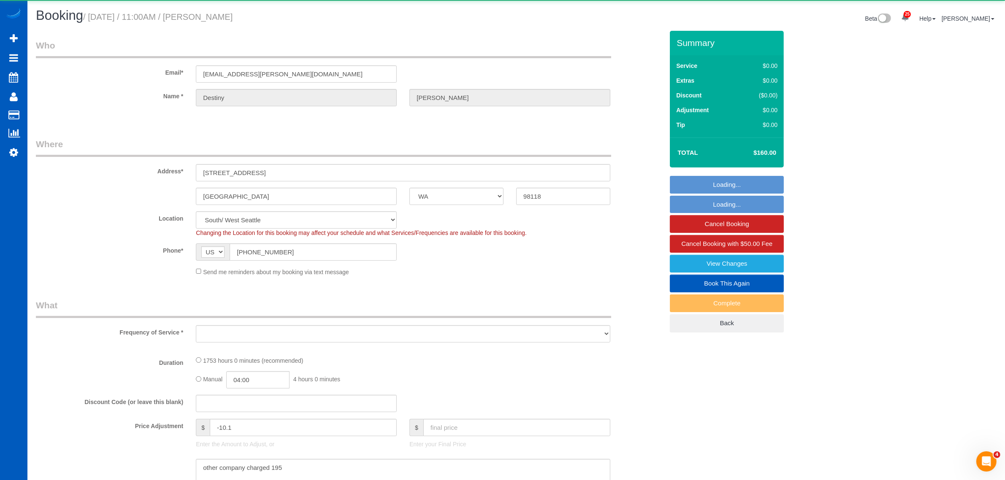
select select "object:4974"
select select "1001"
select select "3"
select select "spot25"
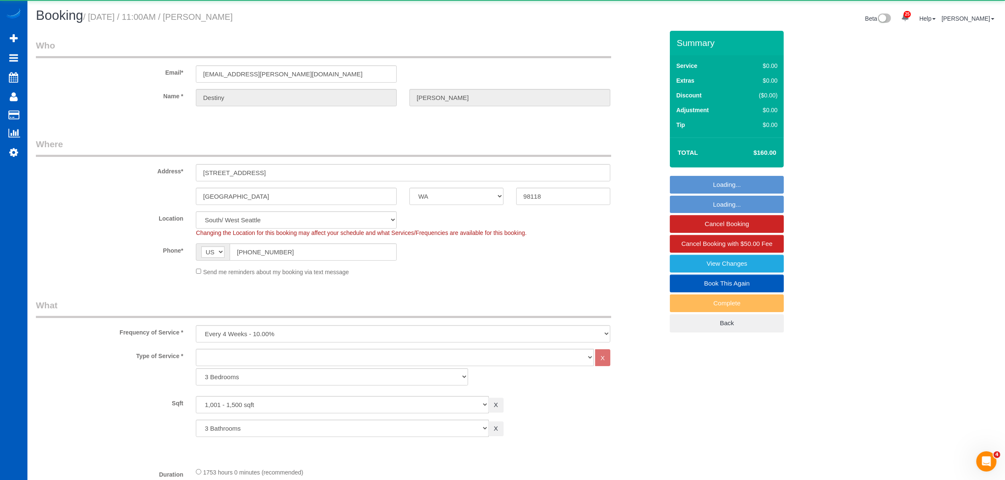
select select "object:5116"
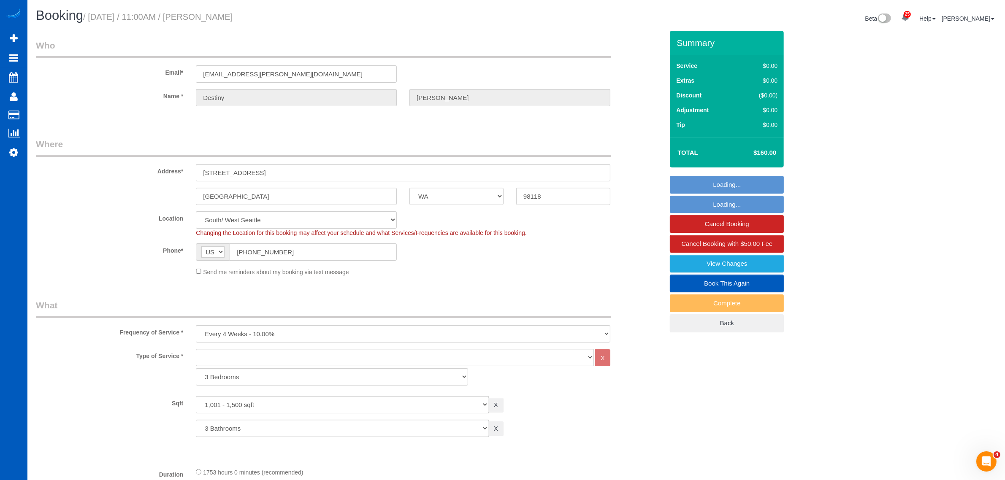
scroll to position [78, 0]
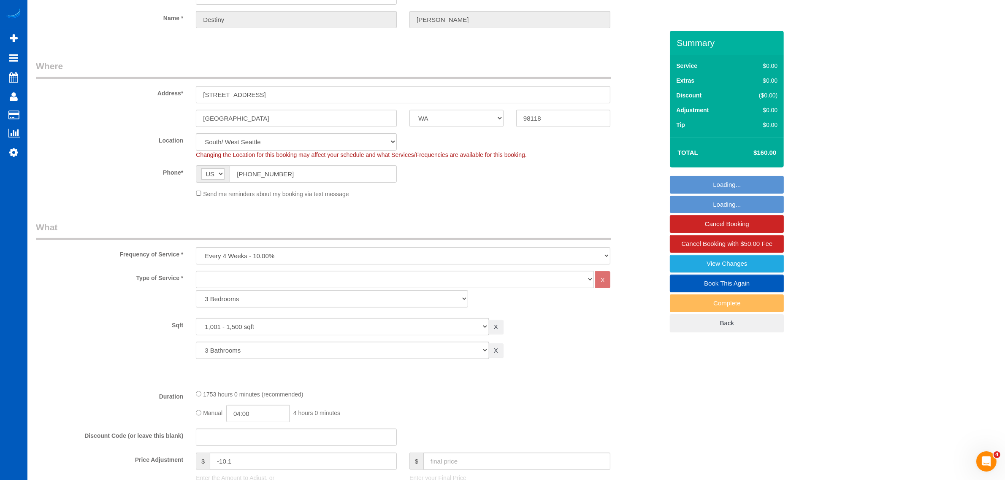
select select "1001"
select select "3"
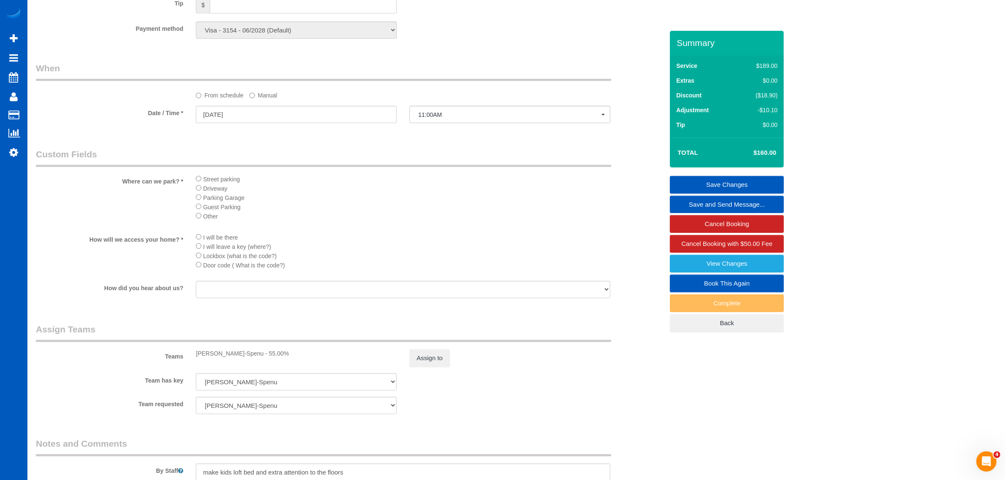
scroll to position [816, 0]
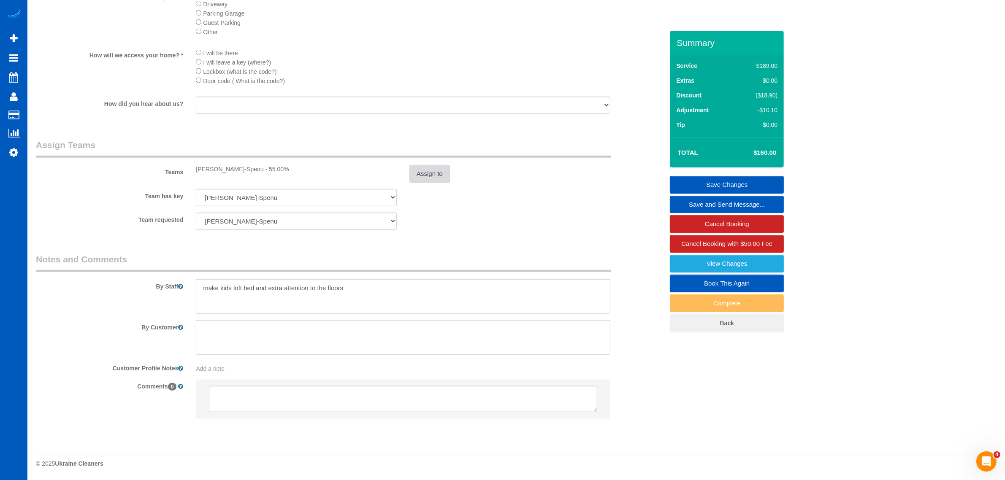
click at [435, 176] on button "Assign to" at bounding box center [429, 174] width 41 height 18
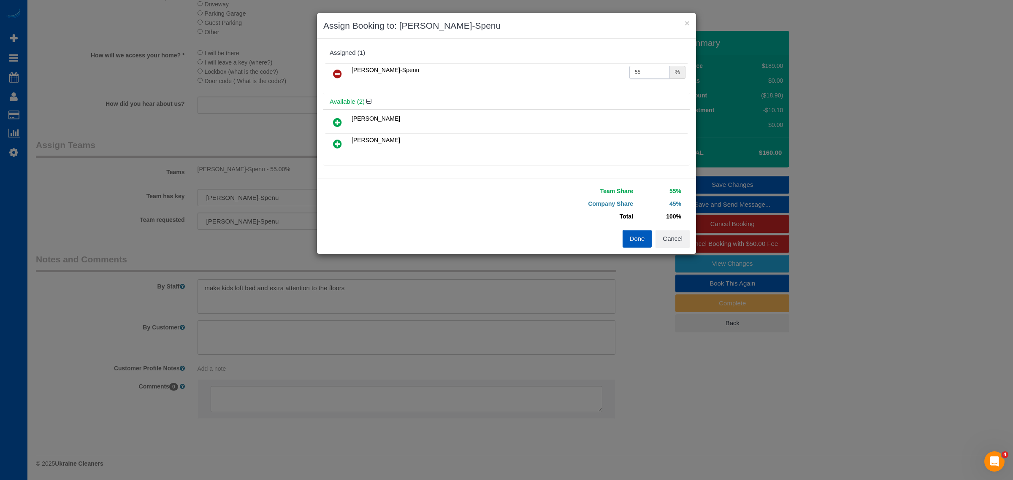
drag, startPoint x: 635, startPoint y: 75, endPoint x: 507, endPoint y: 96, distance: 130.4
click at [507, 96] on div "Assigned (1) Iryna Kuzmenko-Spenu 55 % Available (2) Olena Datsyk" at bounding box center [506, 108] width 366 height 127
type input "68"
click at [648, 239] on button "Done" at bounding box center [637, 239] width 30 height 18
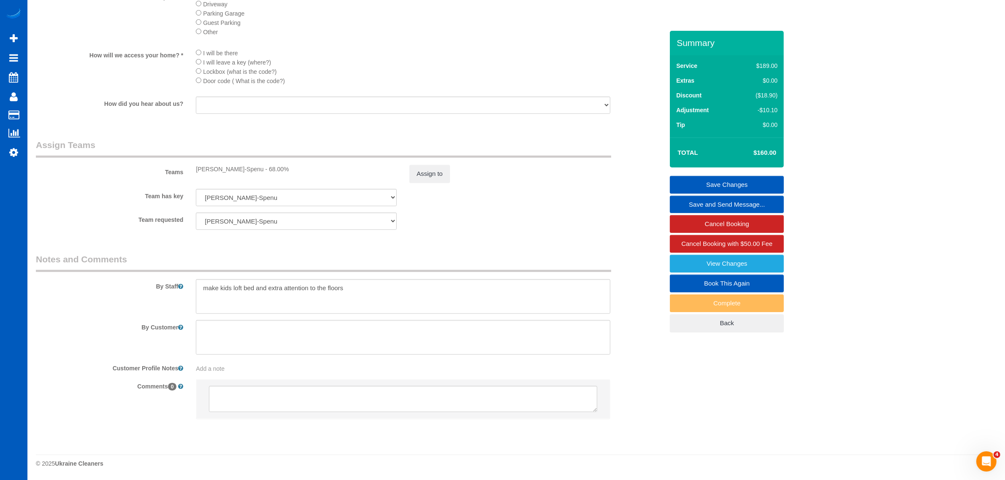
click at [745, 186] on link "Save Changes" at bounding box center [727, 185] width 114 height 18
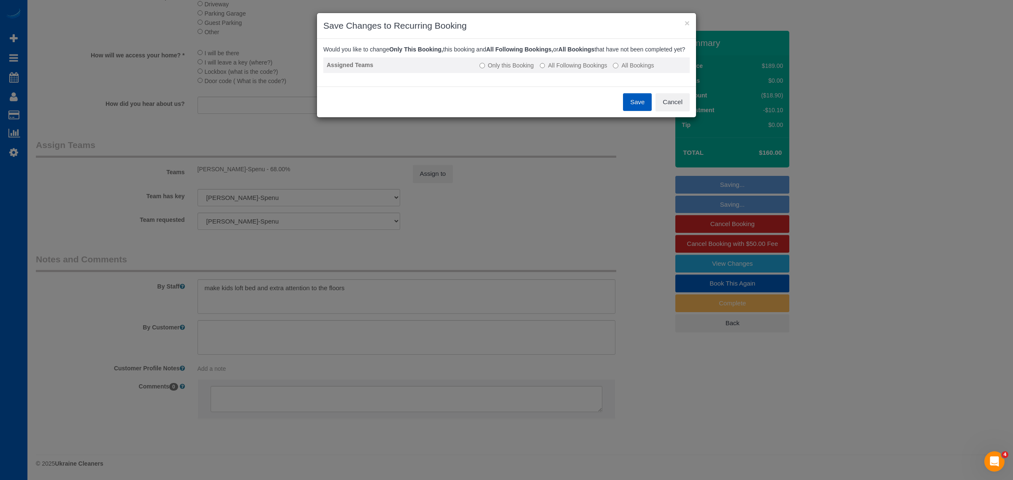
click at [583, 70] on label "All Following Bookings" at bounding box center [574, 65] width 68 height 8
click at [646, 111] on button "Save" at bounding box center [637, 102] width 29 height 18
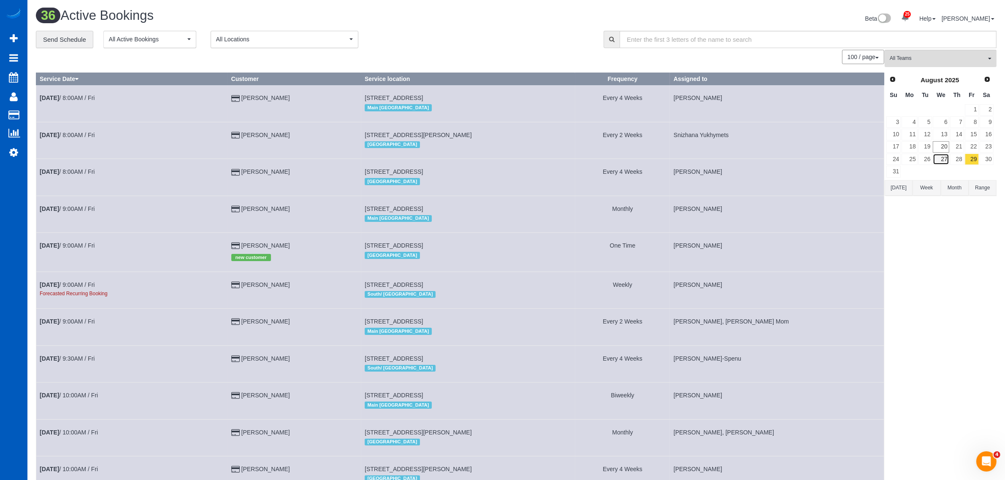
click at [944, 157] on link "27" at bounding box center [940, 159] width 16 height 11
click at [944, 144] on link "20" at bounding box center [940, 146] width 16 height 11
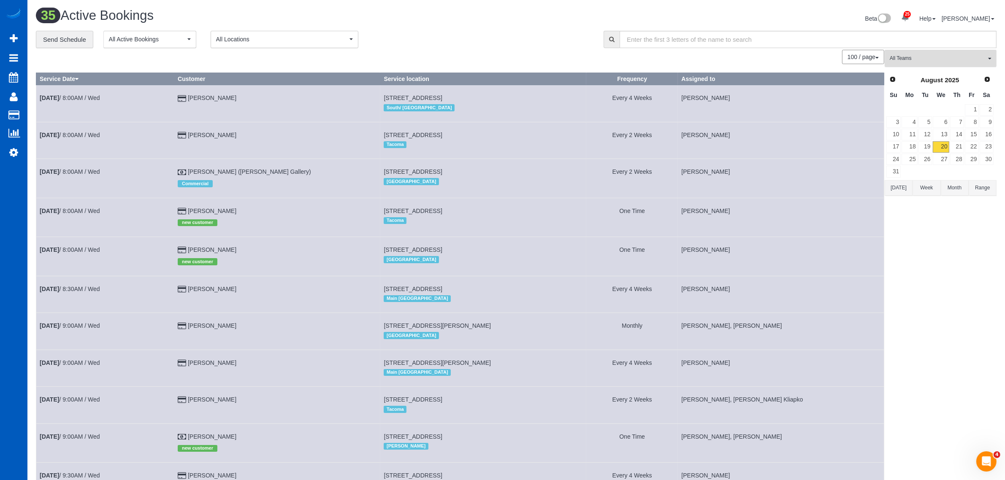
click at [923, 55] on span "All Teams" at bounding box center [937, 58] width 96 height 7
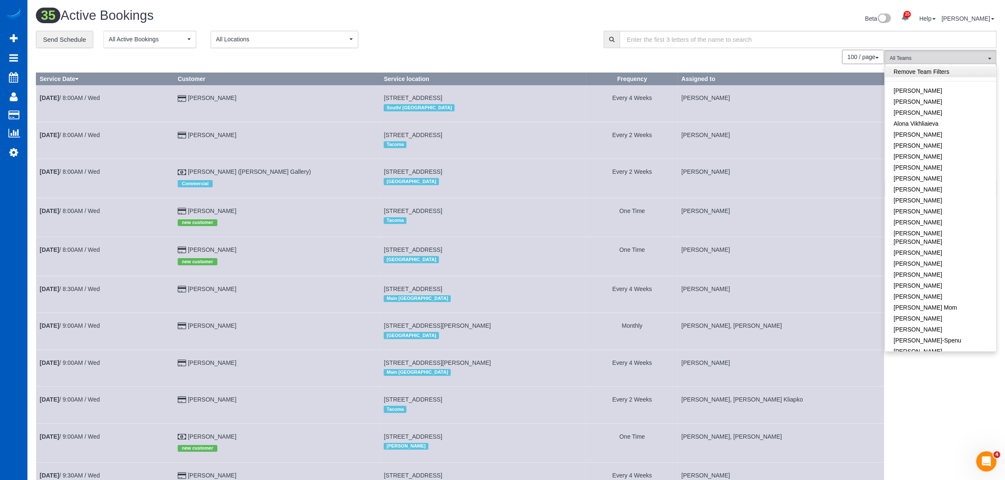
click at [929, 66] on link "Remove Team Filters" at bounding box center [940, 71] width 111 height 11
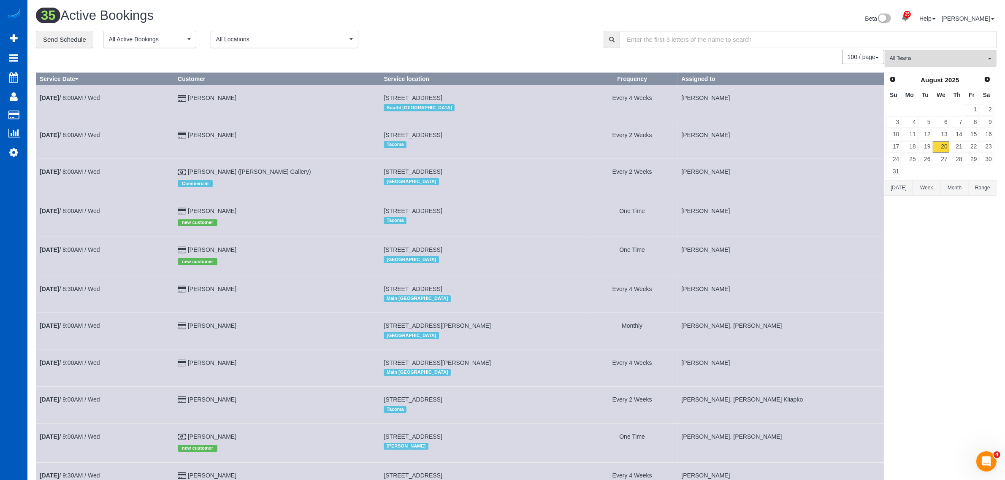
click at [964, 145] on td "22" at bounding box center [971, 147] width 15 height 12
click at [961, 145] on link "21" at bounding box center [957, 146] width 14 height 11
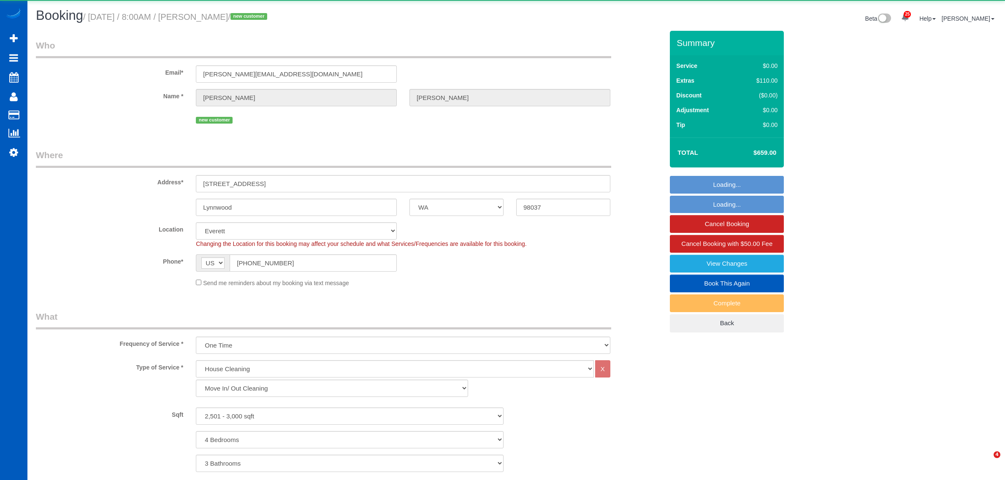
select select "WA"
select select "199"
select select "string:cash"
select select "spot25"
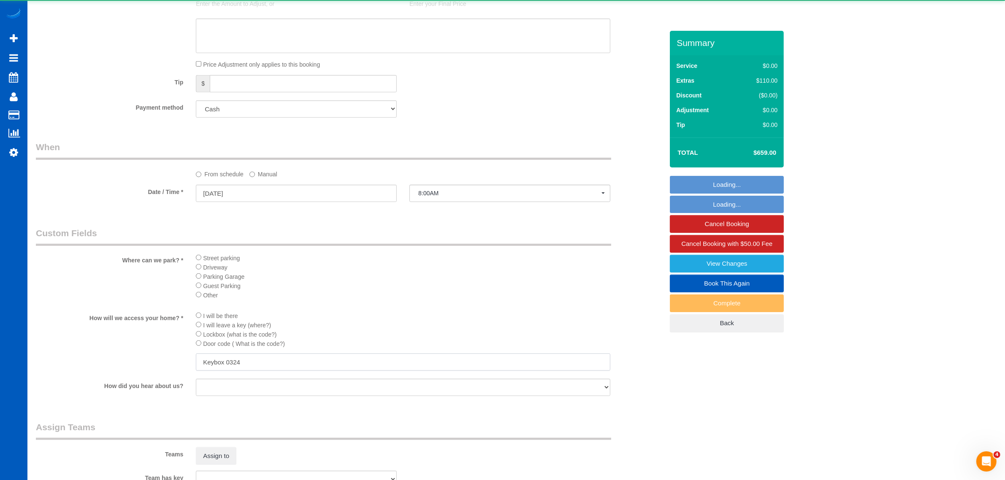
scroll to position [977, 0]
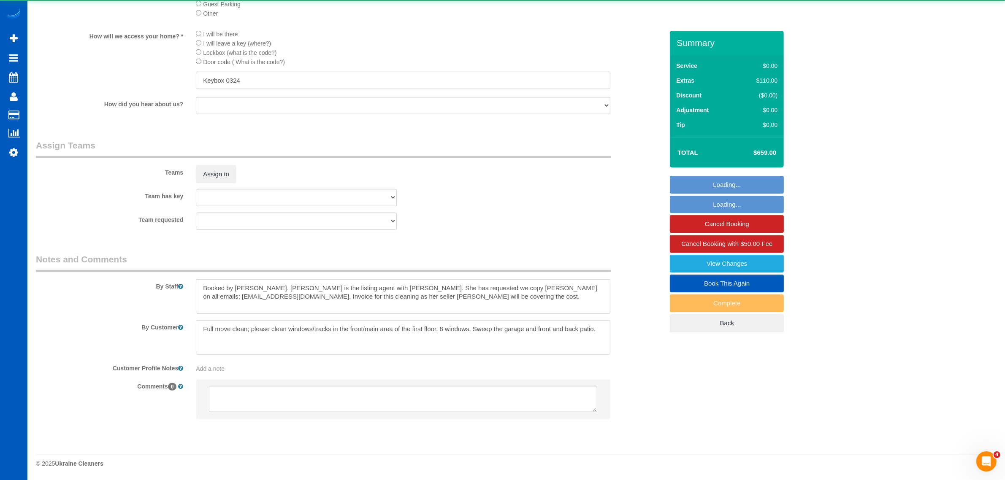
select select "2501"
select select "4"
select select "3"
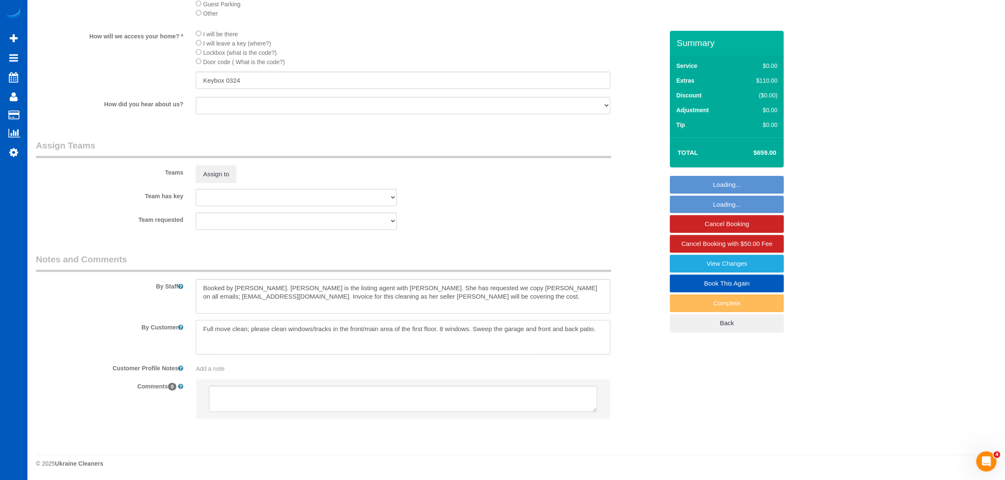
drag, startPoint x: 313, startPoint y: 276, endPoint x: 412, endPoint y: 341, distance: 118.8
click at [412, 341] on textarea at bounding box center [403, 337] width 414 height 35
click at [210, 169] on button "Assign to" at bounding box center [216, 174] width 41 height 18
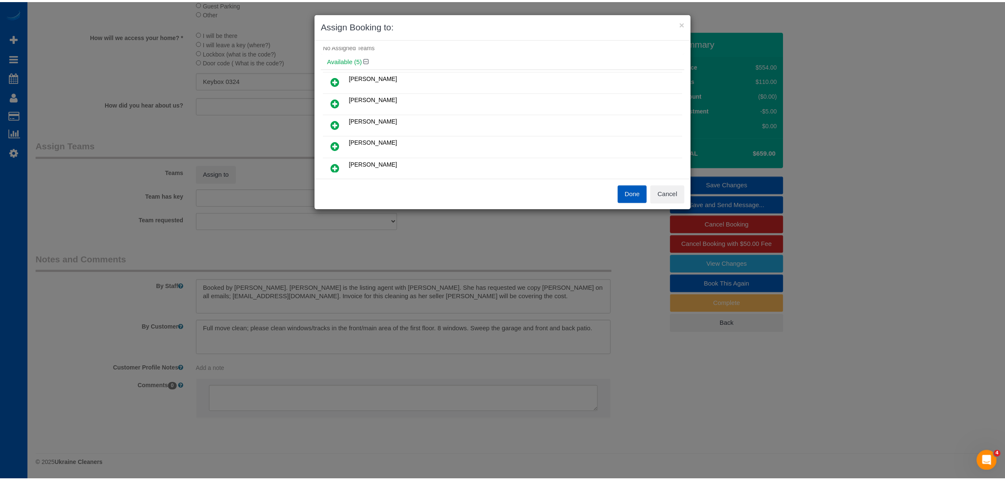
scroll to position [0, 0]
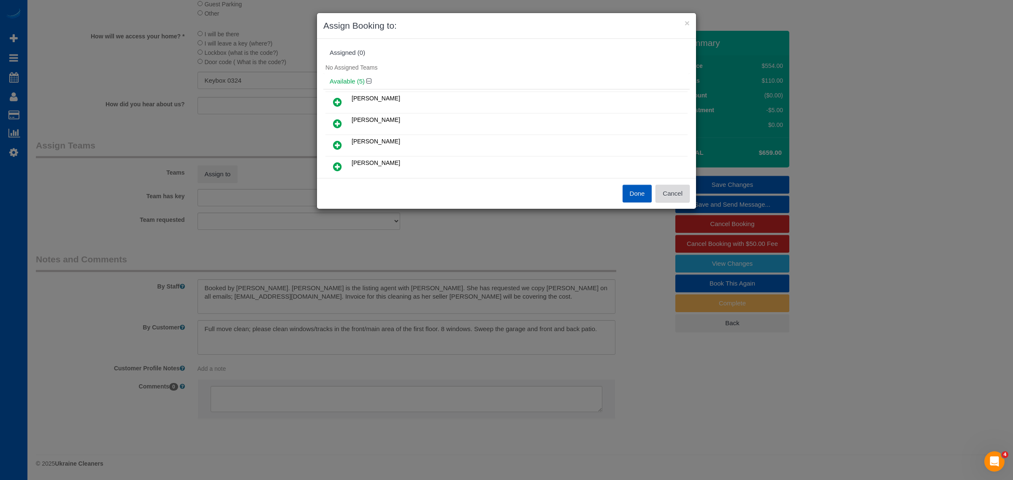
click at [667, 197] on button "Cancel" at bounding box center [672, 194] width 34 height 18
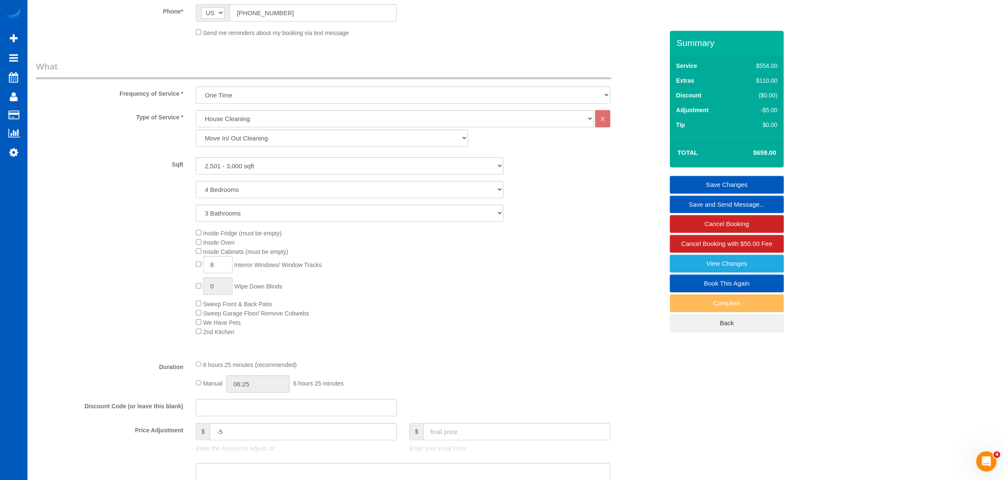
scroll to position [11, 0]
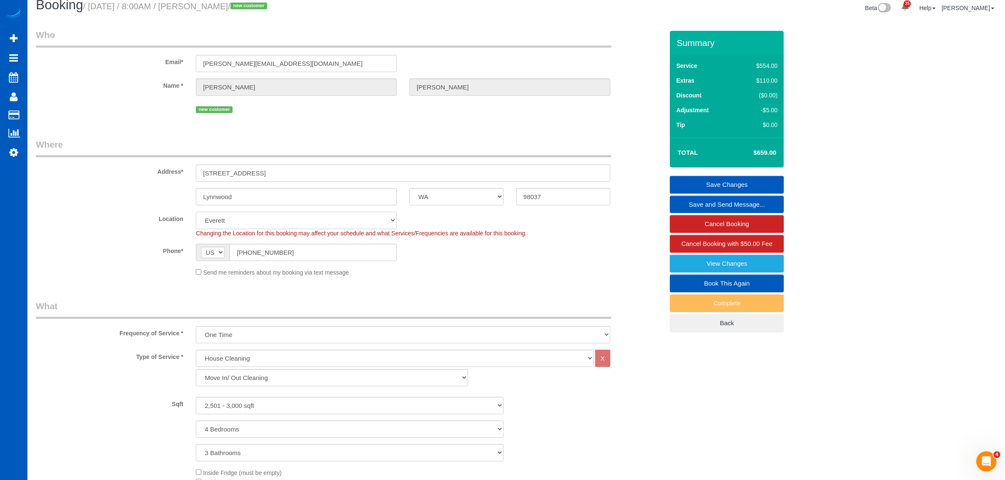
click at [315, 222] on select "North [GEOGRAPHIC_DATA] [GEOGRAPHIC_DATA] [GEOGRAPHIC_DATA] [GEOGRAPHIC_DATA] […" at bounding box center [296, 220] width 201 height 17
click at [443, 114] on div "new customer" at bounding box center [403, 108] width 414 height 13
drag, startPoint x: 564, startPoint y: 199, endPoint x: 501, endPoint y: 216, distance: 64.7
click at [501, 216] on fieldset "Where Address* 3411 170th St SW Lynnwood AK AL AR AZ CA CO CT DC DE FL GA HI IA…" at bounding box center [349, 210] width 627 height 145
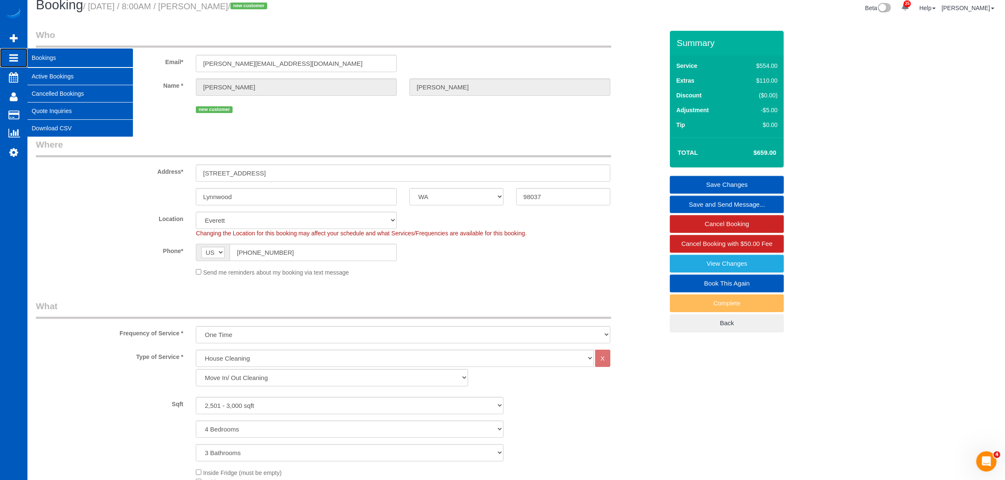
click at [23, 59] on link "Bookings" at bounding box center [13, 57] width 27 height 19
click at [51, 75] on link "Active Bookings" at bounding box center [79, 76] width 105 height 17
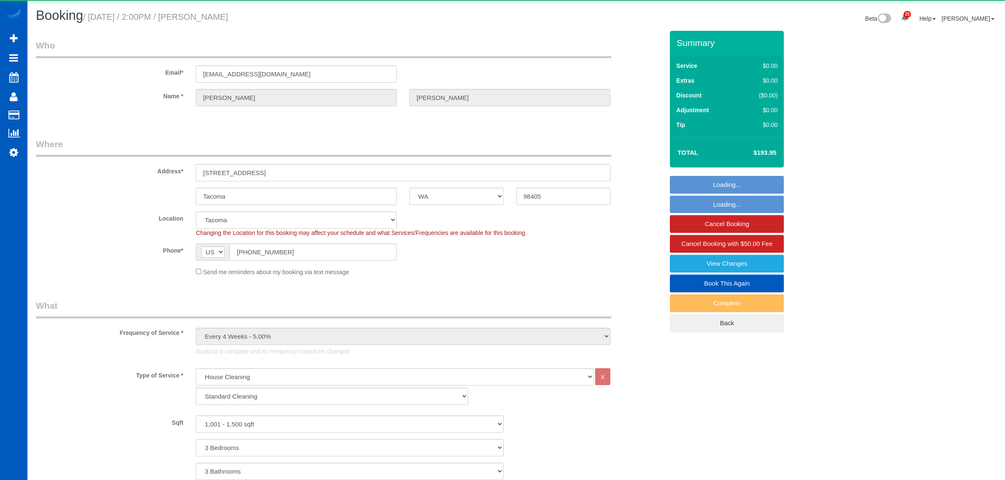
select select "WA"
select select "199"
select select "1001"
select select "3"
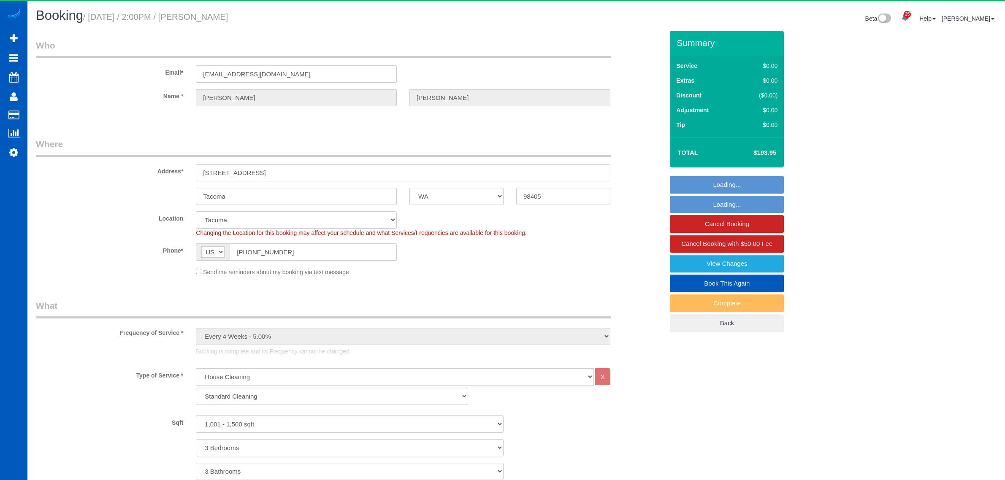
select select "spot1"
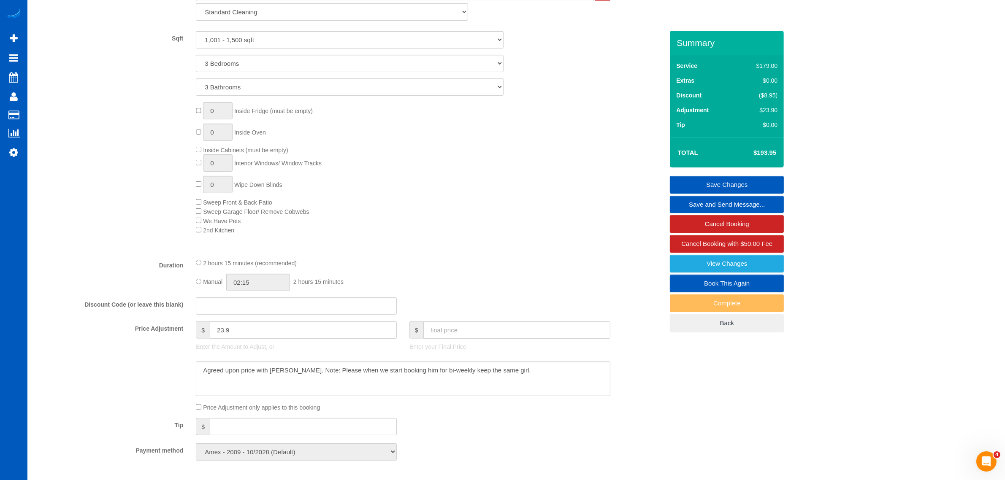
scroll to position [419, 0]
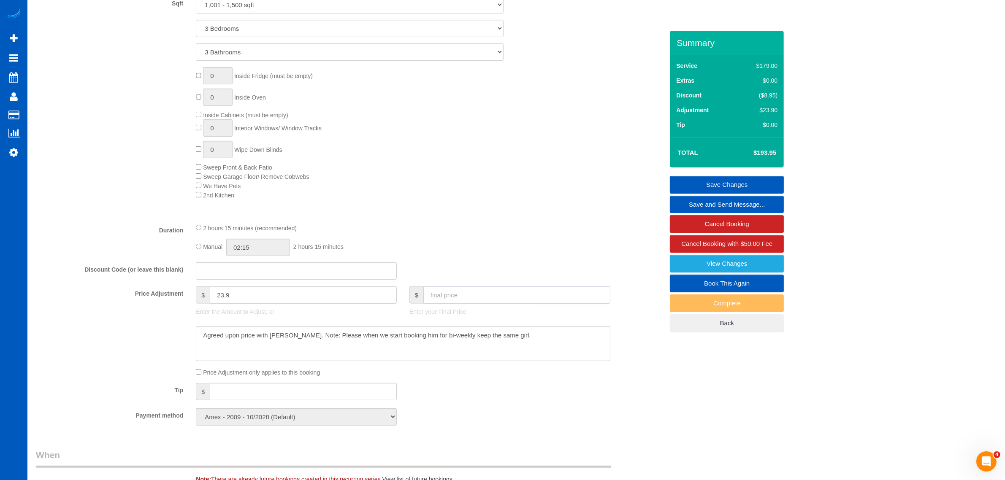
click at [468, 290] on input "text" at bounding box center [516, 294] width 187 height 17
type input "184"
type input "13.95"
drag, startPoint x: 446, startPoint y: 297, endPoint x: 445, endPoint y: 287, distance: 9.3
click at [446, 289] on input "text" at bounding box center [516, 294] width 187 height 17
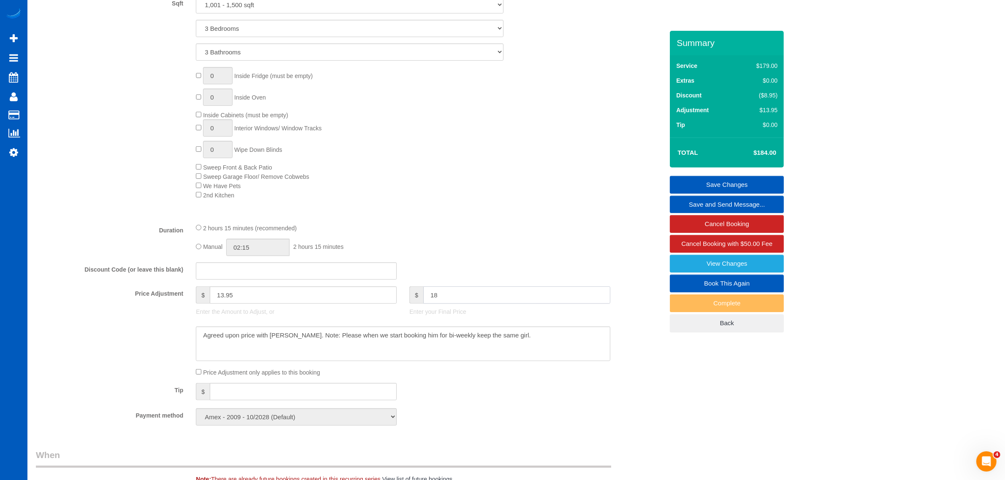
type input "185"
type input "14.95"
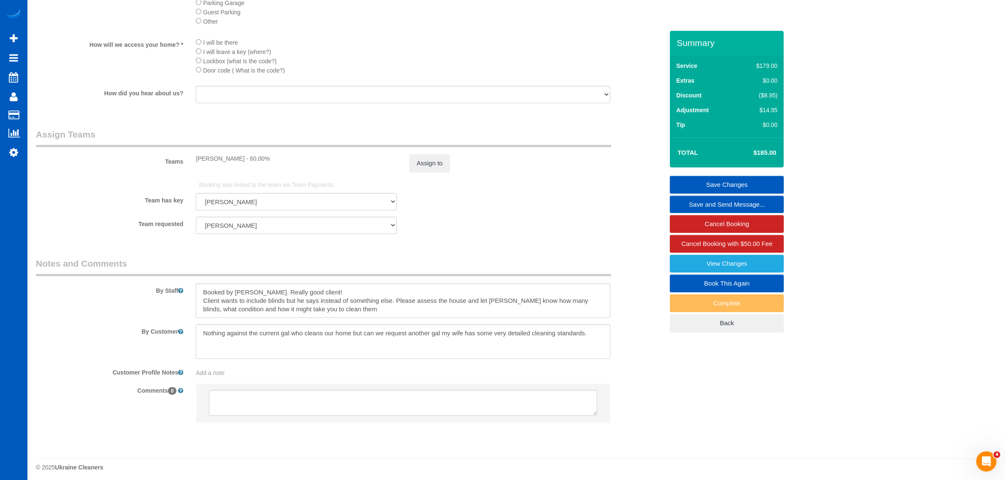
scroll to position [1035, 0]
click at [712, 176] on link "Save Changes" at bounding box center [727, 185] width 114 height 18
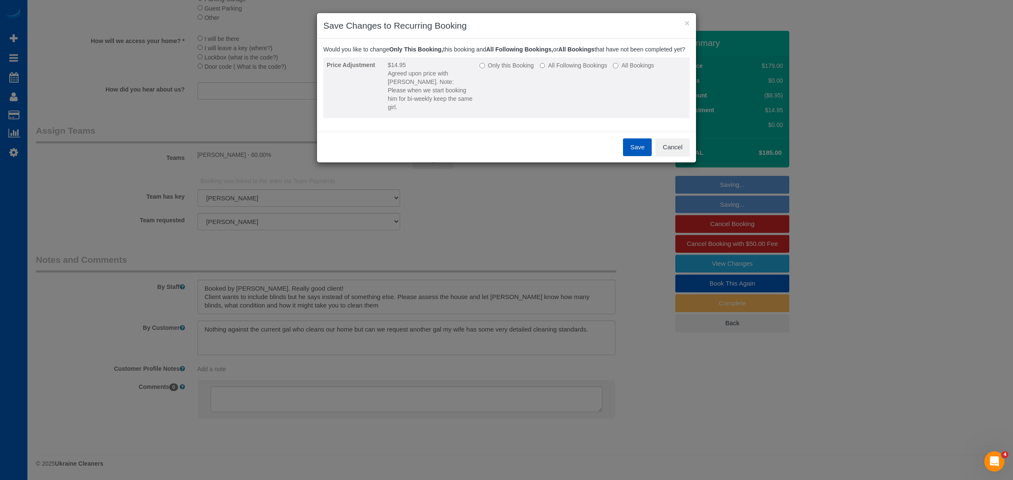
click at [520, 70] on label "Only this Booking" at bounding box center [506, 65] width 54 height 8
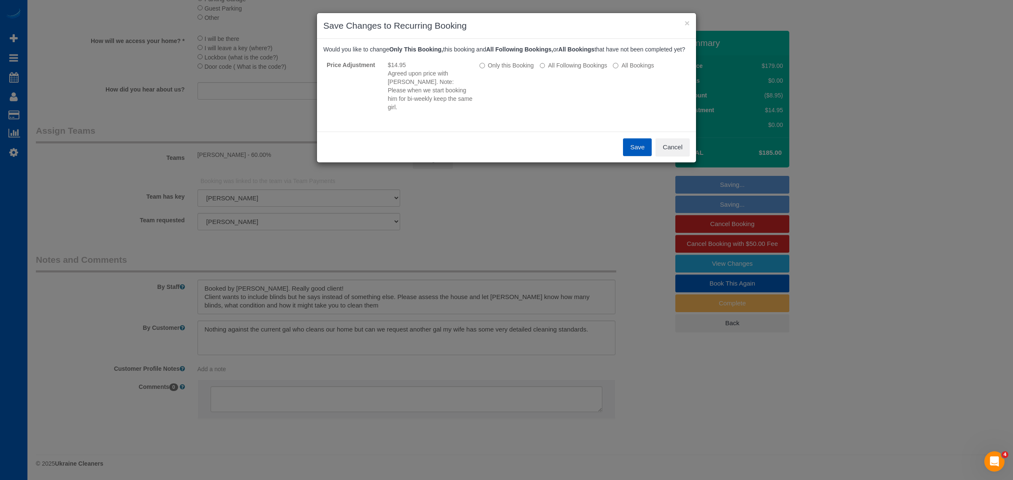
click at [638, 144] on button "Save" at bounding box center [637, 147] width 29 height 18
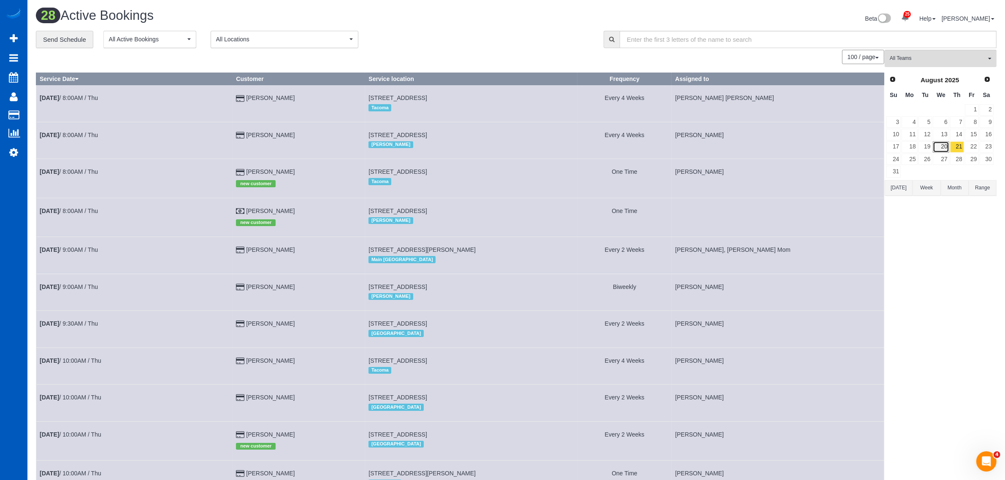
click at [934, 149] on link "20" at bounding box center [940, 146] width 16 height 11
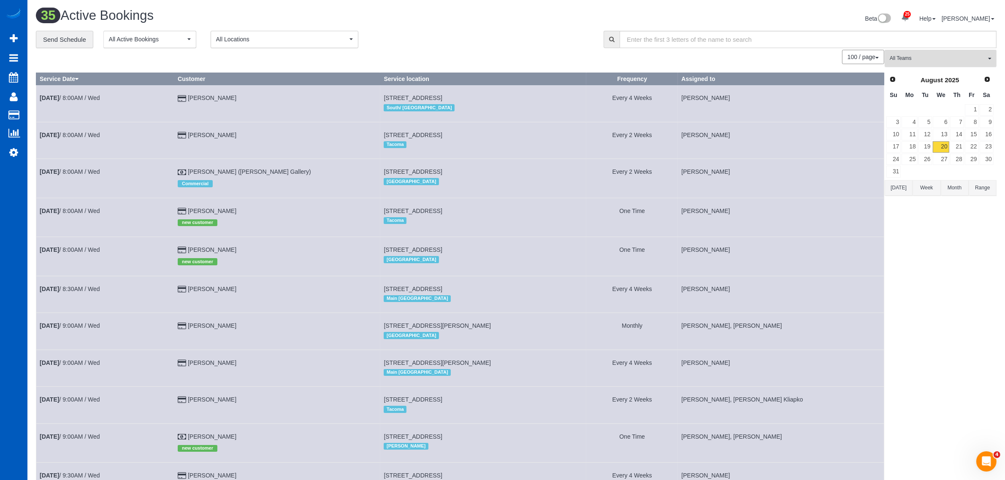
click at [922, 60] on span "All Teams" at bounding box center [937, 58] width 96 height 7
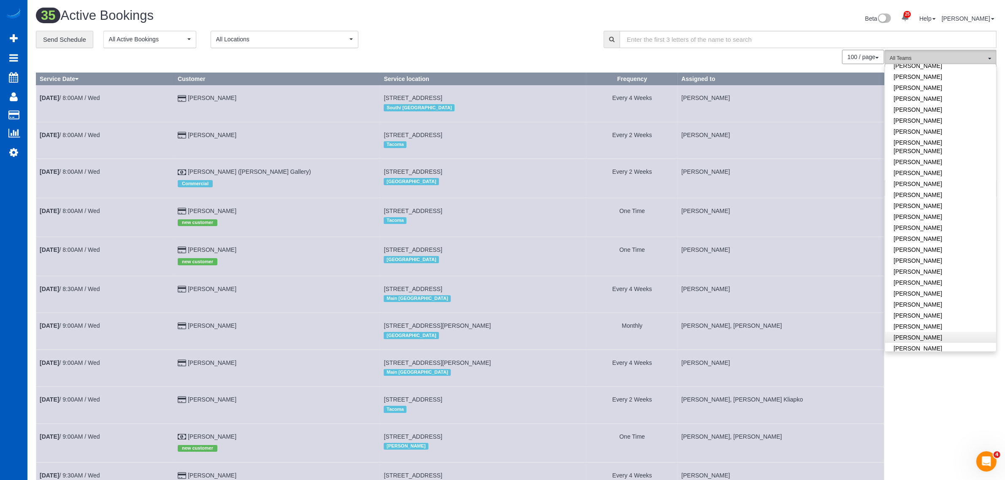
scroll to position [439, 0]
click at [906, 288] on link "[PERSON_NAME]" at bounding box center [940, 293] width 111 height 11
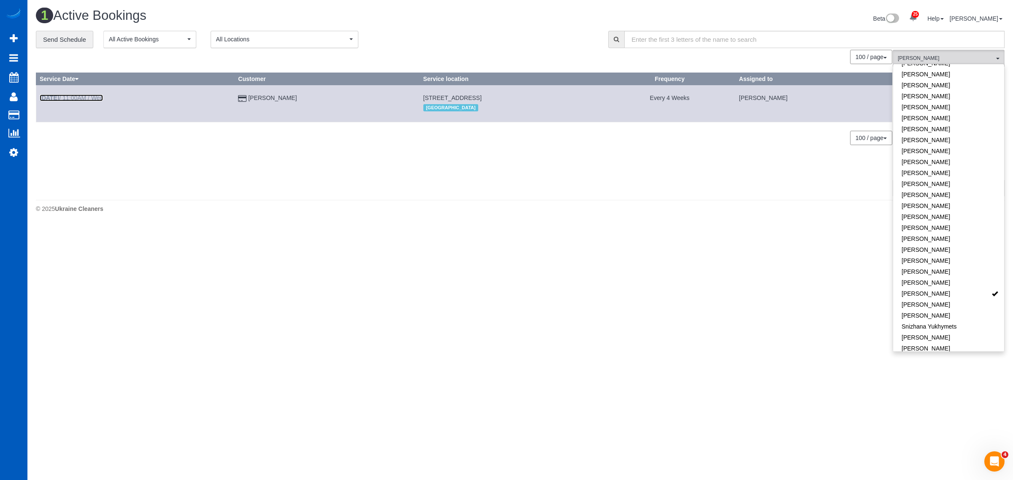
click at [94, 96] on link "Aug 20th / 11:00AM / Wed" at bounding box center [71, 98] width 63 height 7
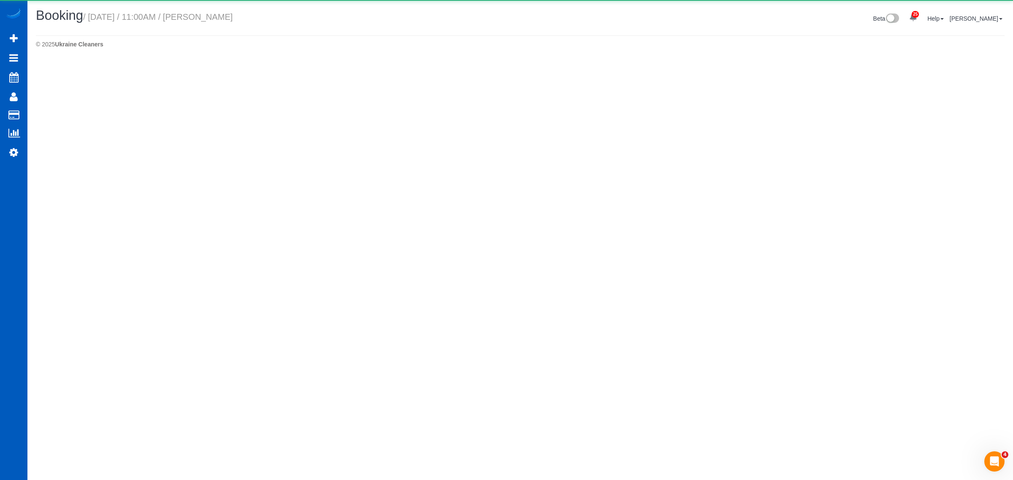
select select "OR"
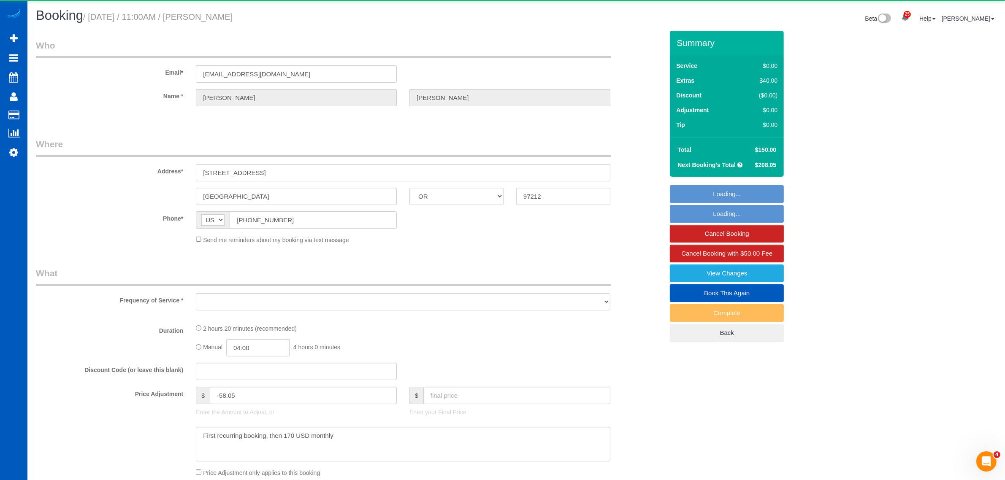
select select "object:2942"
select select "string:fspay-604147c9-f03b-4e93-8510-613575fa6ce3"
select select "199"
select select "1001"
select select "2"
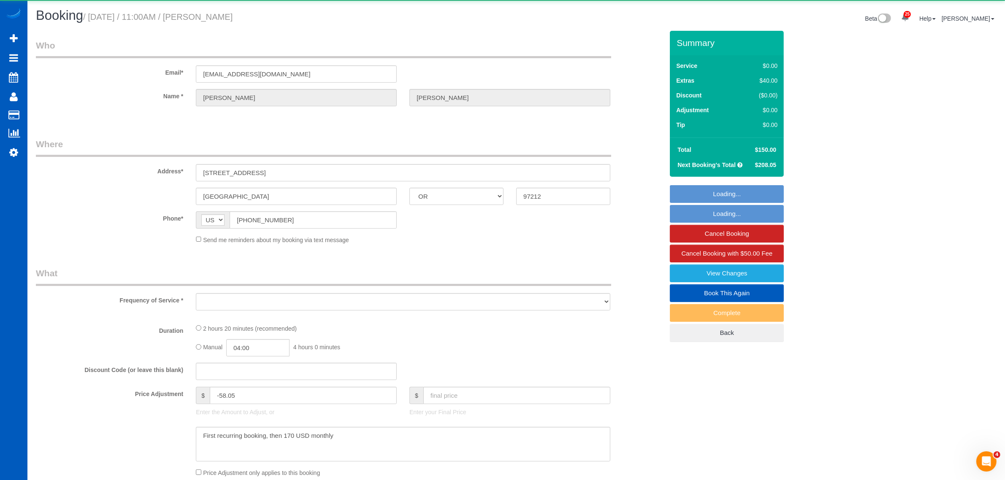
select select "3"
select select "spot6"
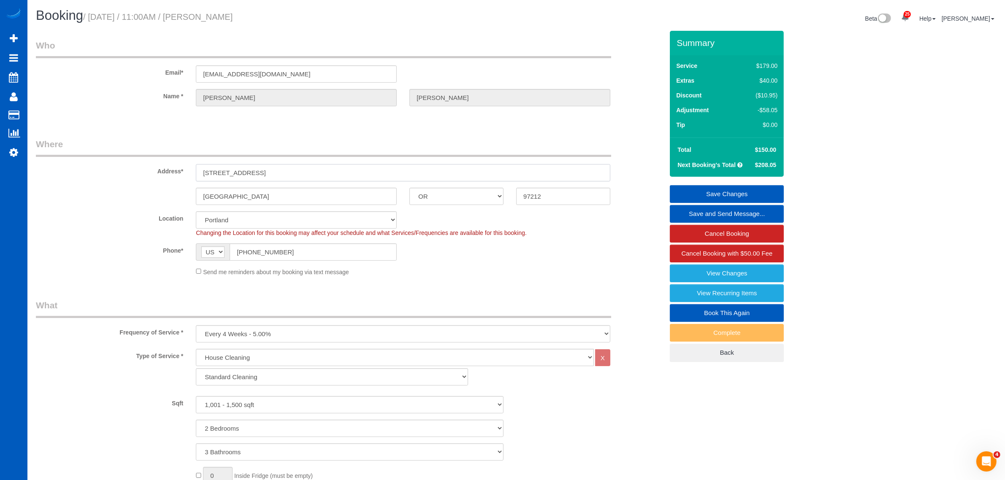
drag, startPoint x: 270, startPoint y: 168, endPoint x: 229, endPoint y: 169, distance: 41.4
click at [189, 180] on div "Address* 16 NE Monroe ST" at bounding box center [350, 159] width 640 height 43
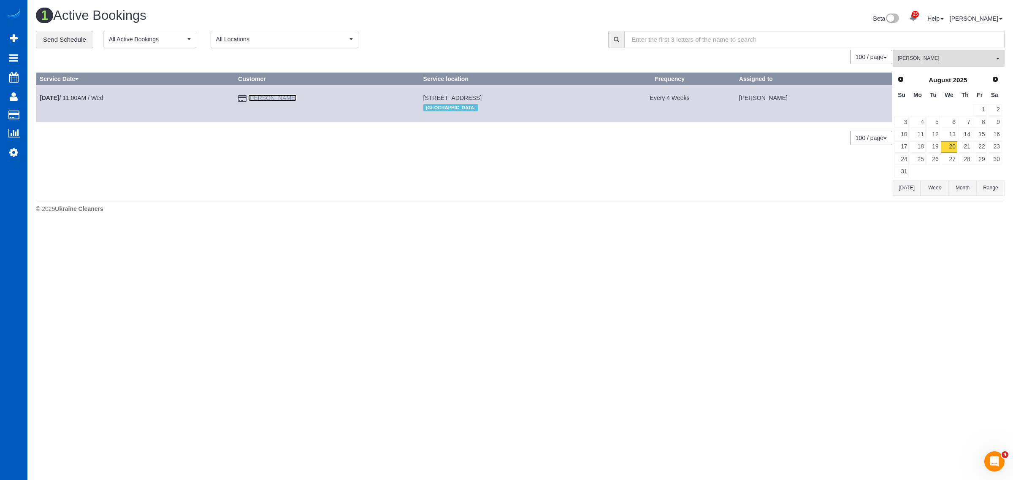
click at [264, 98] on link "[PERSON_NAME]" at bounding box center [272, 98] width 49 height 7
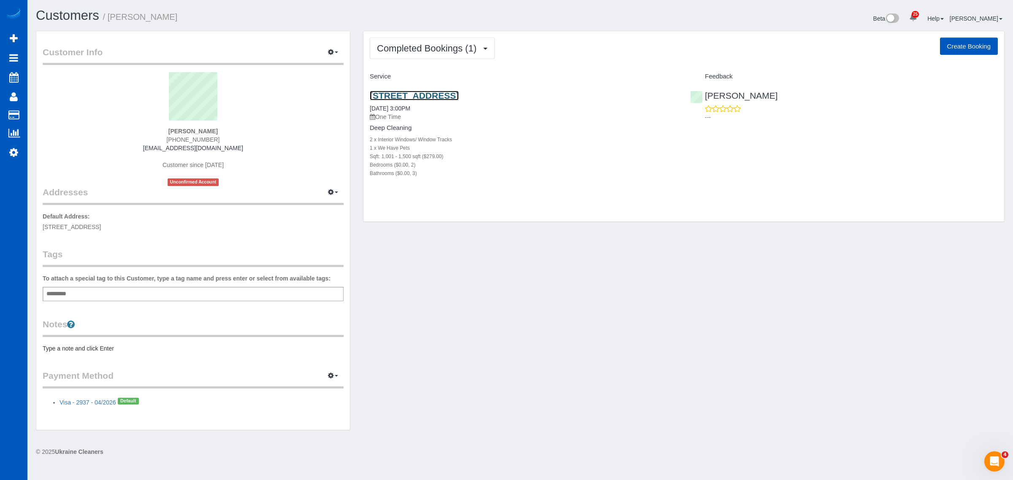
click at [418, 93] on link "[STREET_ADDRESS]" at bounding box center [414, 96] width 89 height 10
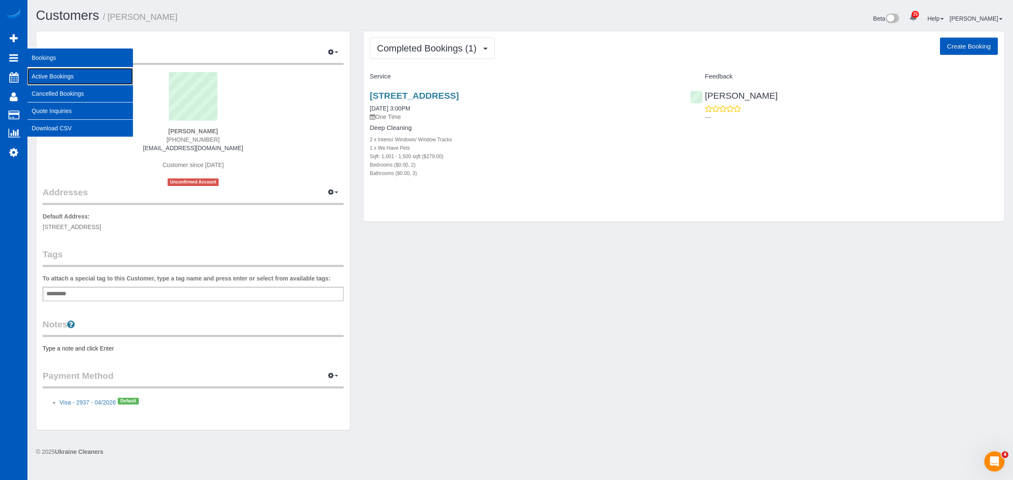
click at [65, 68] on link "Active Bookings" at bounding box center [79, 76] width 105 height 17
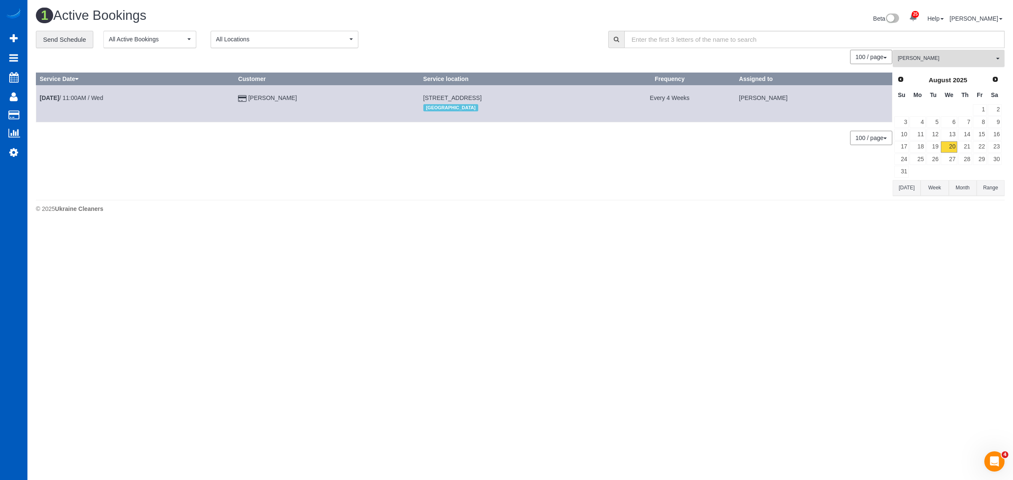
click at [937, 55] on span "[PERSON_NAME]" at bounding box center [945, 58] width 96 height 7
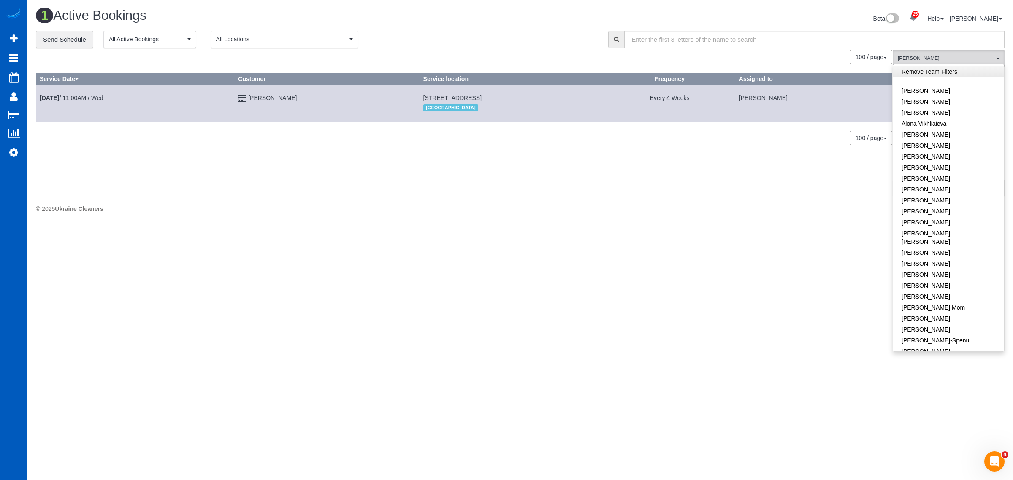
click at [937, 74] on link "Remove Team Filters" at bounding box center [948, 71] width 111 height 11
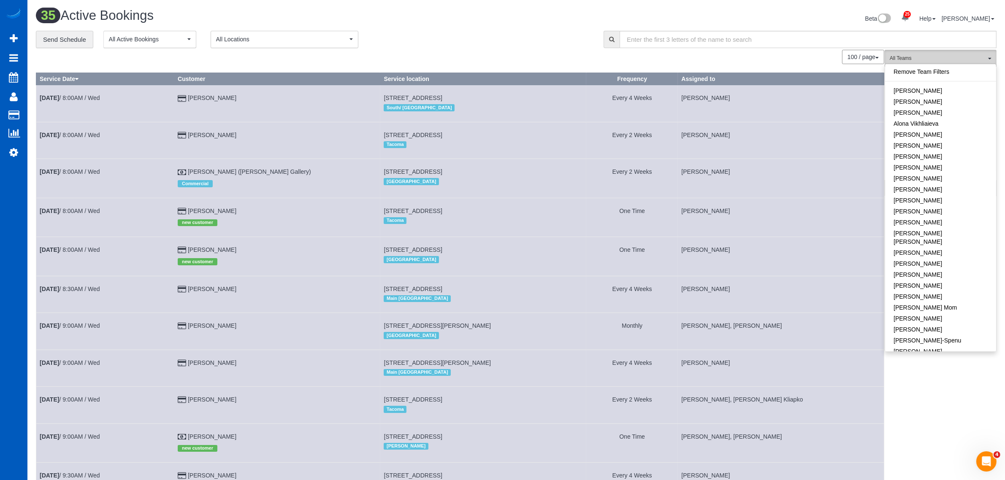
click at [939, 56] on span "All Teams" at bounding box center [937, 58] width 96 height 7
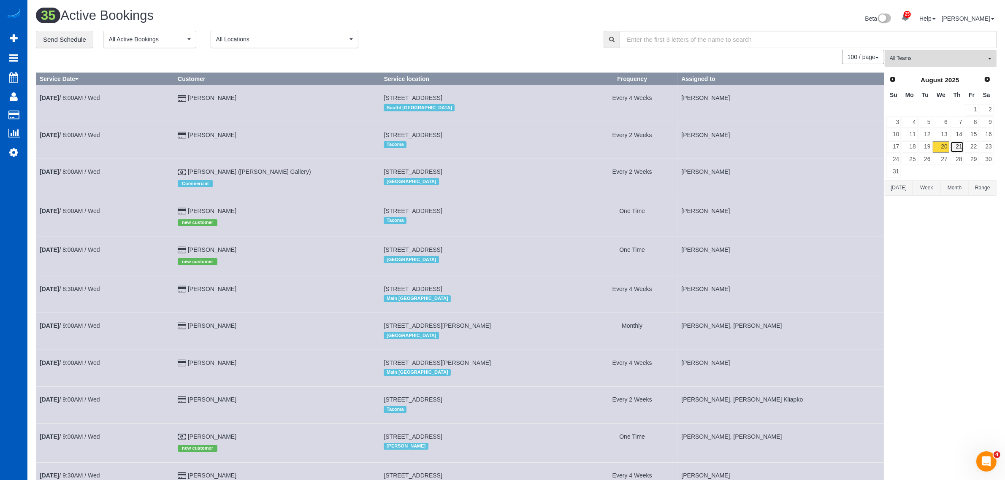
click at [952, 144] on link "21" at bounding box center [957, 146] width 14 height 11
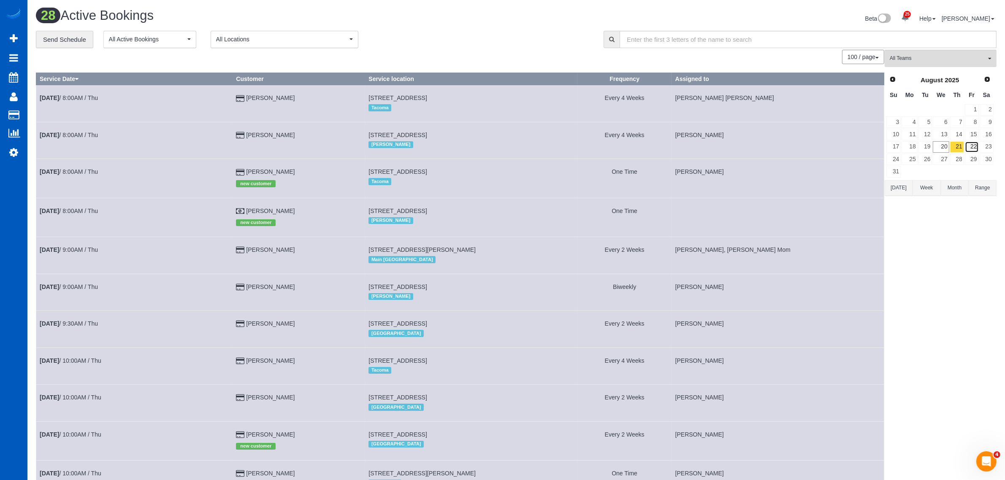
click at [978, 149] on link "22" at bounding box center [972, 146] width 14 height 11
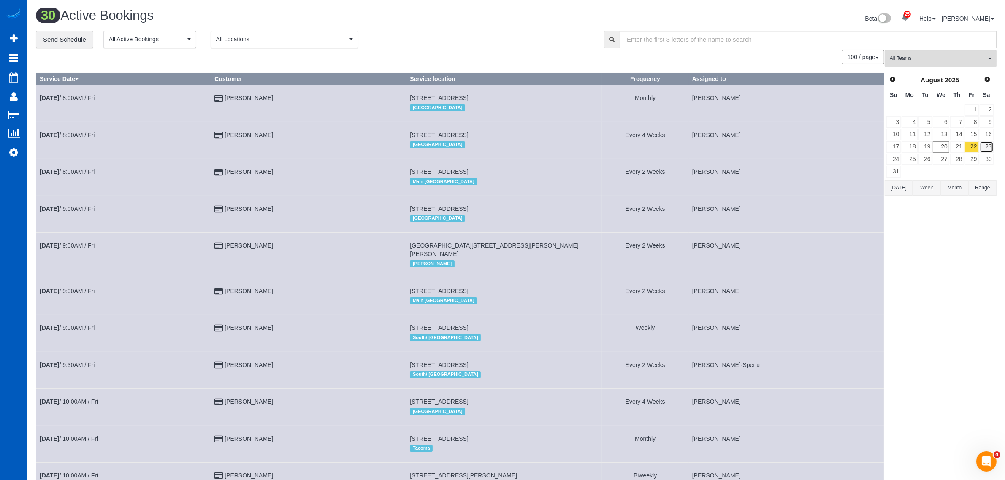
click at [989, 146] on link "23" at bounding box center [986, 146] width 14 height 11
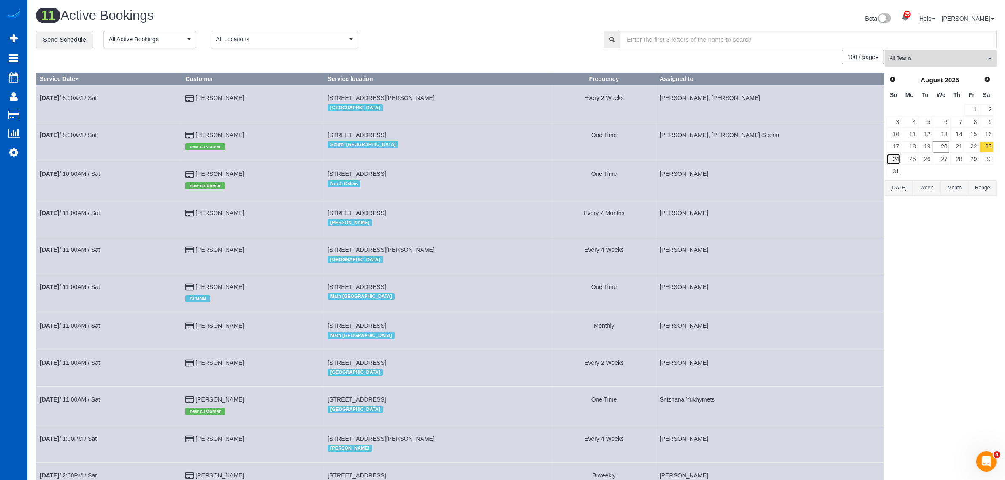
click at [899, 157] on link "24" at bounding box center [893, 159] width 14 height 11
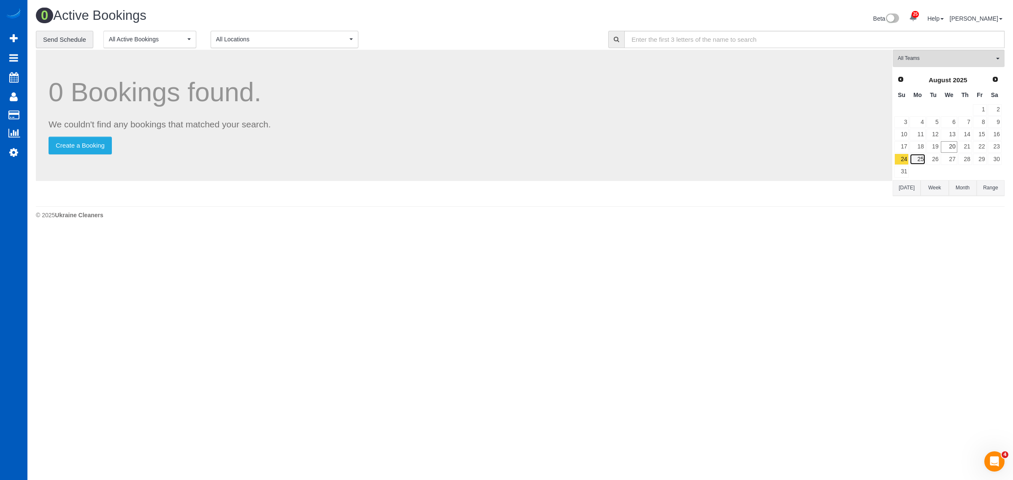
click at [916, 157] on link "25" at bounding box center [917, 159] width 16 height 11
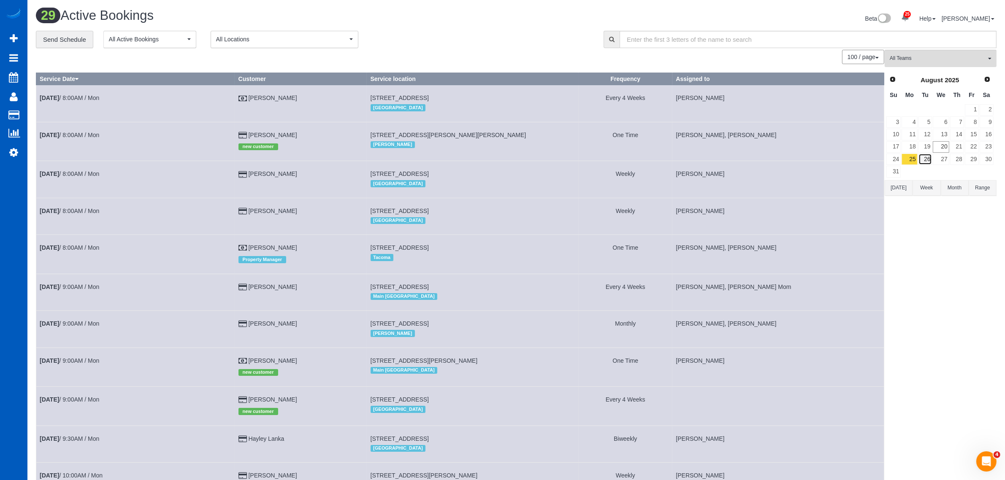
click at [927, 157] on link "26" at bounding box center [925, 159] width 14 height 11
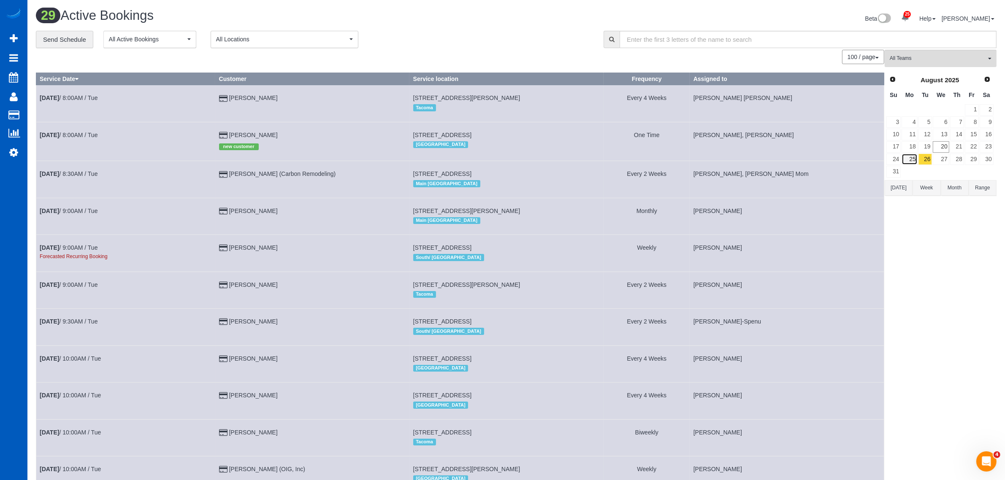
click at [916, 157] on link "25" at bounding box center [909, 159] width 16 height 11
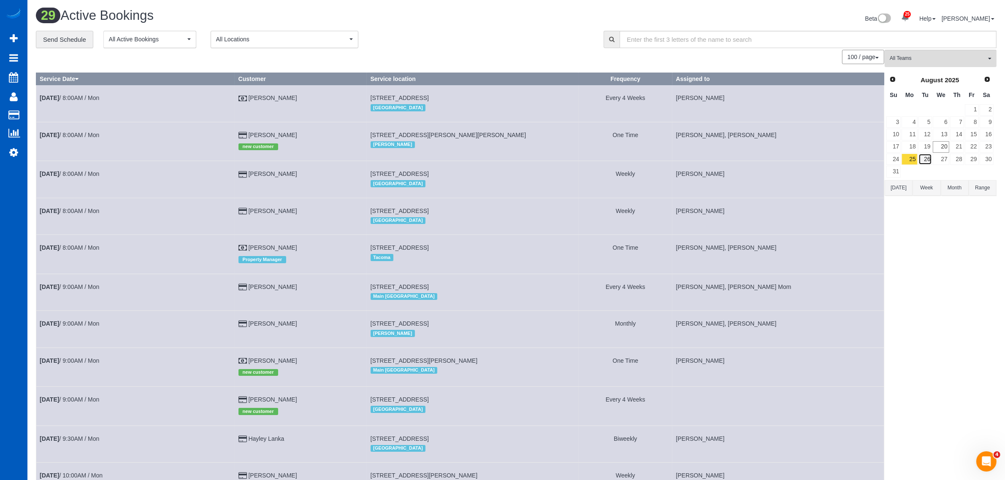
click at [929, 160] on link "26" at bounding box center [925, 159] width 14 height 11
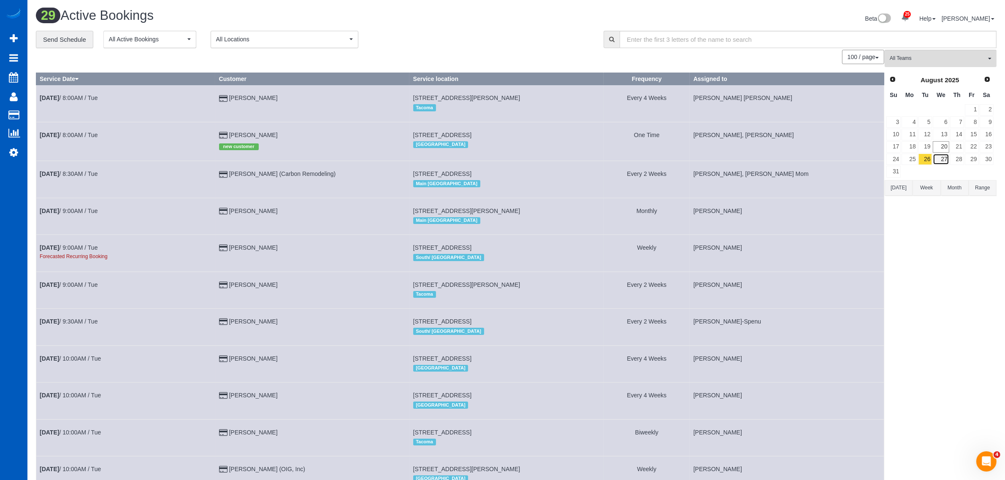
click at [937, 160] on link "27" at bounding box center [940, 159] width 16 height 11
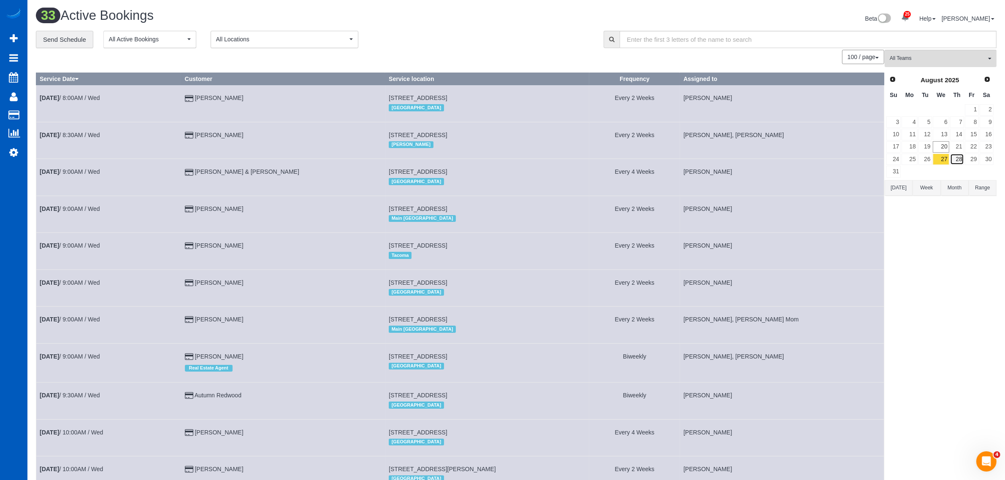
click at [951, 159] on link "28" at bounding box center [957, 159] width 14 height 11
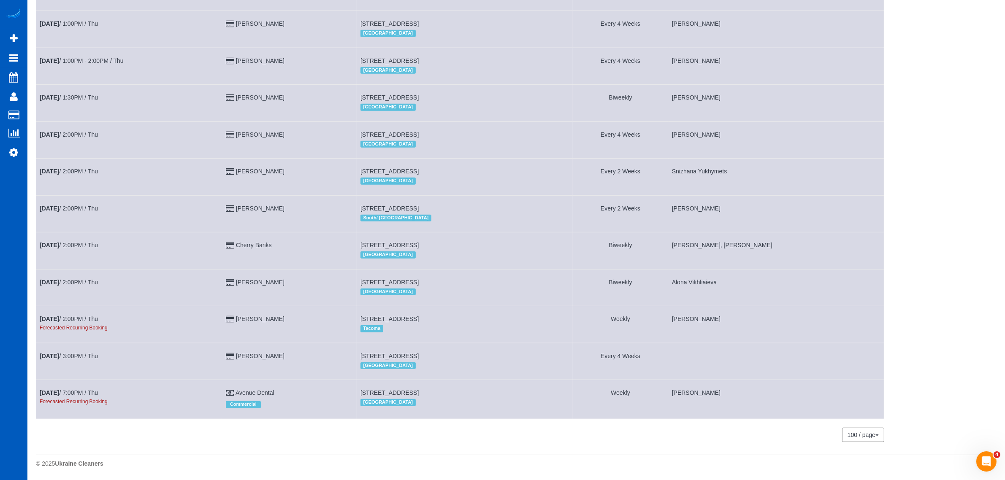
scroll to position [497, 0]
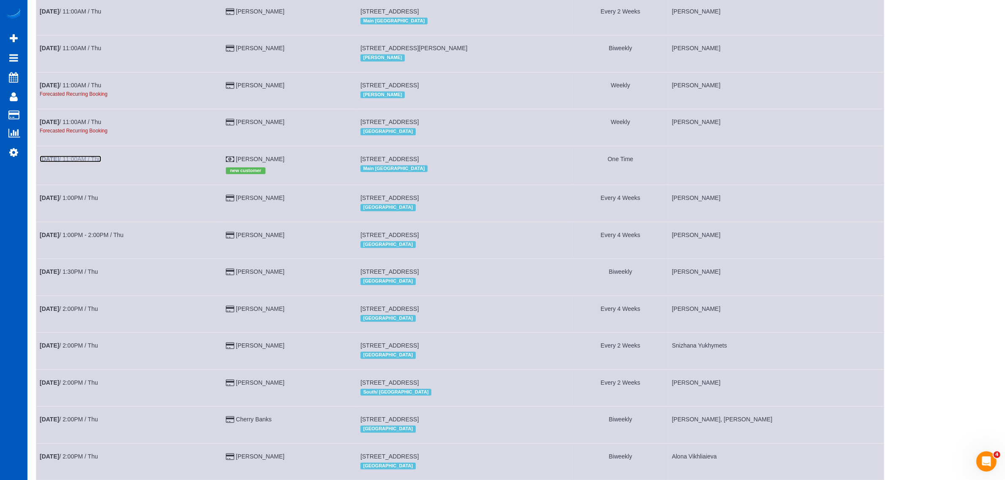
click at [88, 157] on link "Aug 28th / 11:00AM / Thu" at bounding box center [71, 159] width 62 height 7
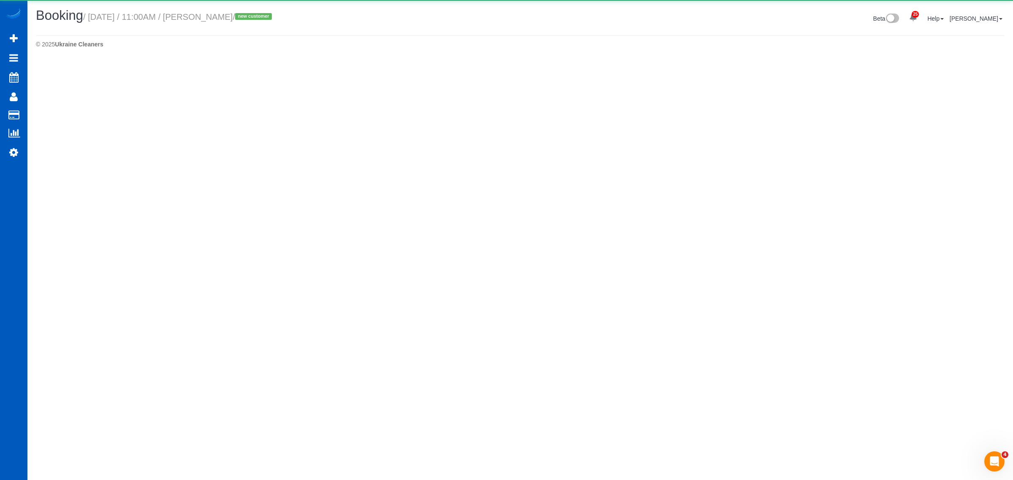
select select "CA"
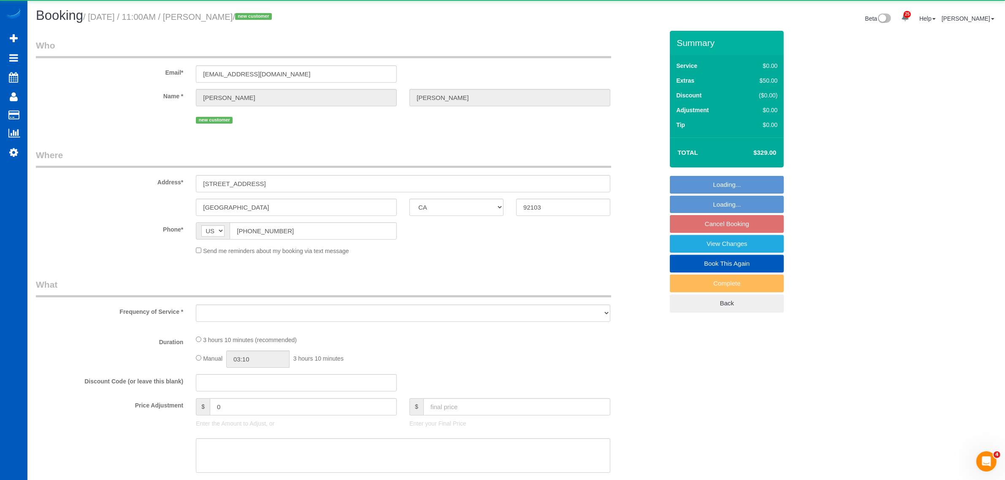
select select "object:8340"
select select "199"
select select "1001"
select select "2"
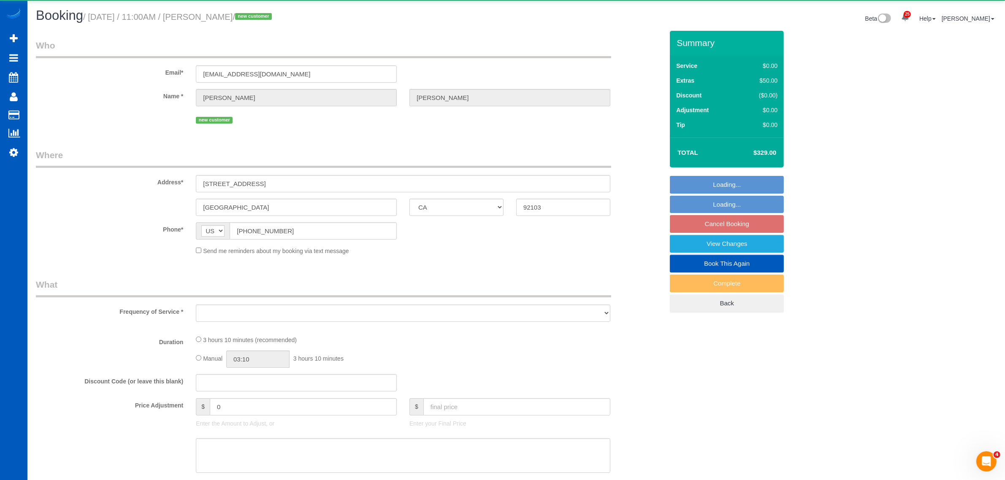
select select "spot19"
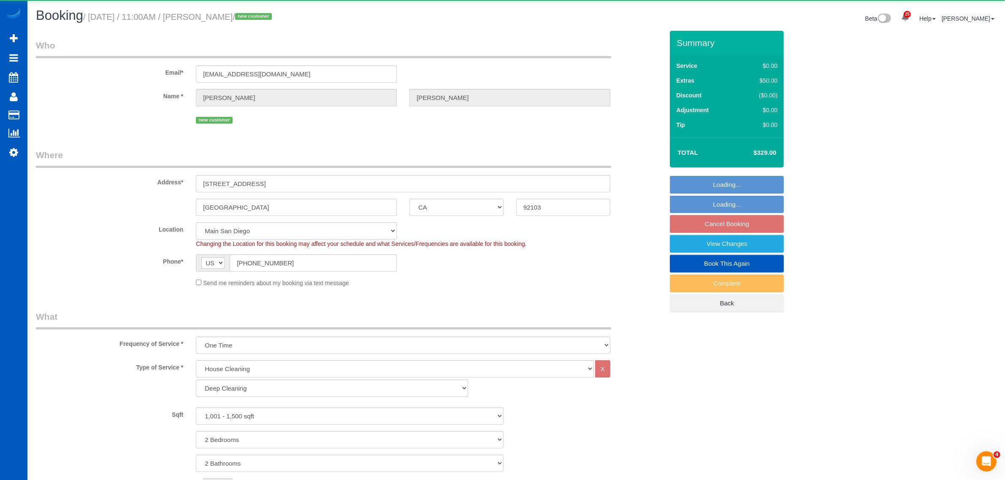
select select "1001"
select select "2"
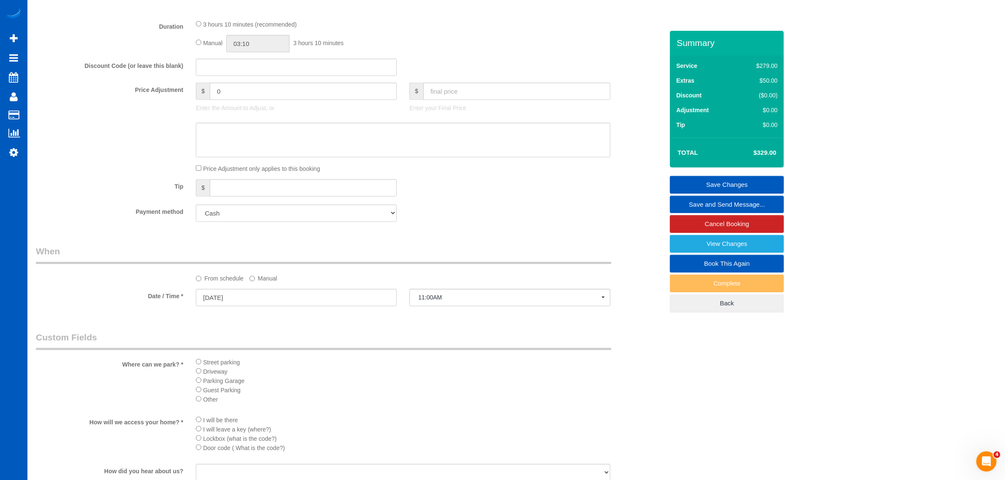
scroll to position [982, 0]
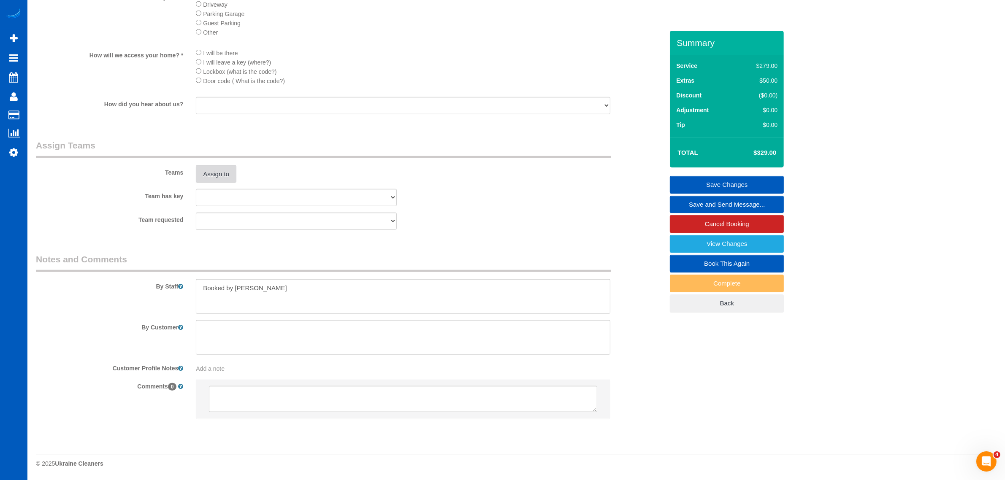
click at [210, 168] on button "Assign to" at bounding box center [216, 174] width 41 height 18
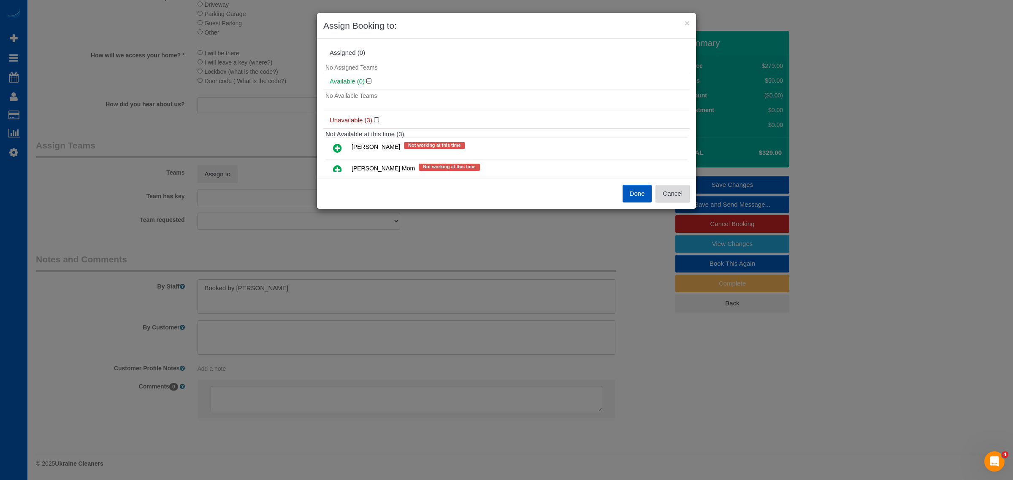
click at [674, 197] on button "Cancel" at bounding box center [672, 194] width 34 height 18
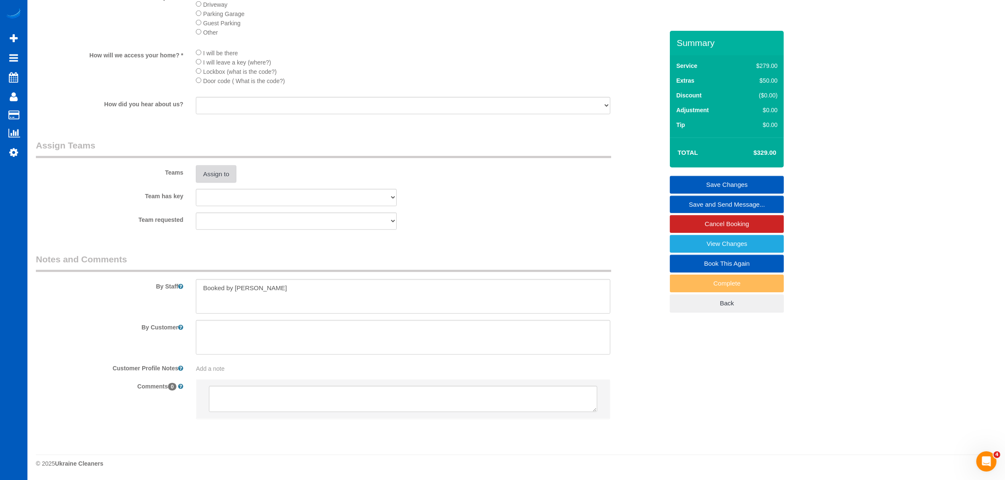
click at [219, 178] on button "Assign to" at bounding box center [216, 174] width 41 height 18
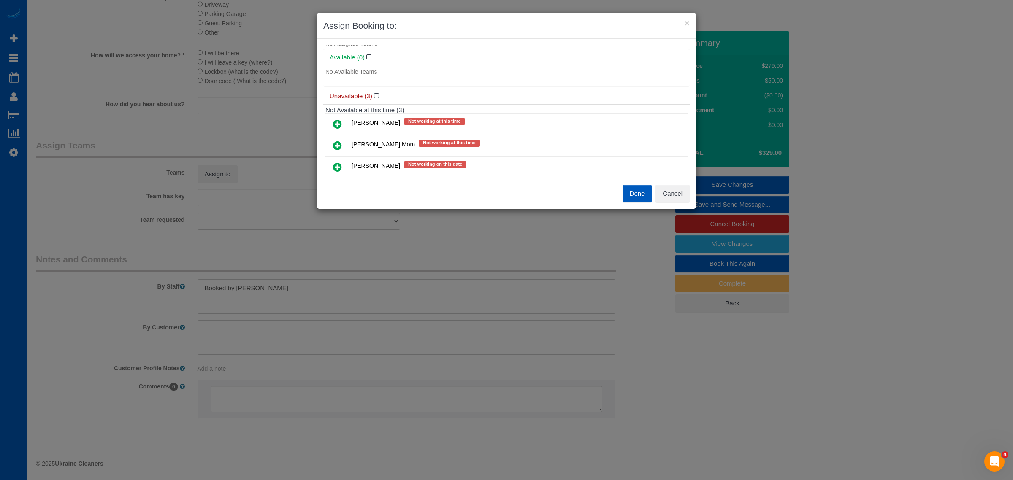
scroll to position [47, 0]
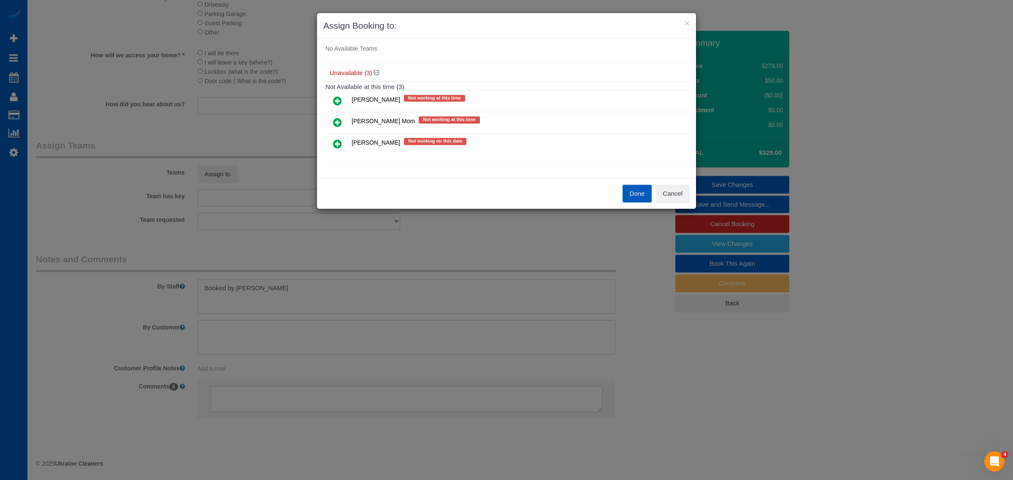
click at [689, 196] on div "Done Cancel" at bounding box center [600, 194] width 189 height 18
click at [662, 196] on button "Cancel" at bounding box center [672, 194] width 34 height 18
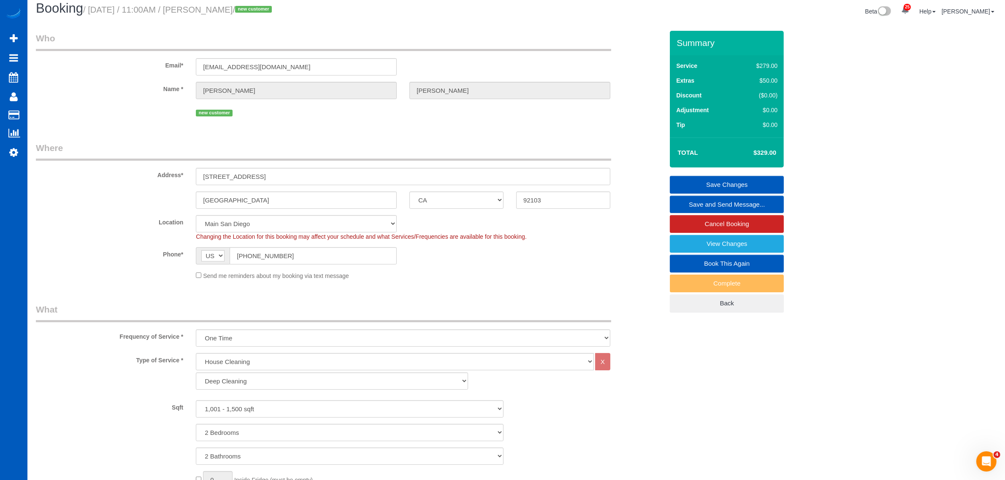
scroll to position [0, 0]
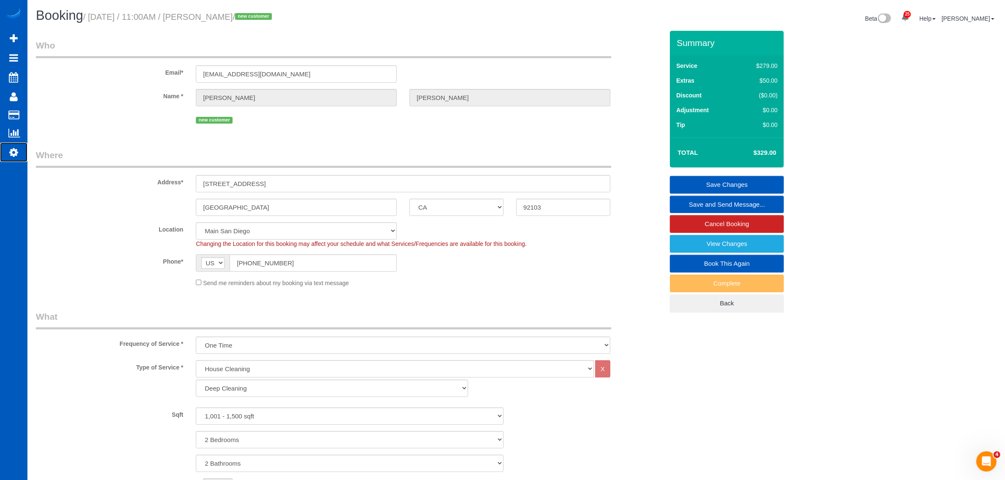
click at [13, 143] on link "Settings" at bounding box center [13, 152] width 27 height 19
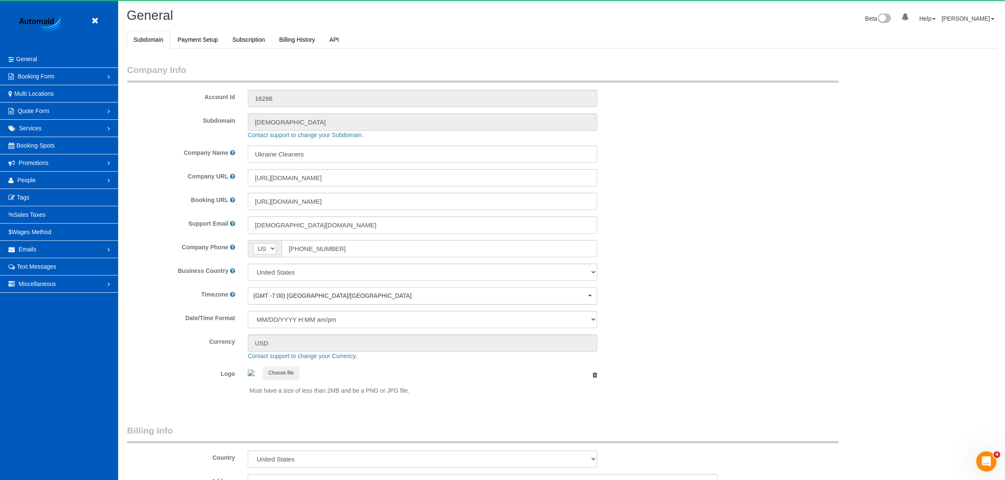
select select "1"
click at [35, 183] on link "People" at bounding box center [59, 180] width 118 height 17
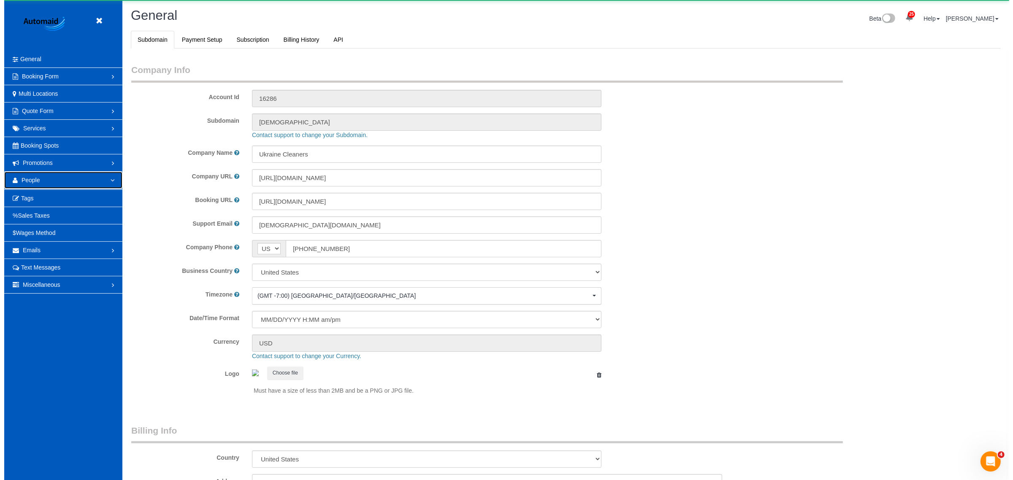
scroll to position [0, 0]
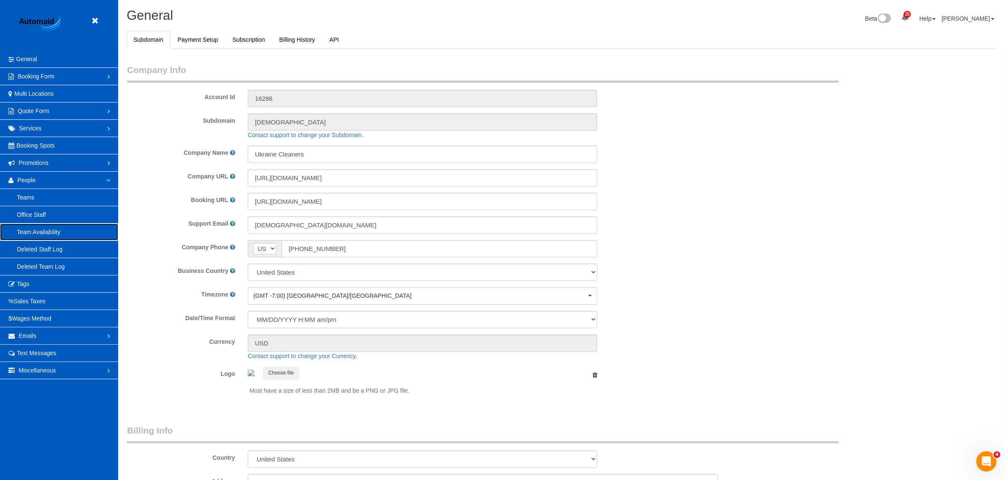
click at [51, 234] on link "Team Availability" at bounding box center [59, 232] width 118 height 17
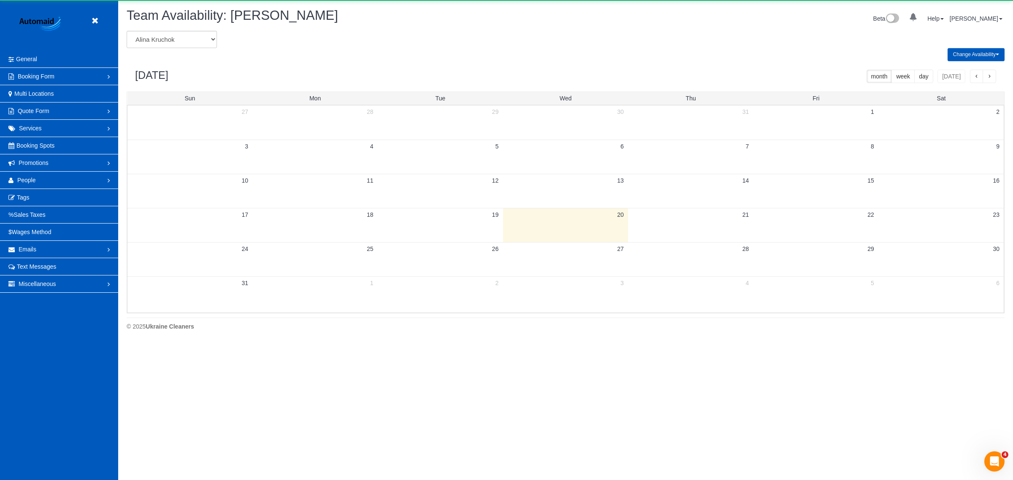
scroll to position [343, 1013]
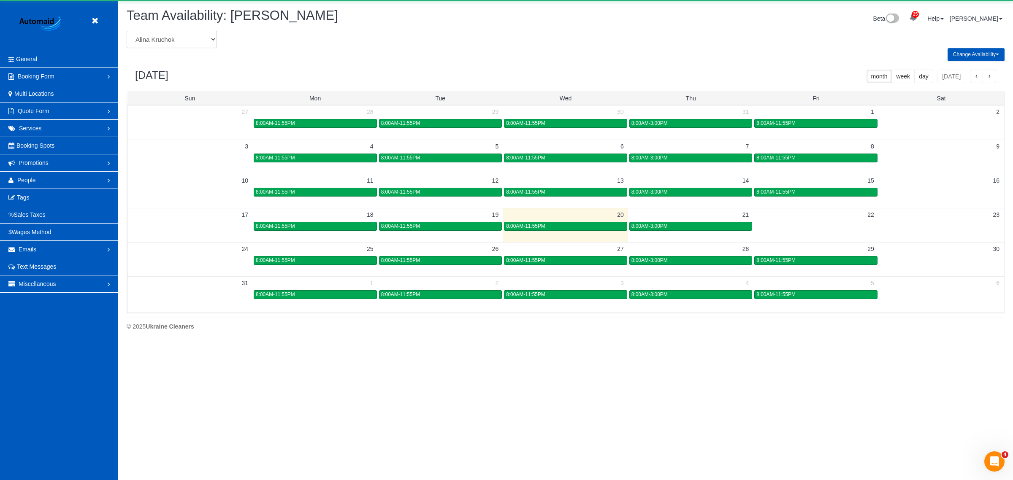
click at [186, 34] on select "Alina Kruchok Alona Kulish Alona Tarasiuk Alona Vikhliaieva Anastasiia Demchenk…" at bounding box center [172, 39] width 90 height 17
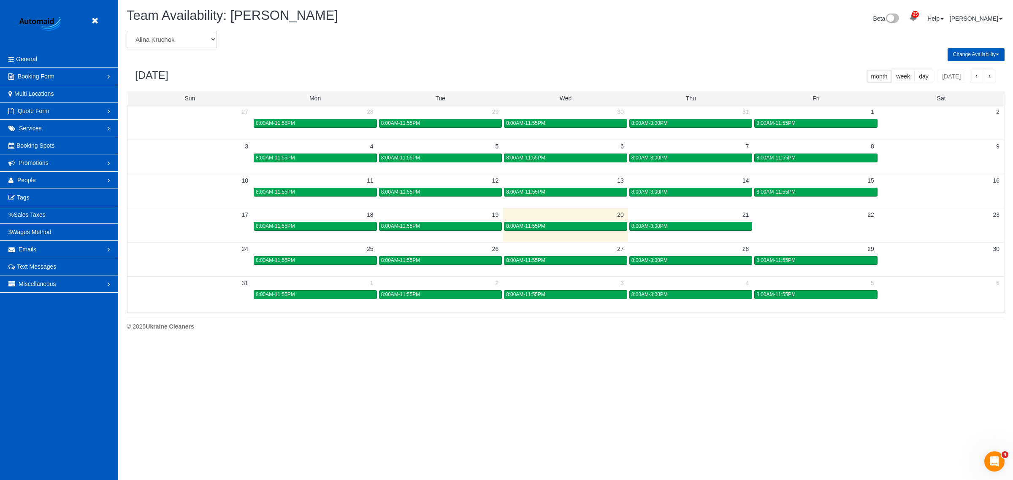
scroll to position [0, 0]
select select "number:18547"
click at [127, 31] on select "Alina Kruchok Alona Kulish Alona Tarasiuk Alona Vikhliaieva Anastasiia Demchenk…" at bounding box center [172, 39] width 90 height 17
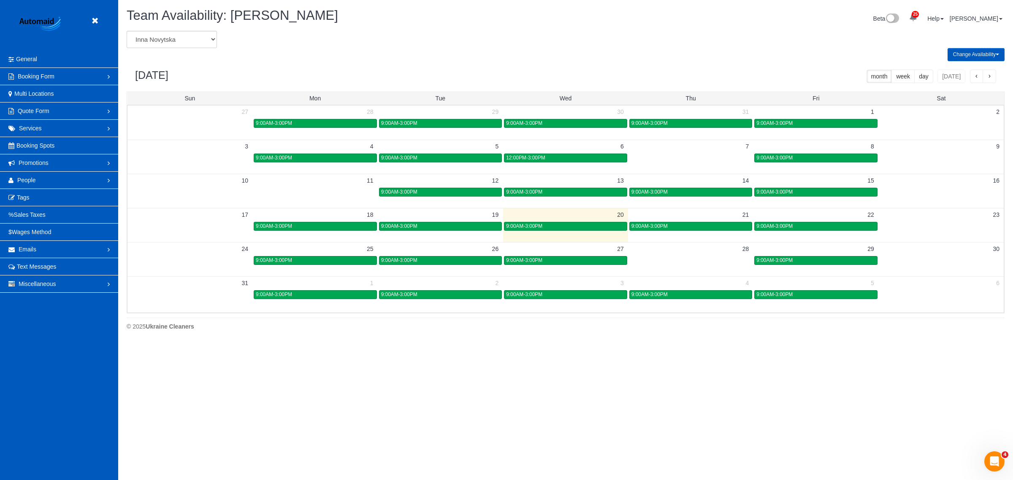
click at [657, 251] on td "28" at bounding box center [690, 248] width 125 height 13
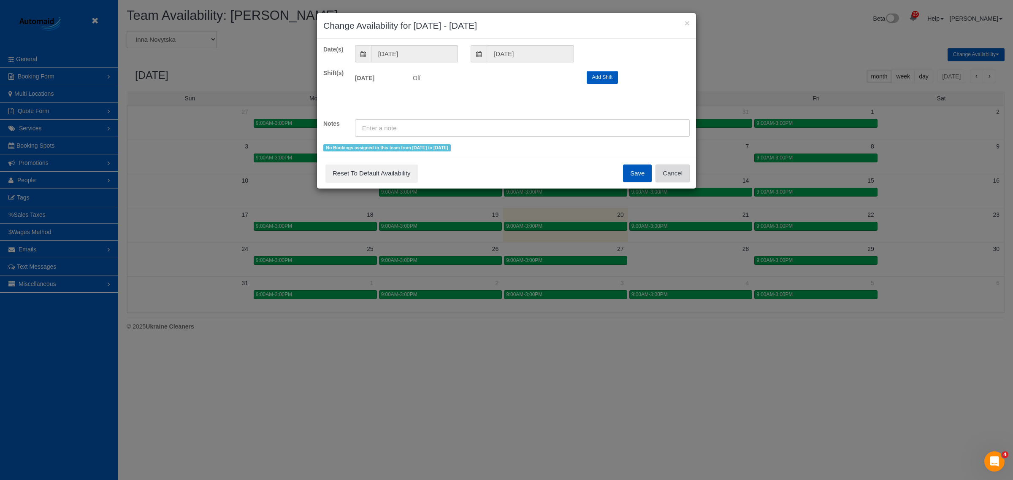
click at [662, 168] on button "Cancel" at bounding box center [672, 174] width 34 height 18
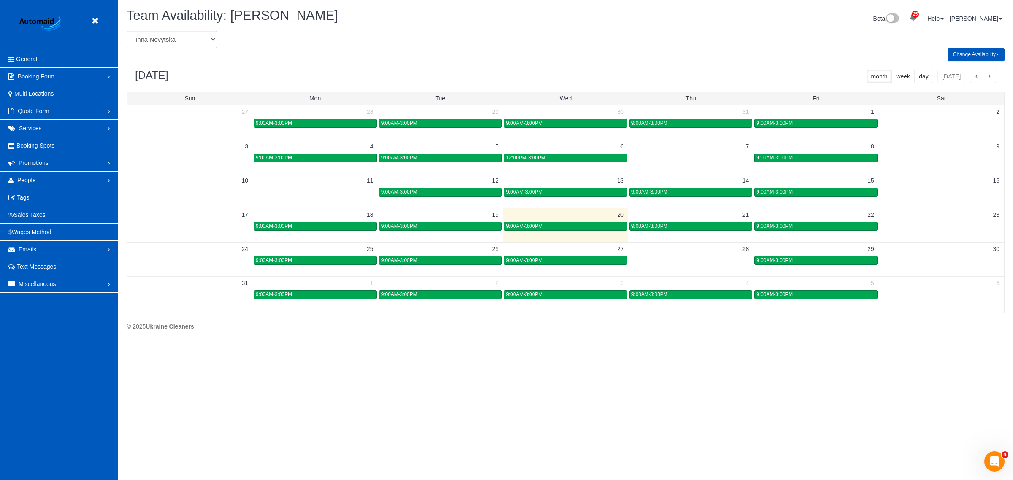
click at [105, 22] on header "Beta" at bounding box center [59, 25] width 118 height 51
click at [92, 26] on link at bounding box center [97, 21] width 13 height 13
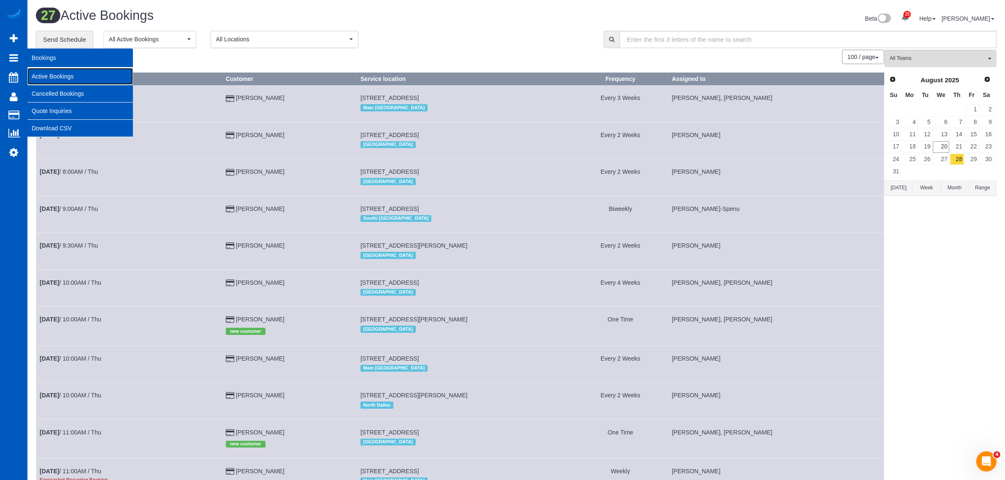
click at [75, 76] on link "Active Bookings" at bounding box center [79, 76] width 105 height 17
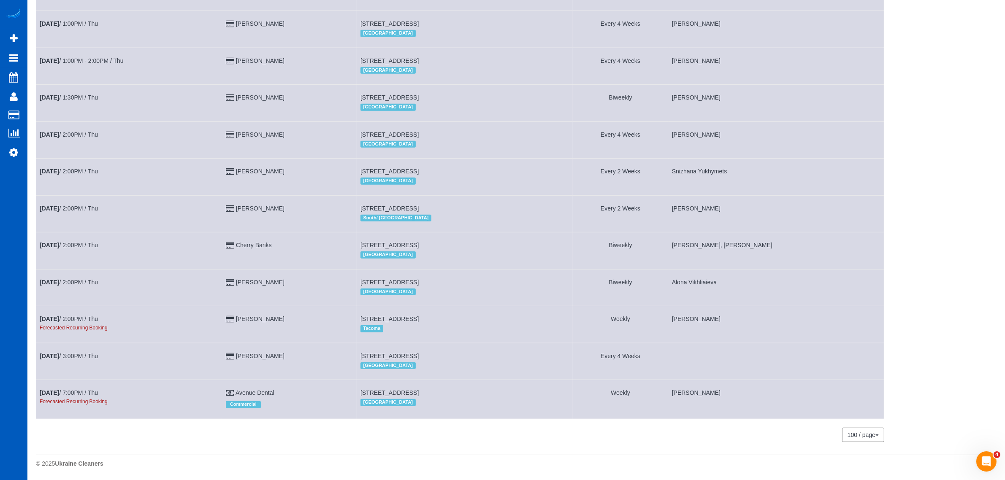
drag, startPoint x: 720, startPoint y: 236, endPoint x: 716, endPoint y: 236, distance: 4.6
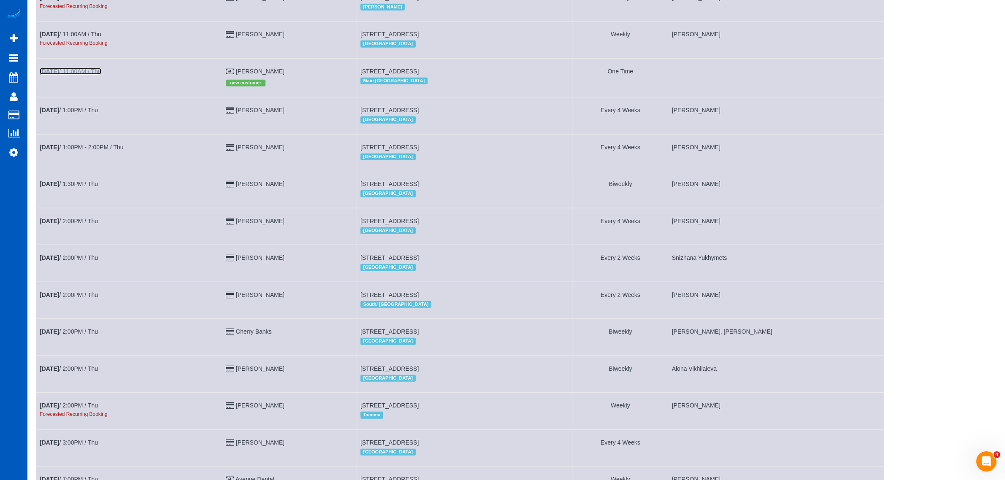
click at [78, 73] on link "Aug 28th / 11:00AM / Thu" at bounding box center [71, 71] width 62 height 7
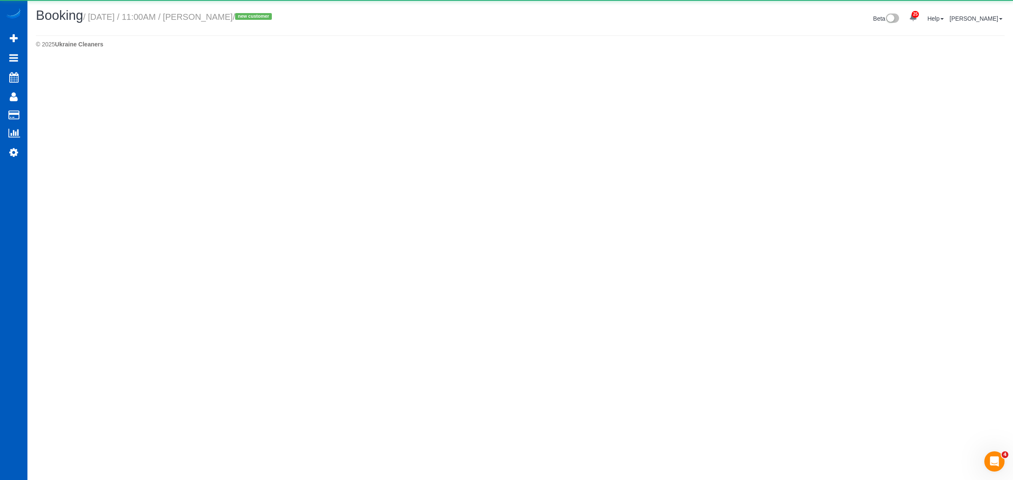
select select "CA"
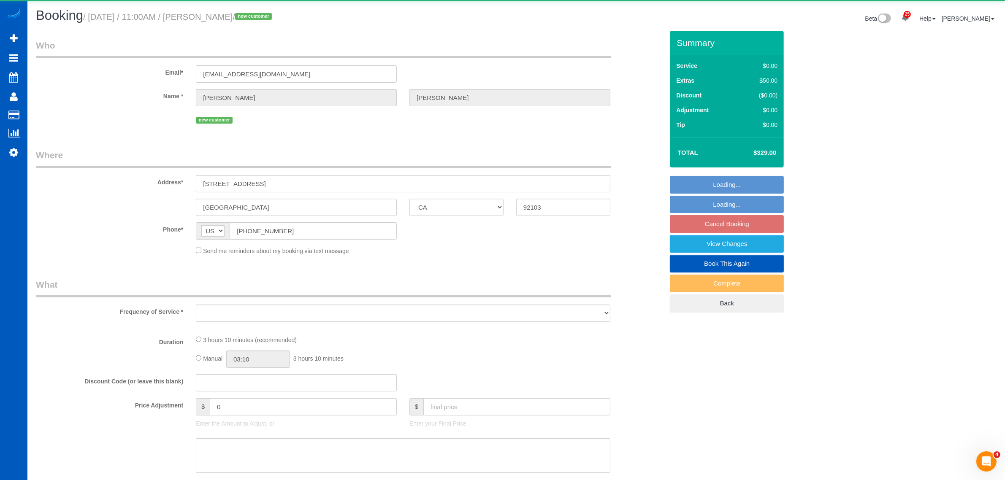
select select "object:12194"
select select "199"
select select "1001"
select select "2"
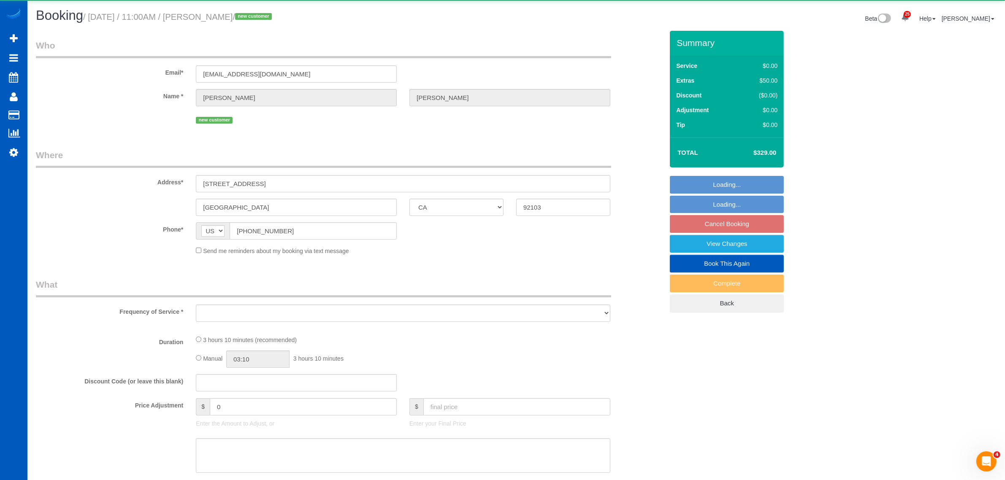
select select "spot25"
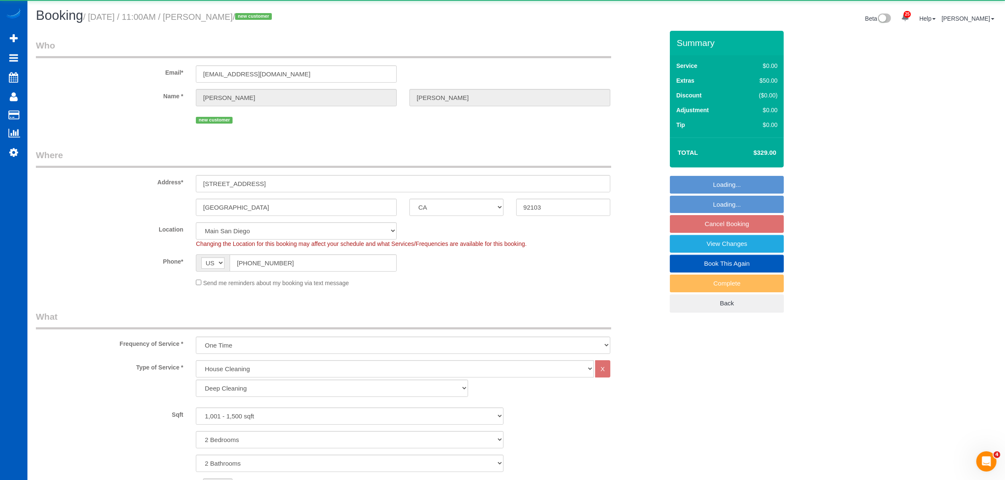
select select "1001"
select select "2"
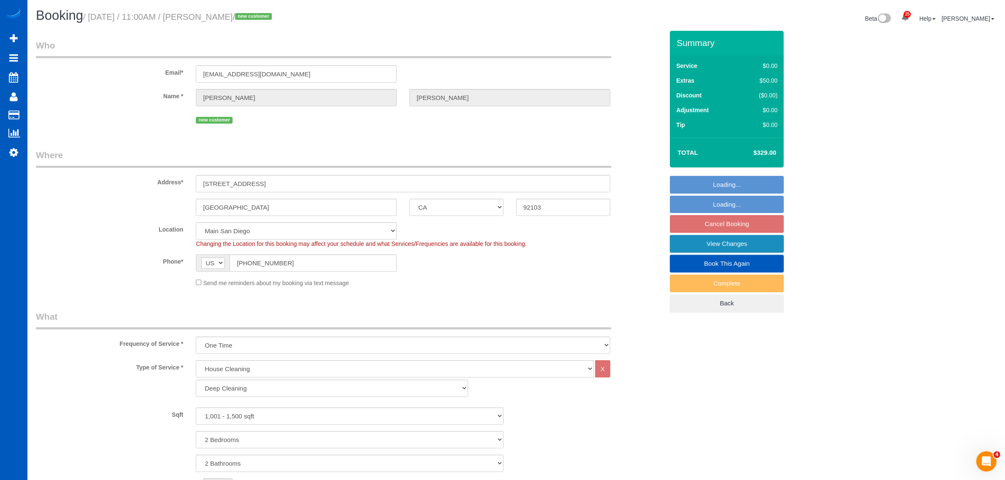
click at [727, 244] on link "View Changes" at bounding box center [727, 244] width 114 height 18
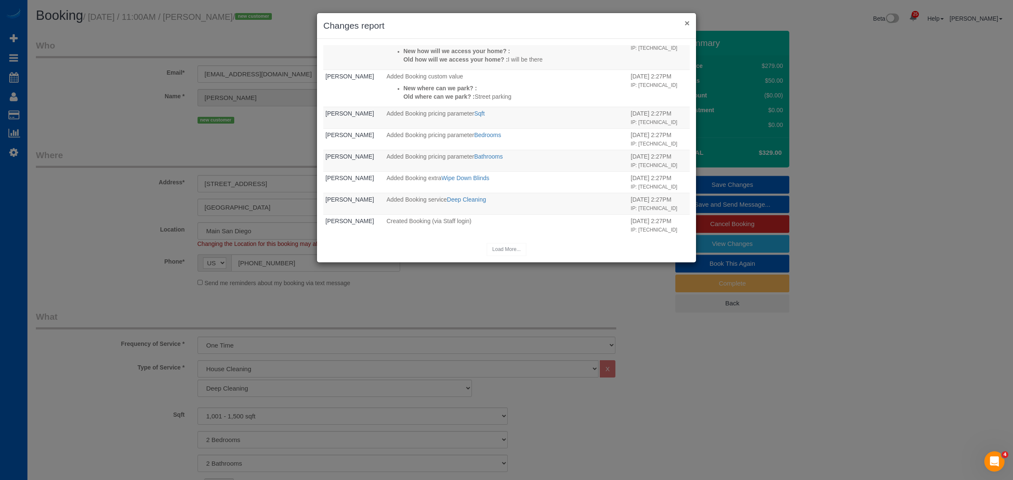
click at [684, 24] on button "×" at bounding box center [686, 23] width 5 height 9
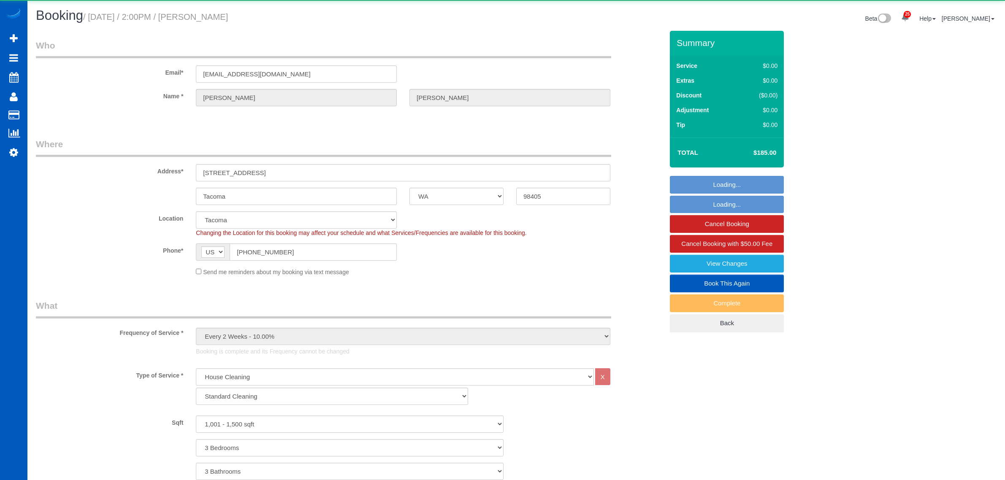
select select "WA"
select select "199"
select select "1001"
select select "3"
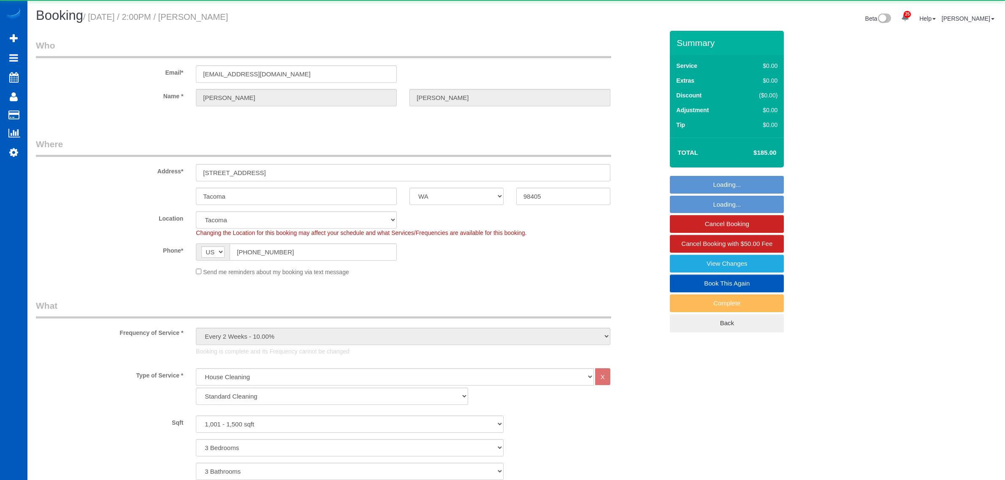
select select "spot1"
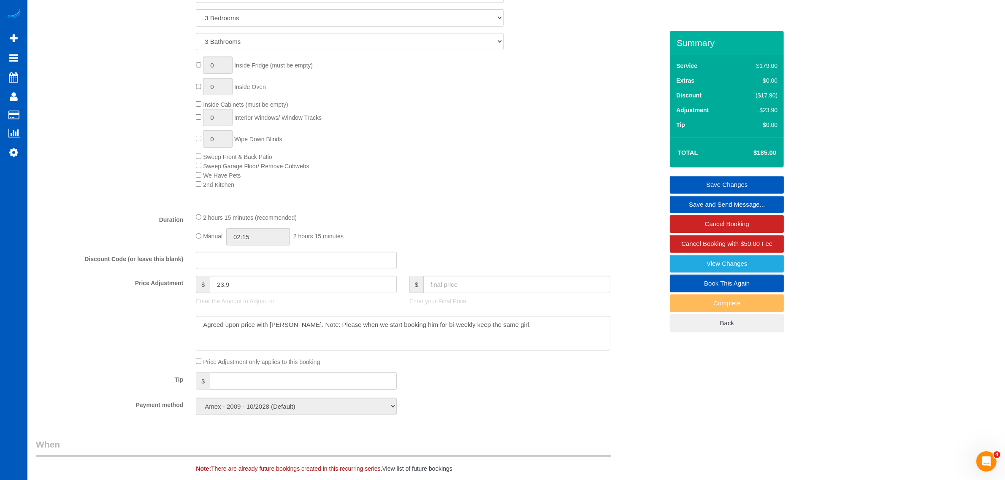
scroll to position [439, 0]
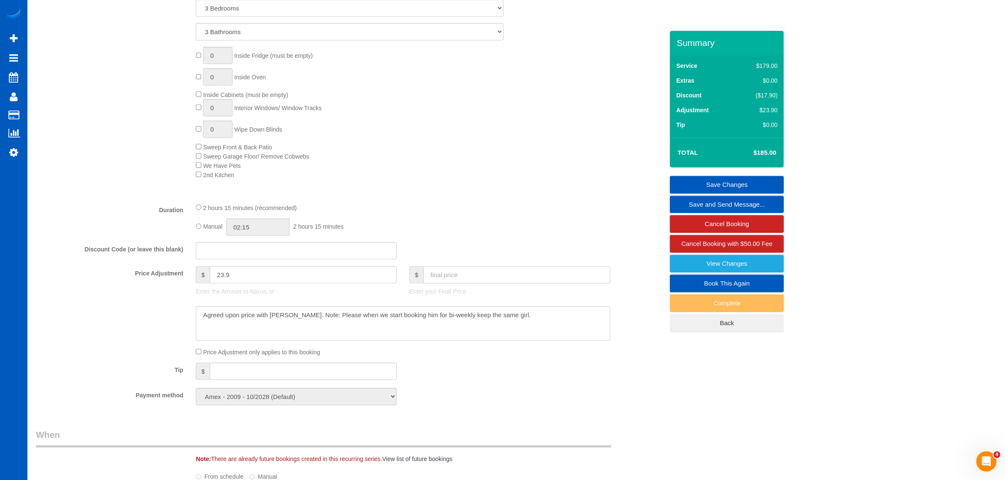
click at [460, 273] on input "text" at bounding box center [516, 274] width 187 height 17
type input "185"
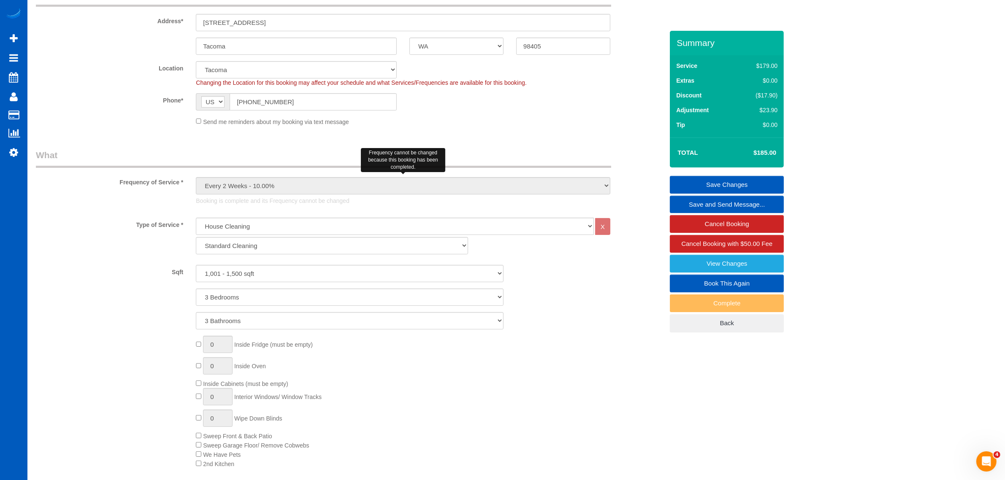
scroll to position [176, 0]
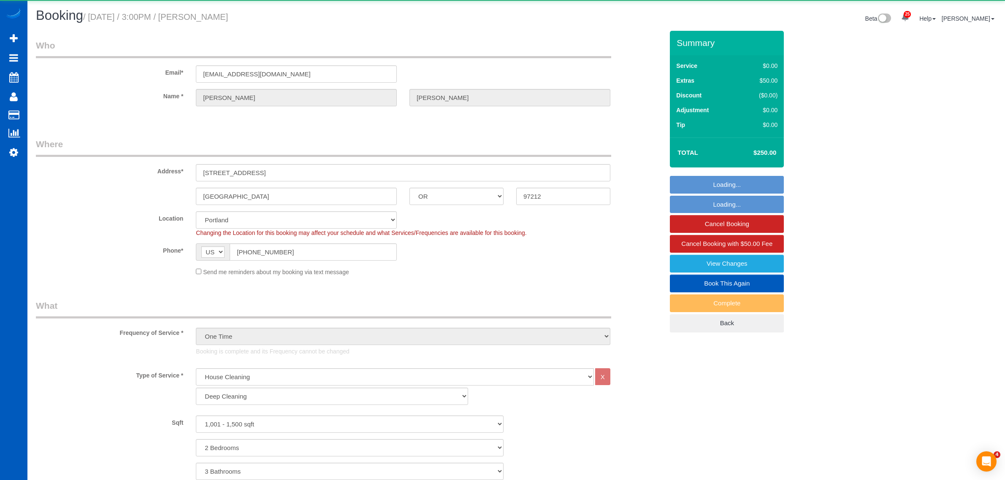
select select "OR"
select select "199"
select select "object:1149"
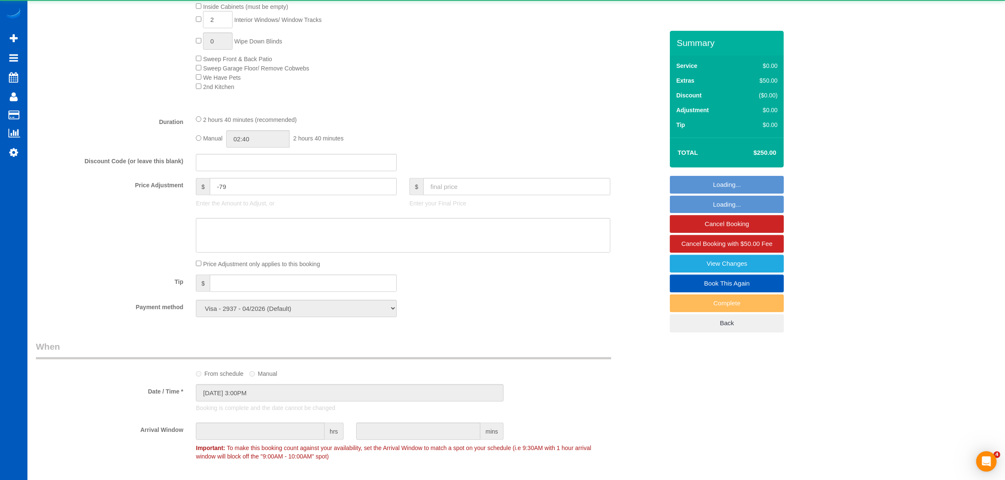
select select "1001"
select select "2"
select select "3"
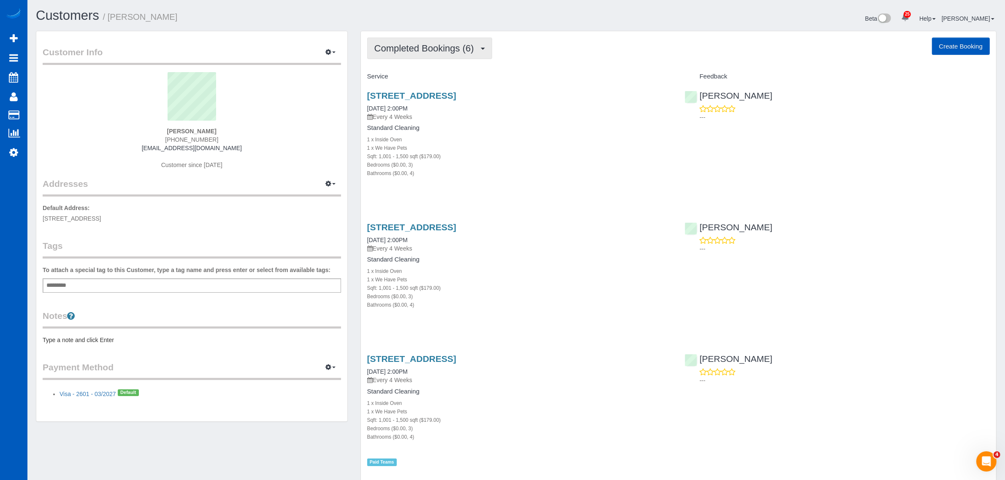
click at [410, 46] on span "Completed Bookings (6)" at bounding box center [426, 48] width 104 height 11
click at [410, 80] on link "Upcoming Bookings (22)" at bounding box center [412, 78] width 89 height 11
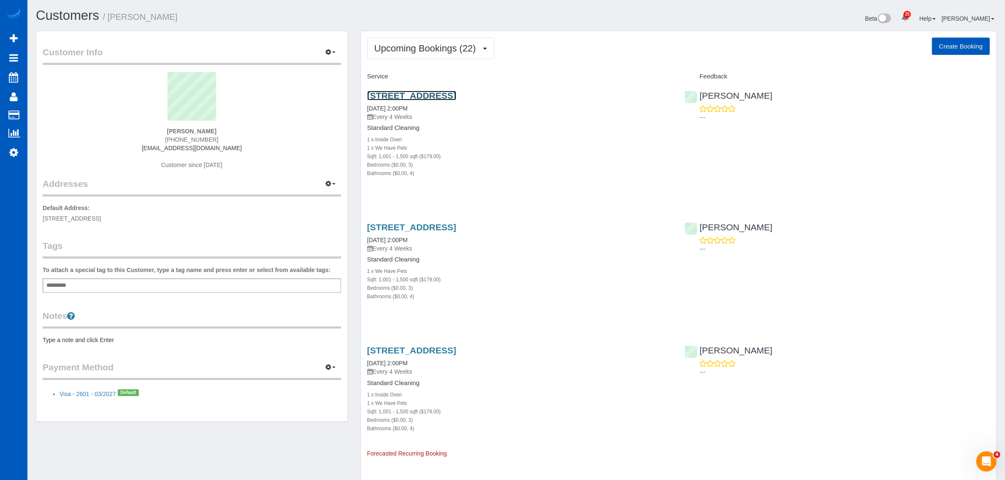
click at [415, 92] on link "[STREET_ADDRESS]" at bounding box center [411, 96] width 89 height 10
click at [416, 46] on span "Upcoming Bookings (22)" at bounding box center [427, 48] width 106 height 11
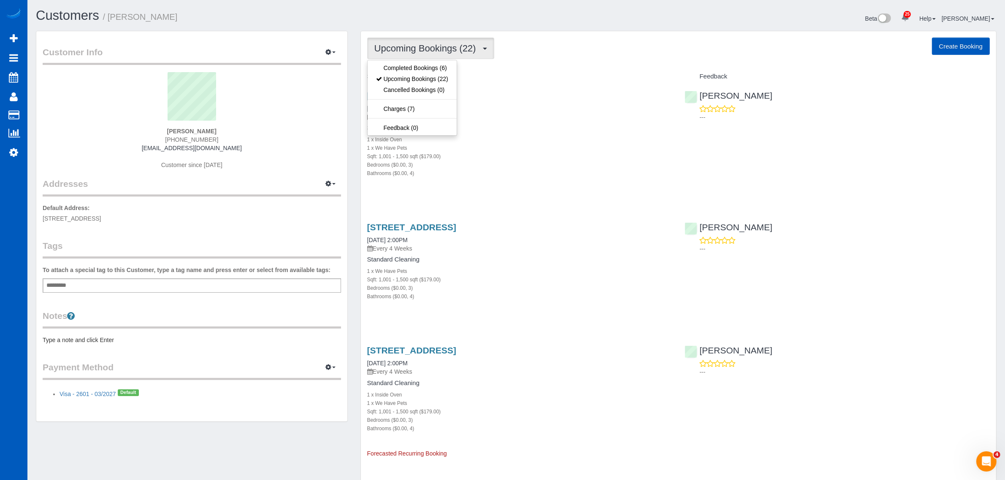
click at [416, 46] on span "Upcoming Bookings (22)" at bounding box center [427, 48] width 106 height 11
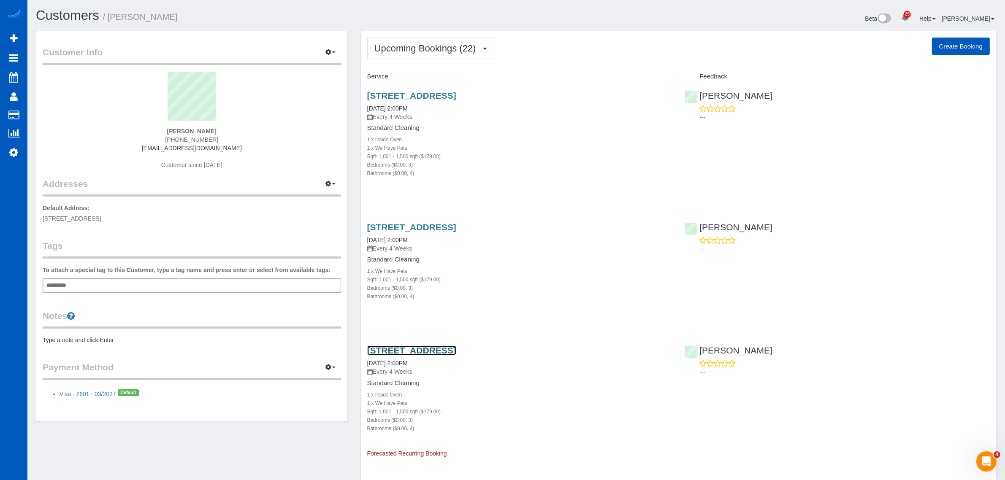
click at [408, 349] on link "[STREET_ADDRESS]" at bounding box center [411, 351] width 89 height 10
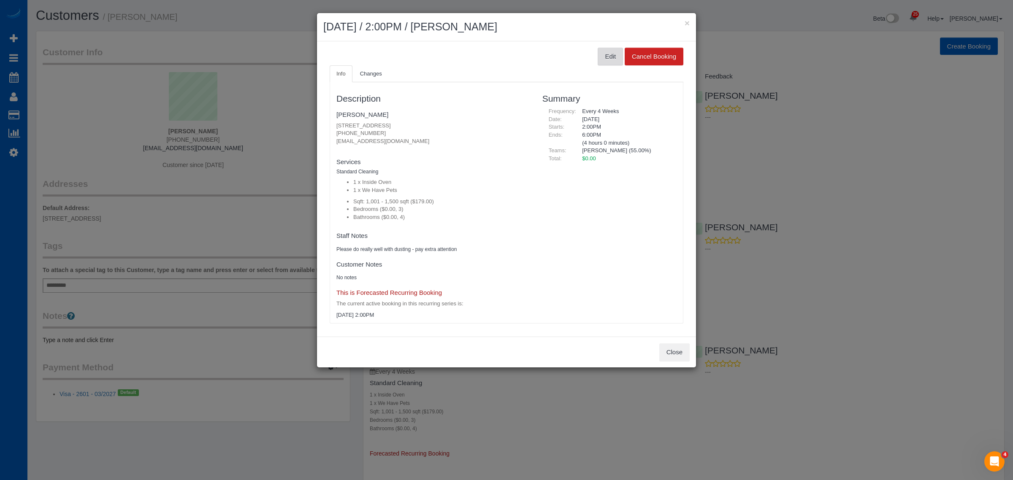
click at [597, 53] on button "Edit" at bounding box center [609, 57] width 25 height 18
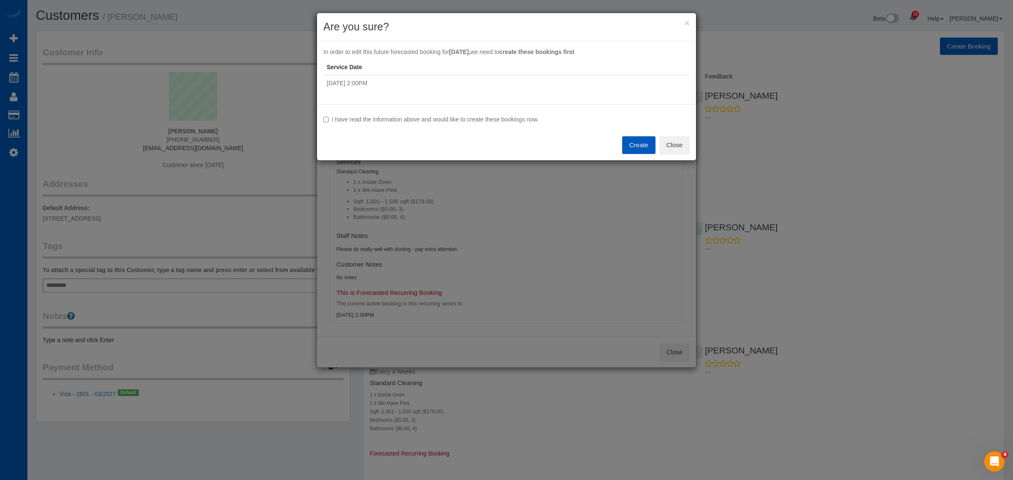
click at [635, 149] on button "Create" at bounding box center [638, 145] width 33 height 18
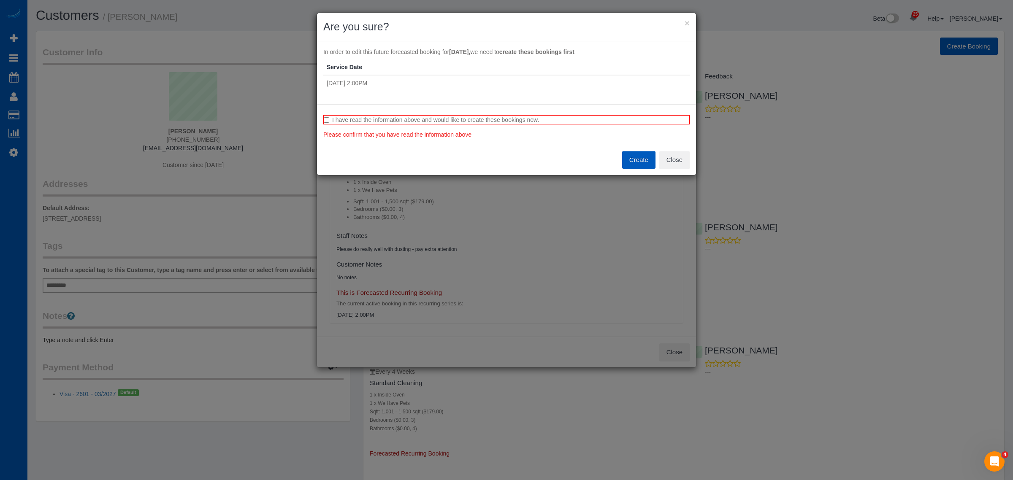
click at [332, 114] on div "I have read the information above and would like to create these bookings now. …" at bounding box center [506, 139] width 379 height 70
click at [321, 120] on div "I have read the information above and would like to create these bookings now. …" at bounding box center [506, 139] width 379 height 70
click at [622, 156] on button "Create" at bounding box center [638, 160] width 33 height 18
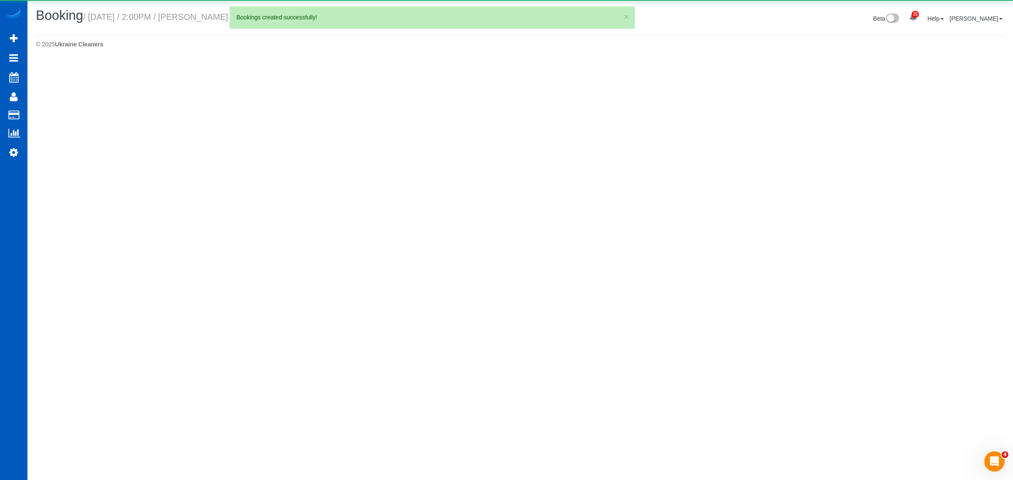
select select "WA"
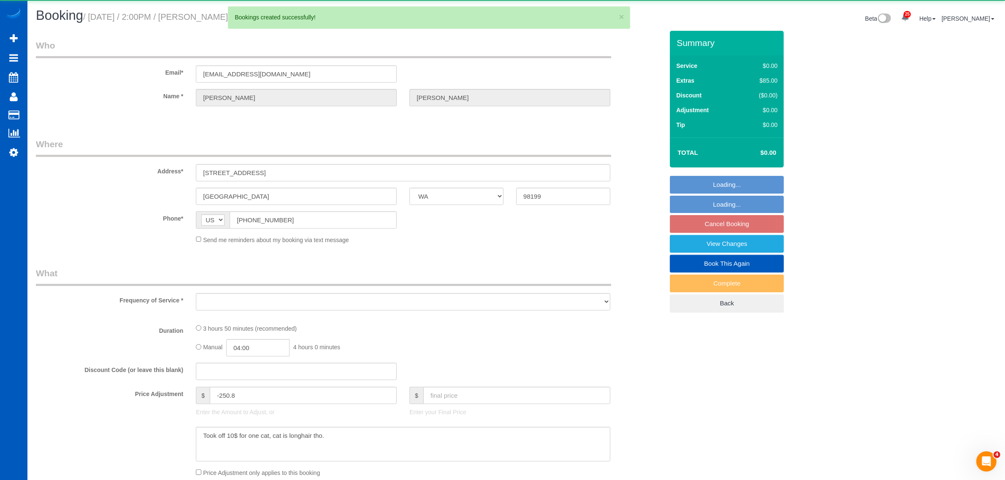
select select "object:49646"
select select "string:fspay-9fed6d15-7bbe-4e6d-b0d0-519fc81b2ee5"
select select "199"
select select "1001"
select select "3"
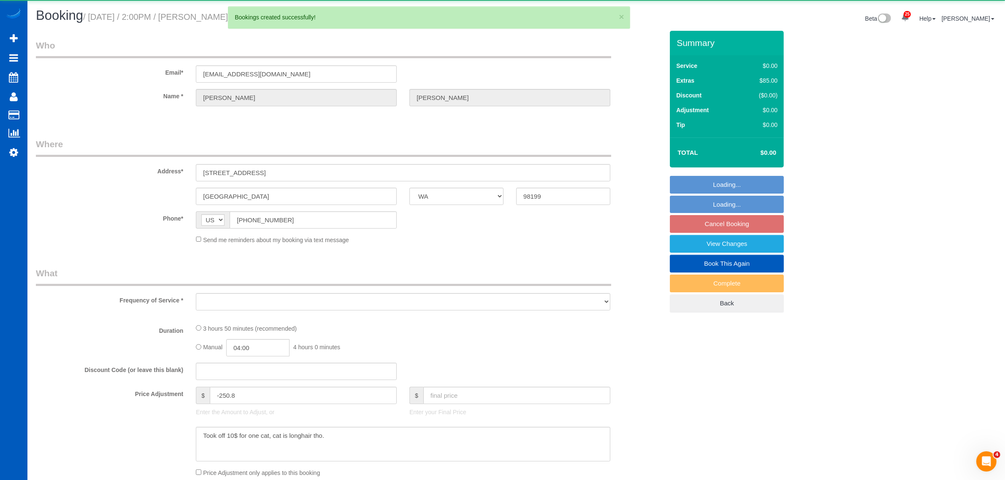
select select "4"
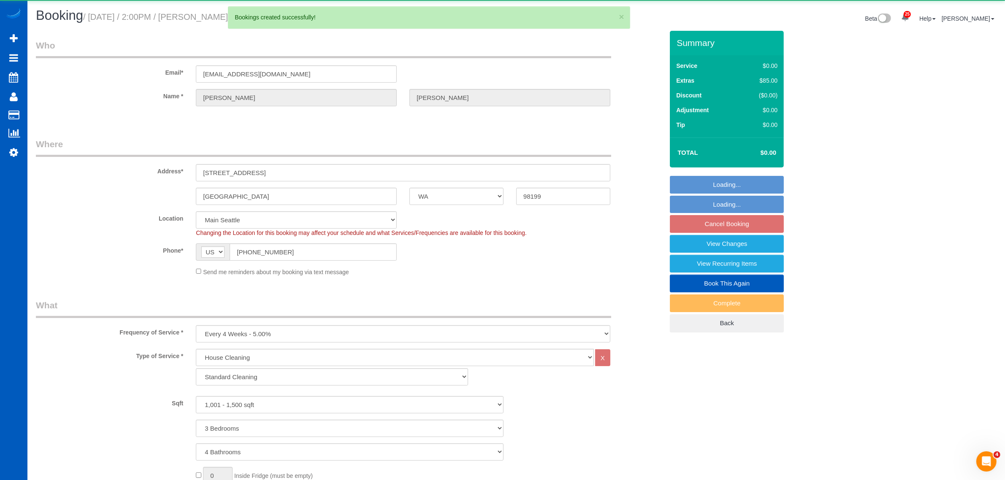
select select "spot147"
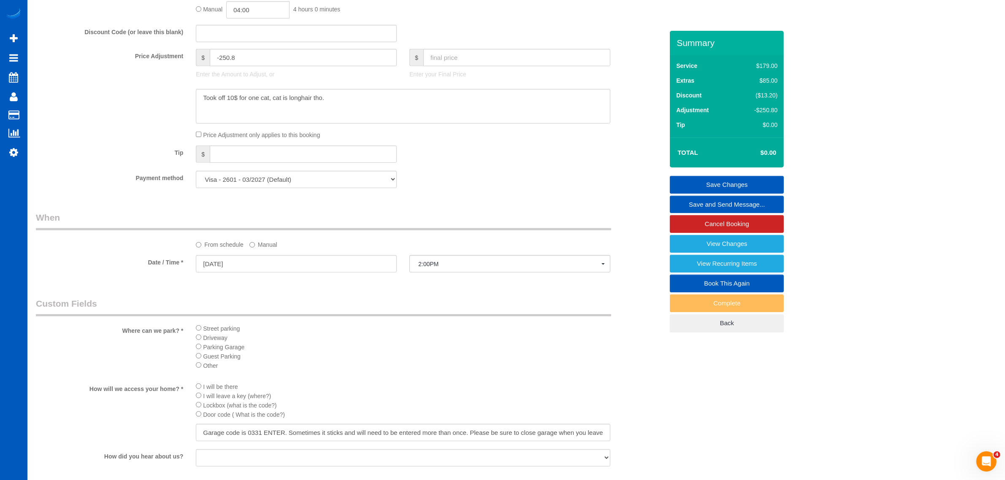
scroll to position [615, 0]
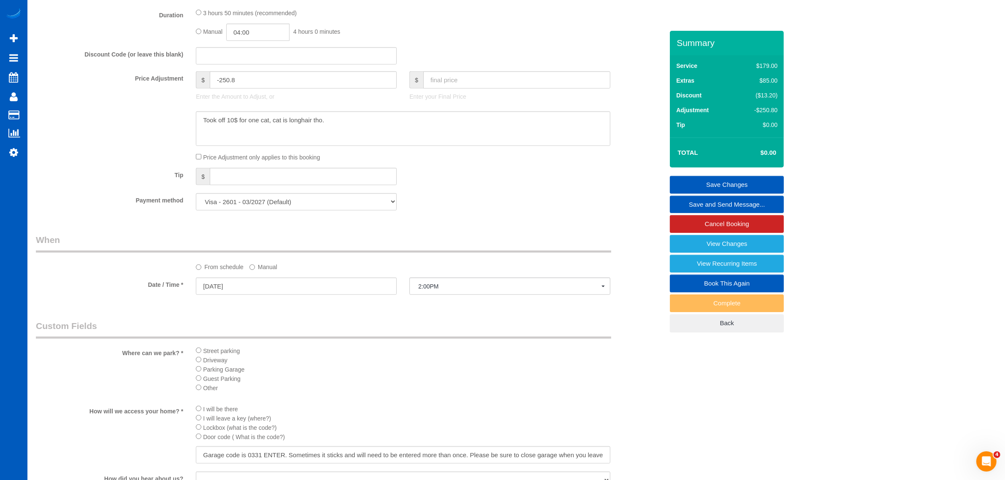
click at [454, 75] on input "text" at bounding box center [516, 79] width 187 height 17
type input "240.80"
type input "-10"
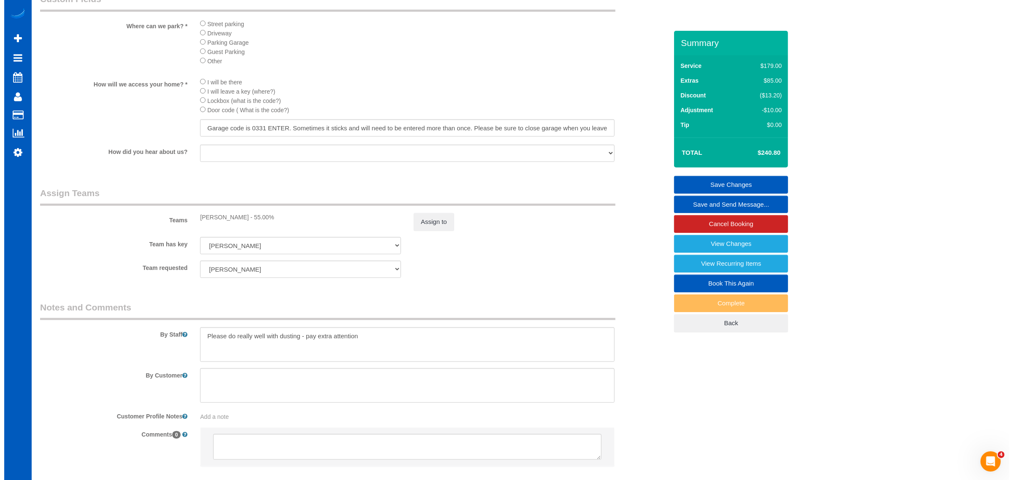
scroll to position [990, 0]
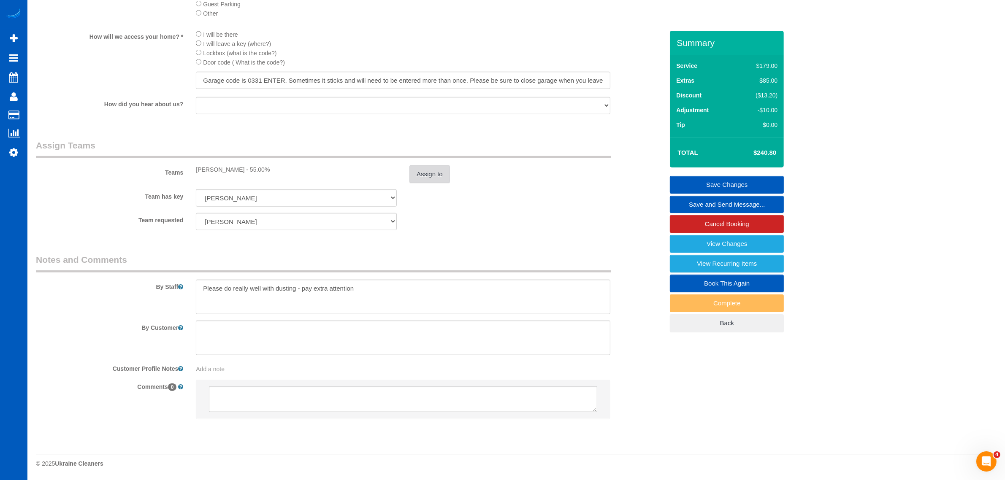
drag, startPoint x: 403, startPoint y: 172, endPoint x: 409, endPoint y: 173, distance: 6.1
click at [403, 173] on div "Assign to" at bounding box center [509, 174] width 213 height 18
click at [409, 173] on button "Assign to" at bounding box center [429, 174] width 41 height 18
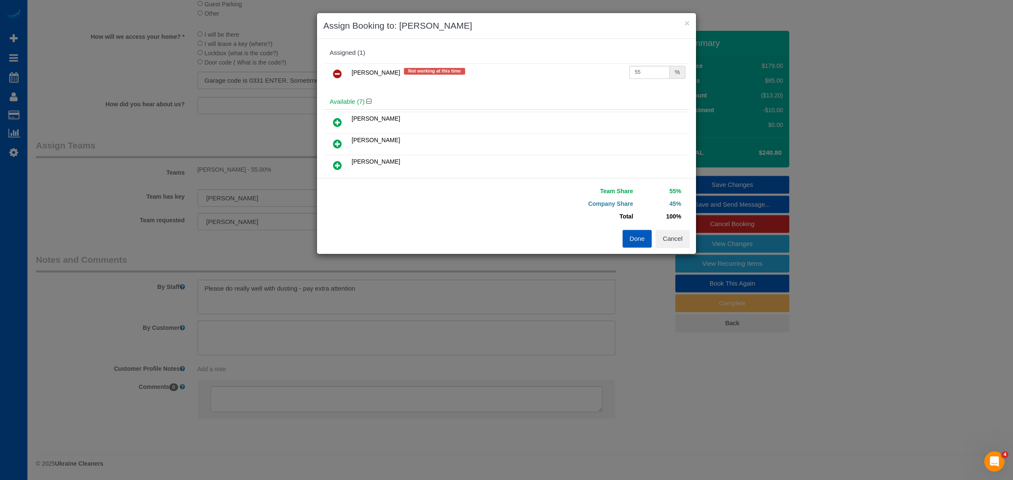
click at [345, 74] on link at bounding box center [337, 74] width 20 height 17
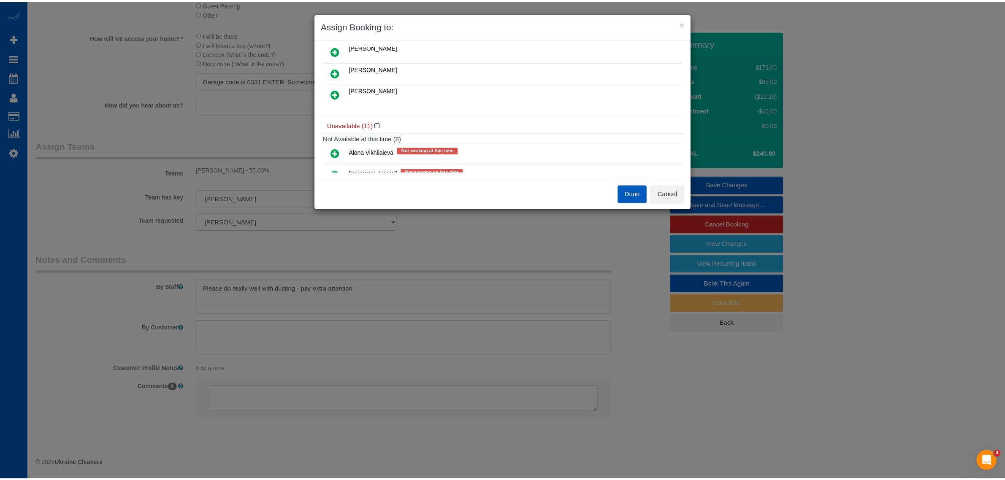
scroll to position [176, 0]
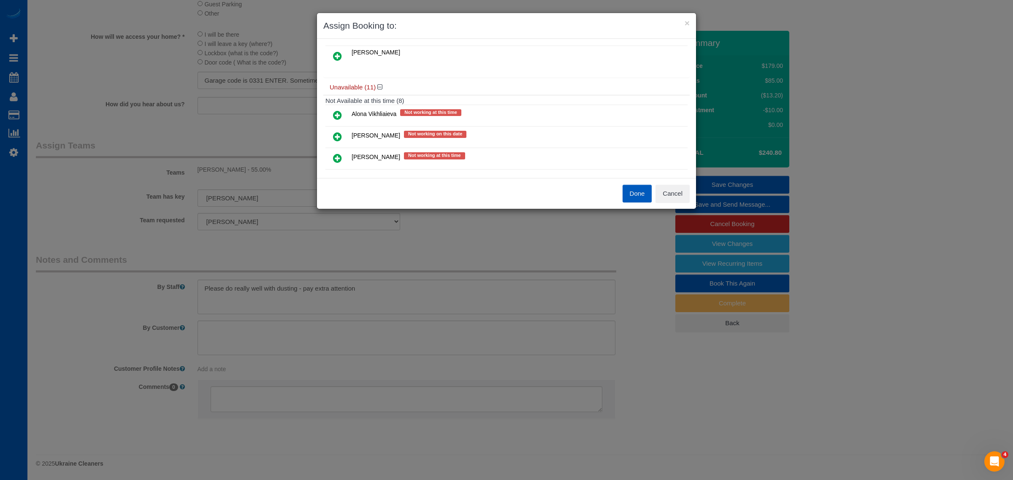
click at [646, 197] on button "Done" at bounding box center [637, 194] width 30 height 18
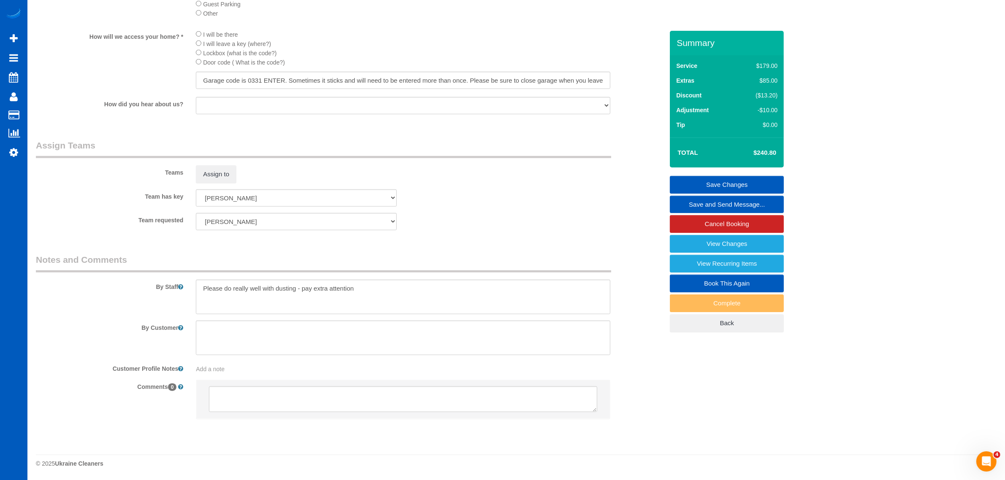
click at [744, 184] on link "Save Changes" at bounding box center [727, 185] width 114 height 18
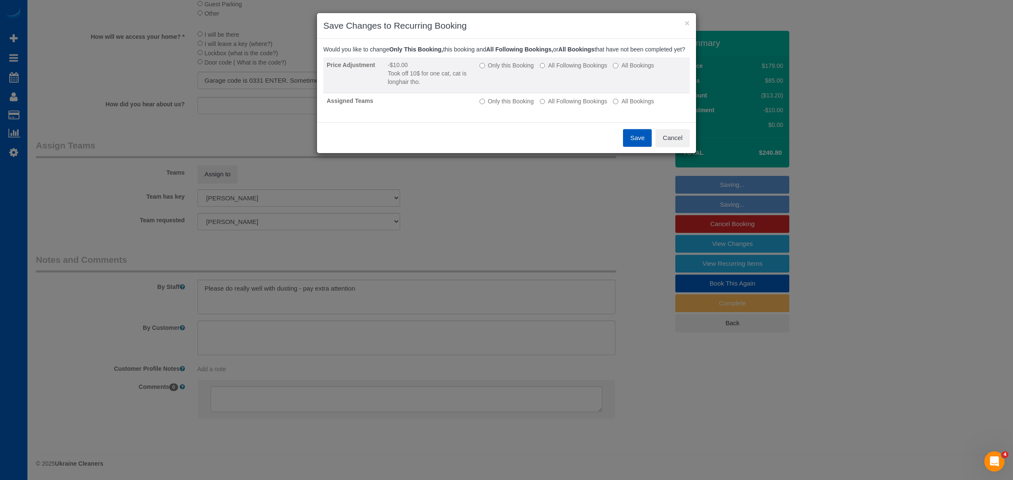
click at [571, 70] on label "All Following Bookings" at bounding box center [574, 65] width 68 height 8
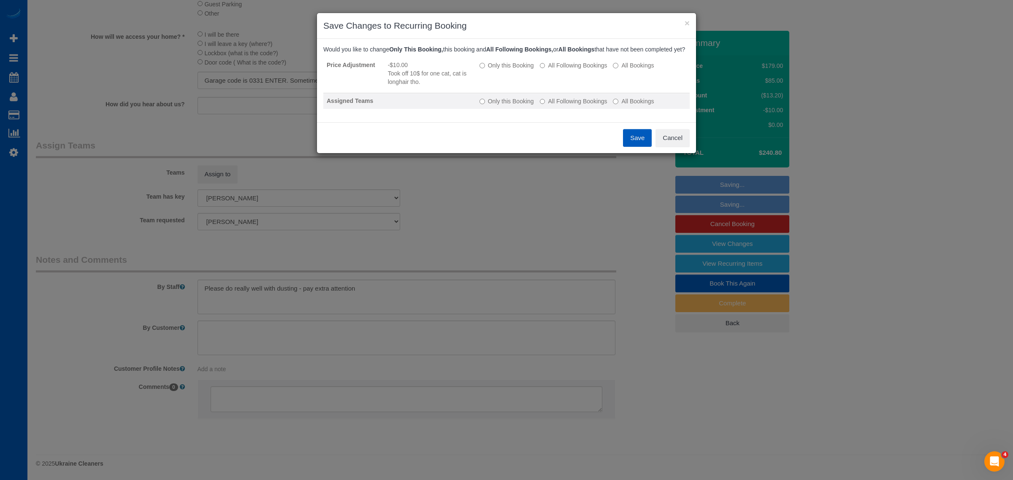
click at [582, 105] on label "All Following Bookings" at bounding box center [574, 101] width 68 height 8
click at [636, 147] on button "Save" at bounding box center [637, 138] width 29 height 18
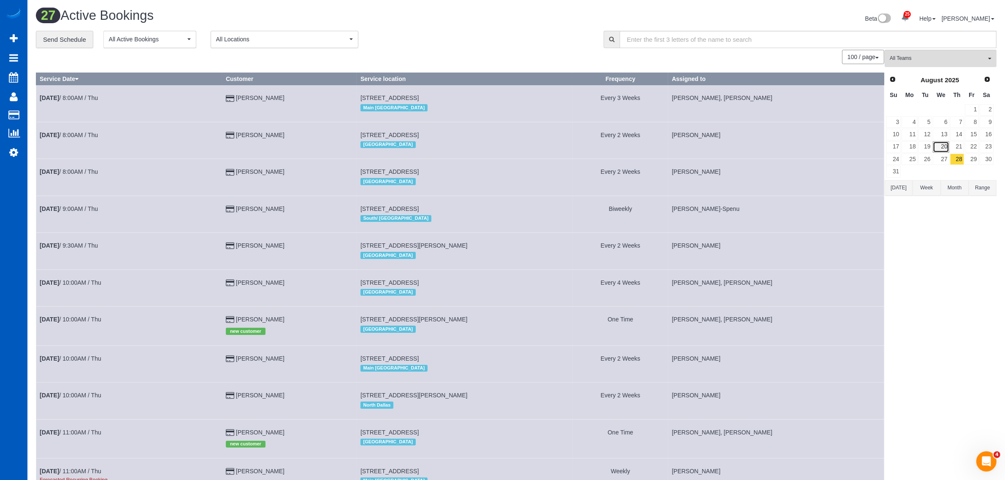
click at [943, 146] on link "20" at bounding box center [940, 146] width 16 height 11
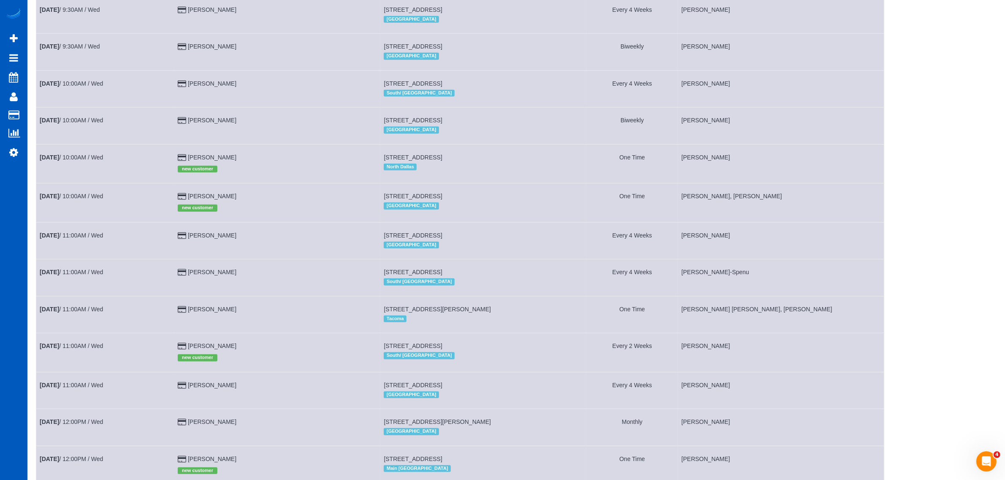
scroll to position [527, 0]
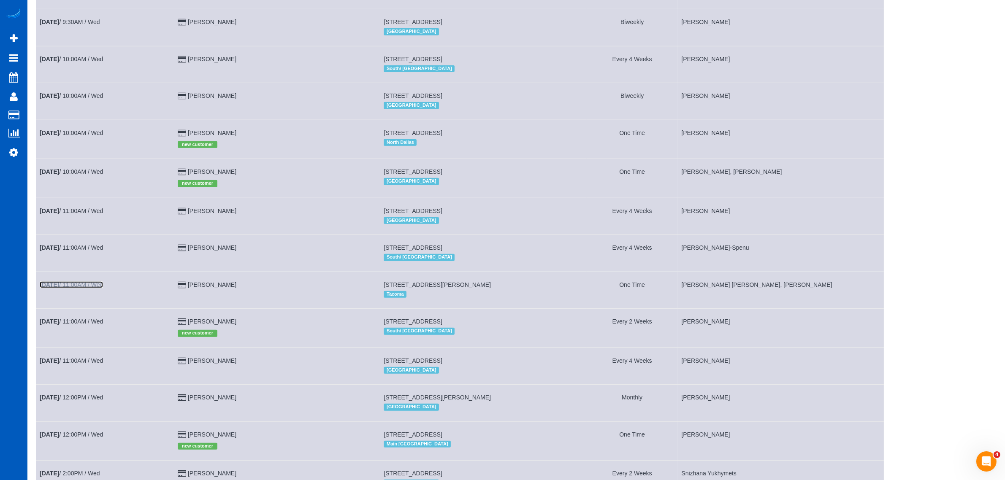
click at [86, 285] on link "Aug 20th / 11:00AM / Wed" at bounding box center [71, 284] width 63 height 7
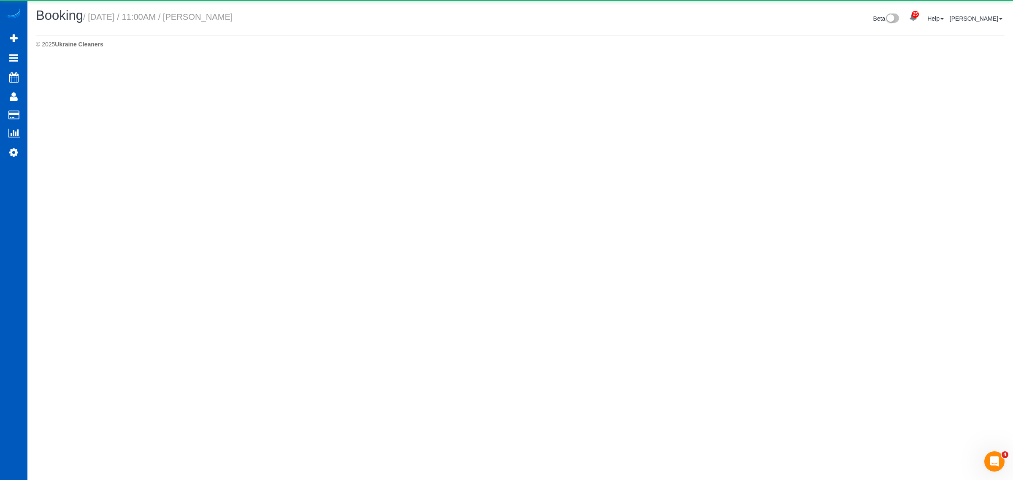
select select "WA"
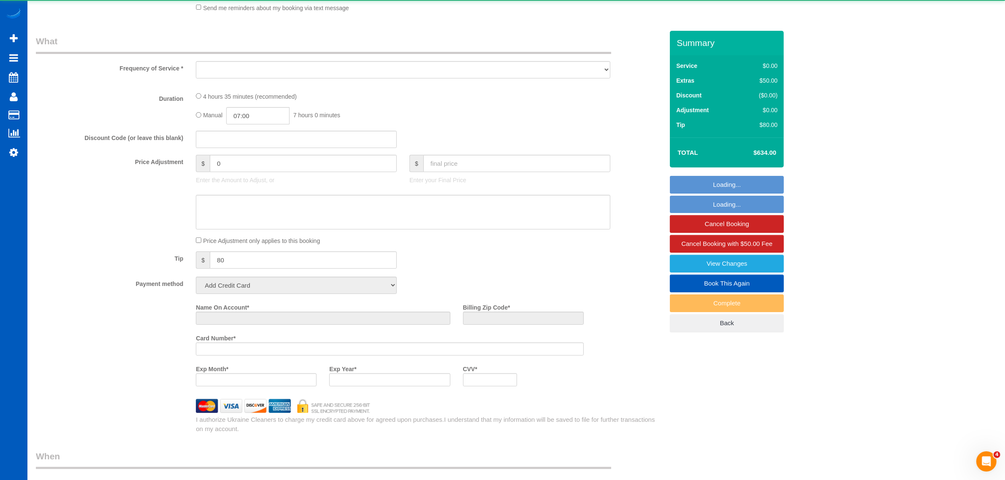
select select "object:51662"
select select "string:fspay-5948ca1d-6549-4658-a872-ffcc4ea0cc2f"
select select "number:8"
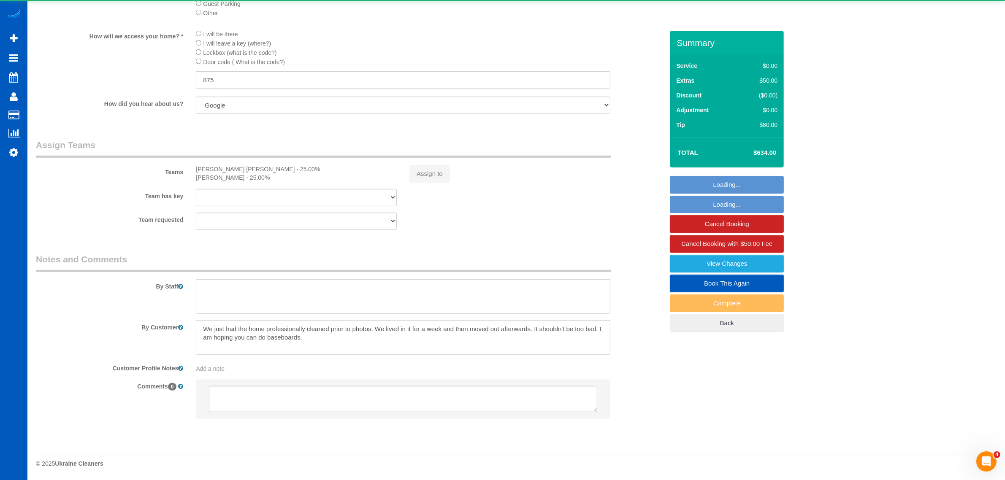
select select "199"
select select "2001"
select select "3"
select select "spot165"
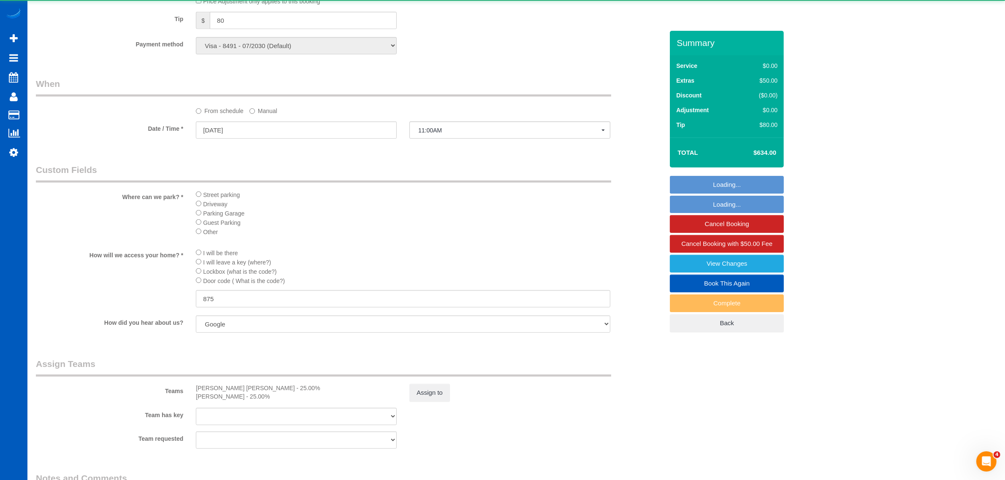
select select "object:51977"
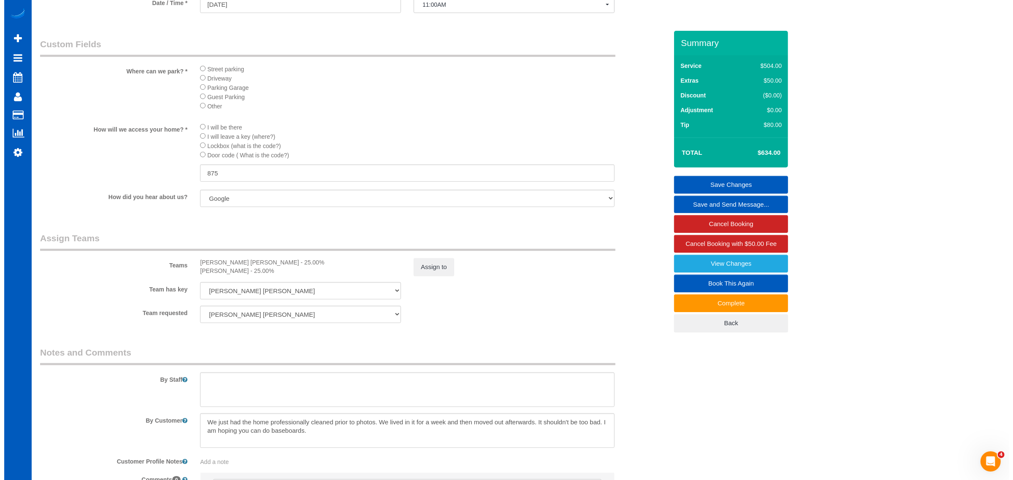
scroll to position [966, 0]
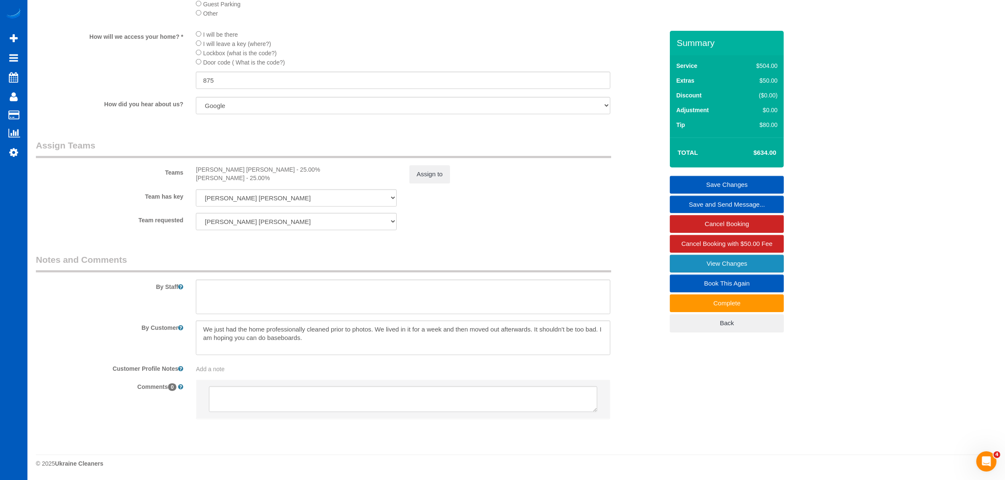
click at [722, 264] on link "View Changes" at bounding box center [727, 264] width 114 height 18
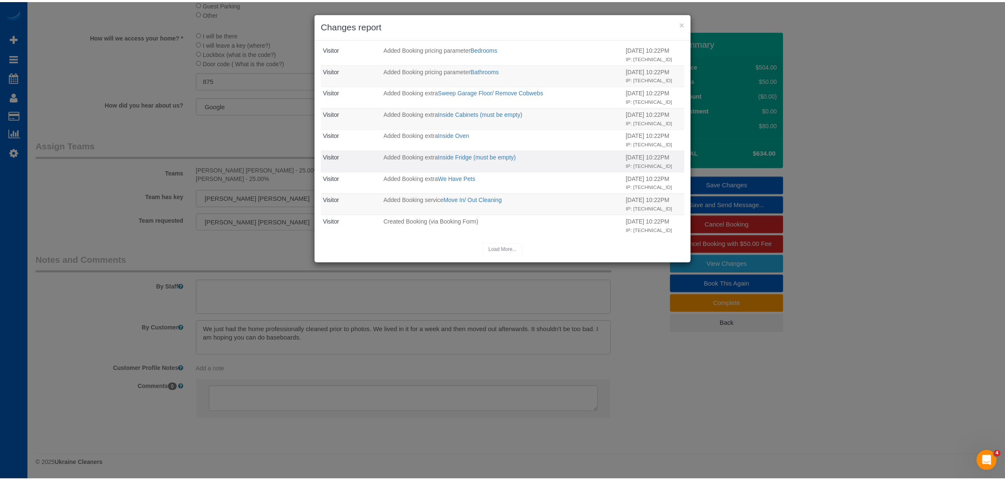
scroll to position [515, 0]
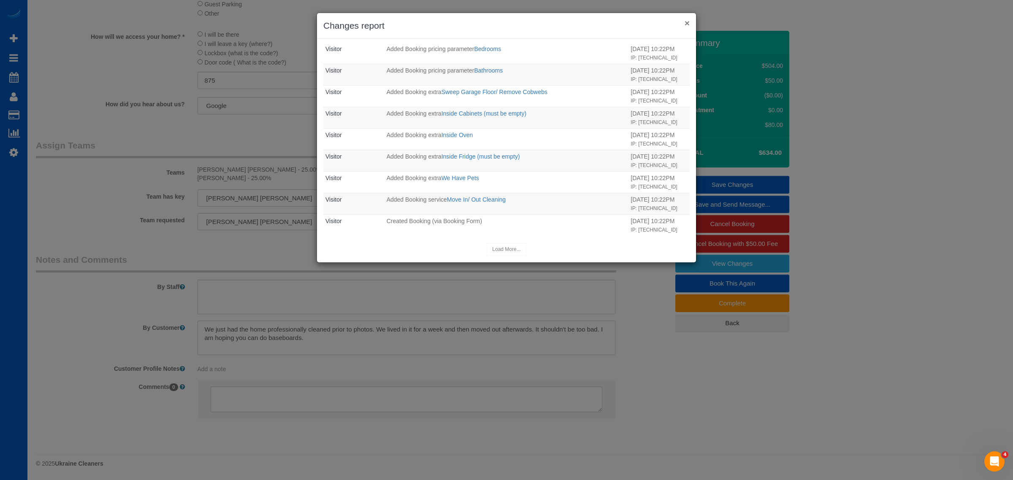
click at [686, 21] on button "×" at bounding box center [686, 23] width 5 height 9
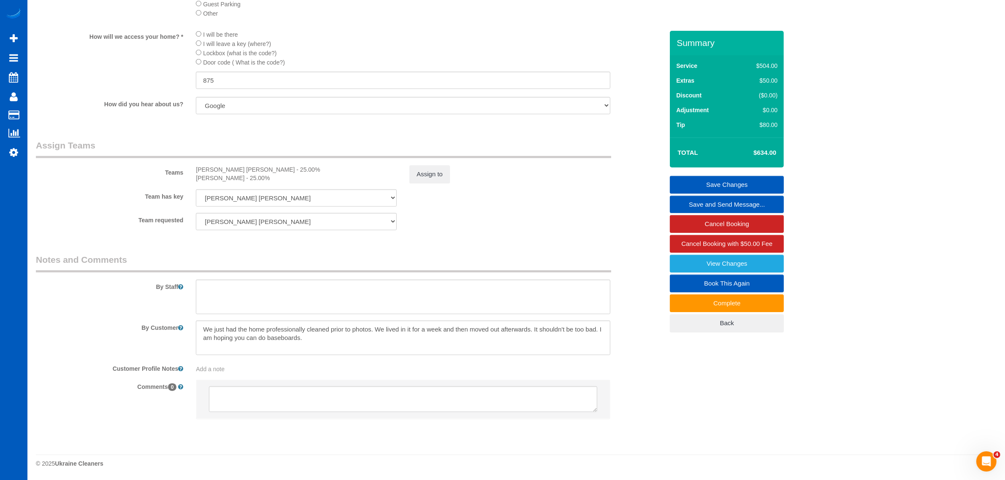
click at [430, 235] on fieldset "Assign Teams Teams Nadezhda Korina - 25.00% Olha Rusnak - 25.00% Assign to Team…" at bounding box center [349, 187] width 627 height 97
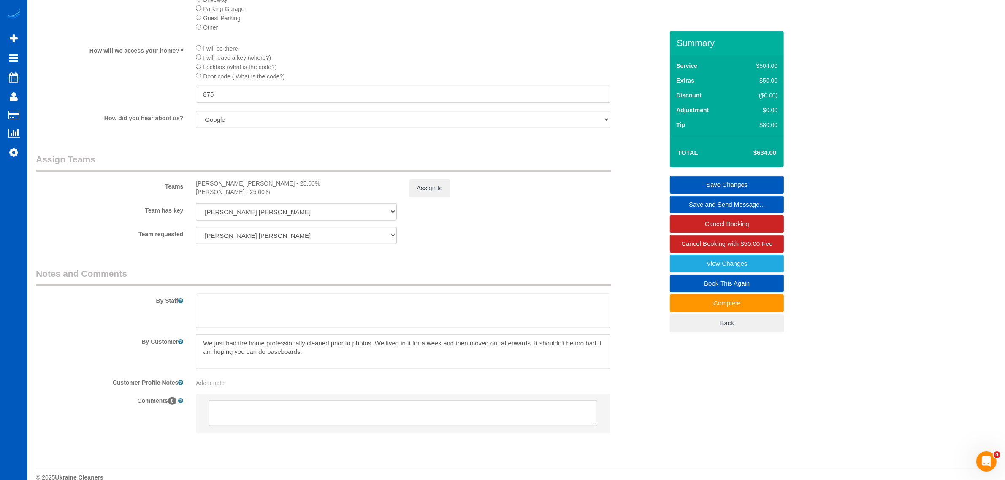
scroll to position [966, 0]
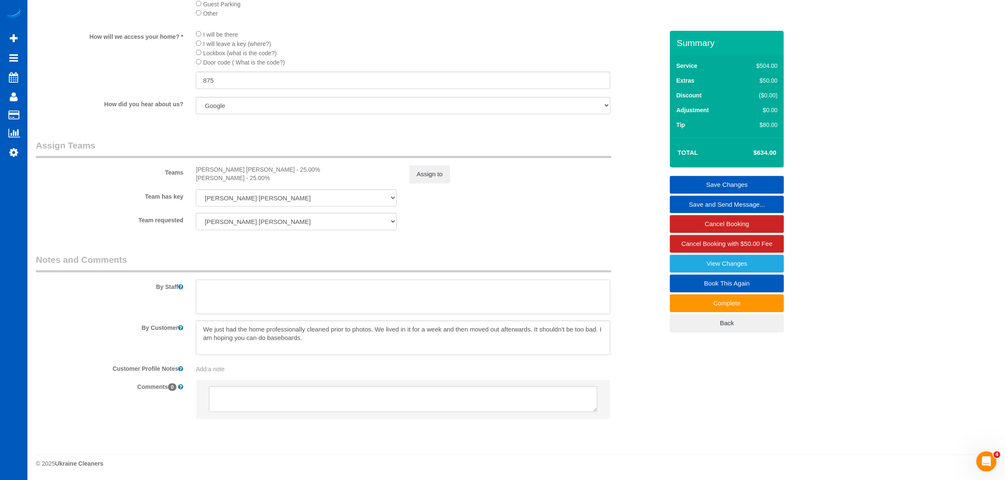
click at [320, 303] on textarea at bounding box center [403, 297] width 414 height 35
type textarea "turn the handle and pull up"
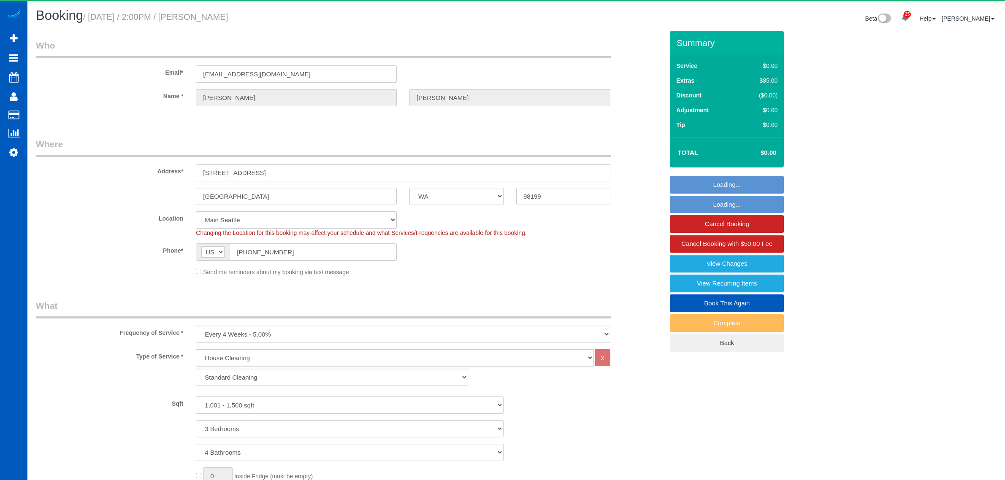
select select "WA"
select select "199"
select select "1001"
select select "3"
select select "4"
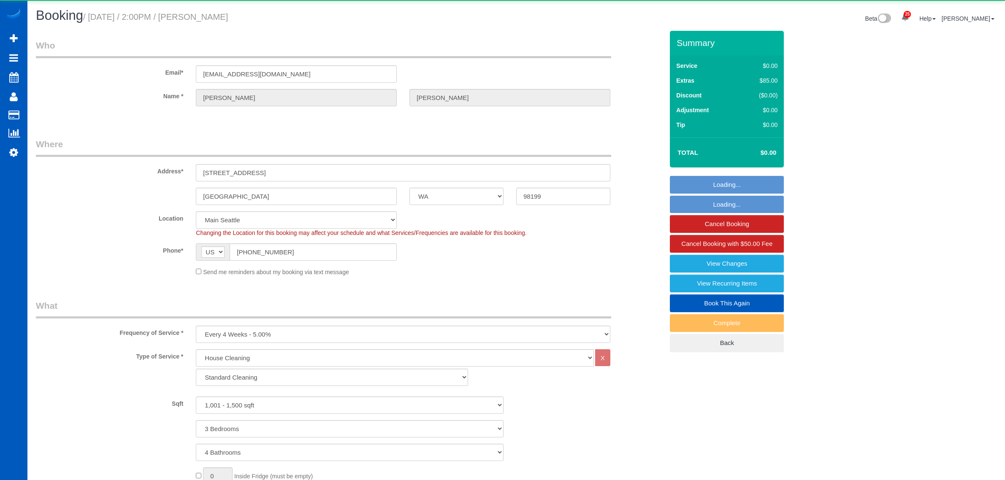
select select "spot1"
